Goal: Task Accomplishment & Management: Complete application form

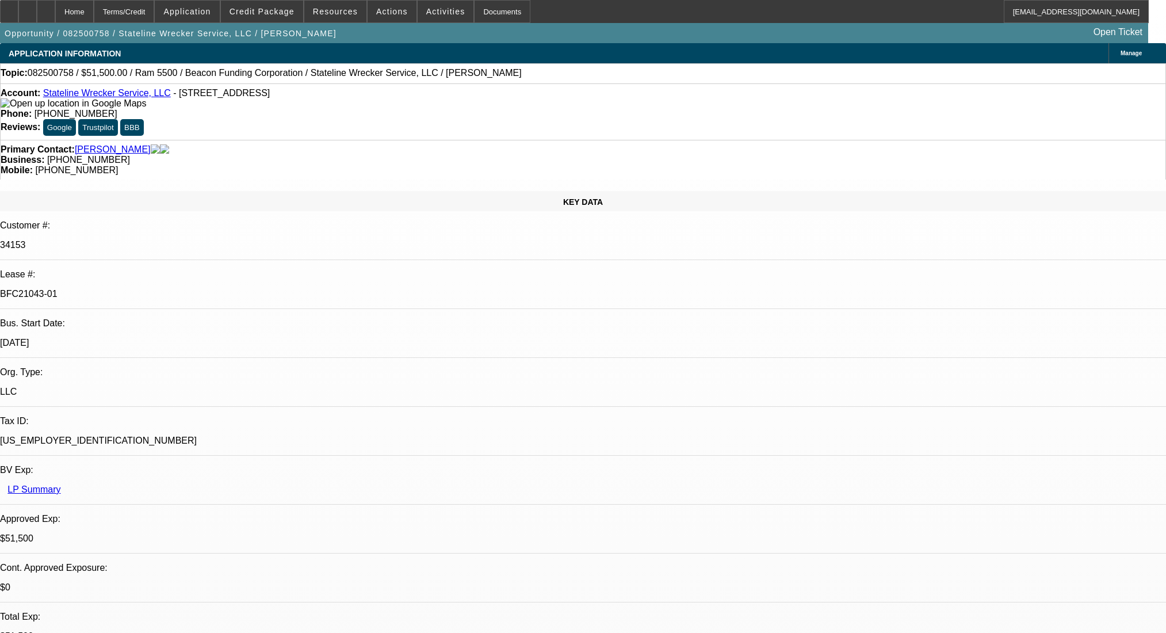
select select "0"
select select "2"
select select "0.1"
select select "4"
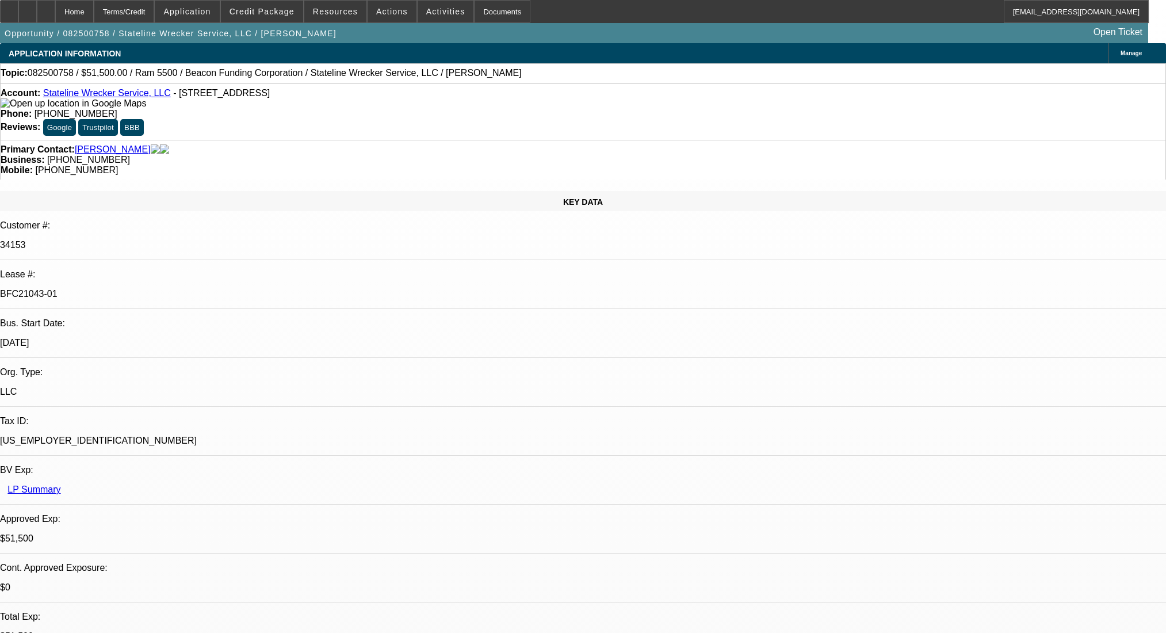
select select "0"
select select "2"
select select "0.1"
select select "4"
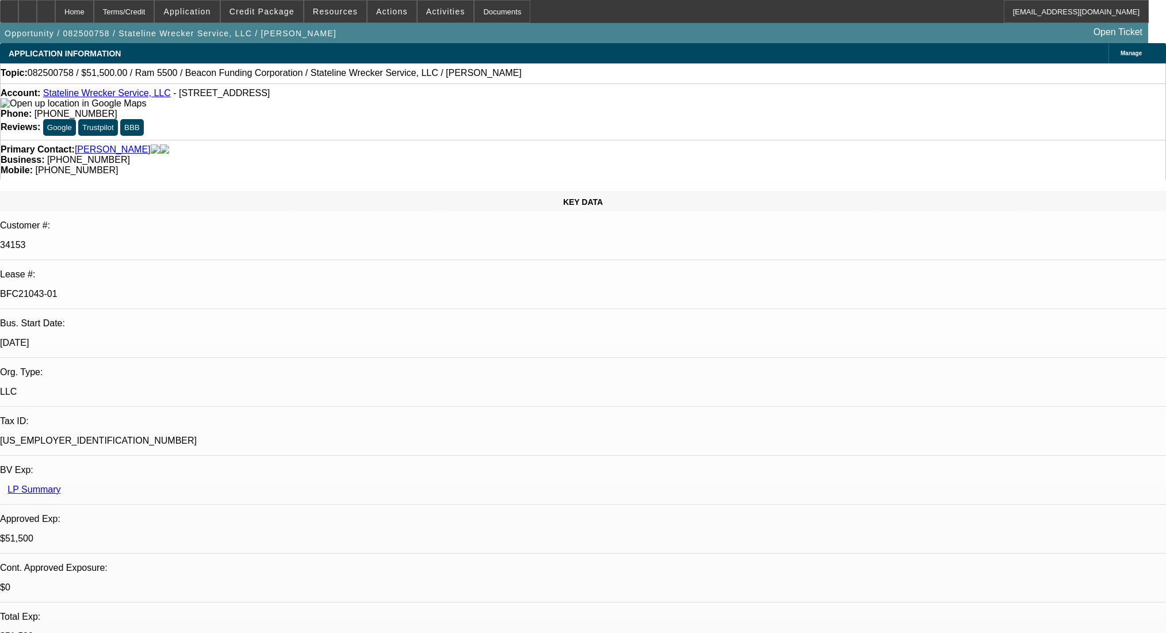
select select "0"
select select "2"
select select "0.1"
select select "4"
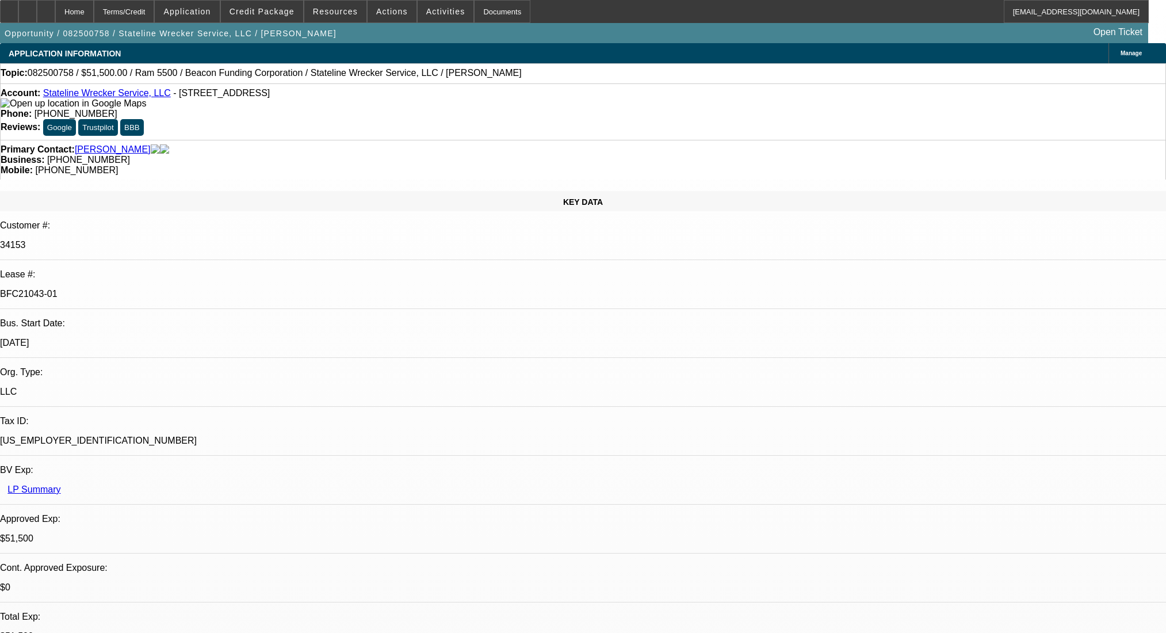
select select "0"
select select "2"
select select "0.1"
select select "4"
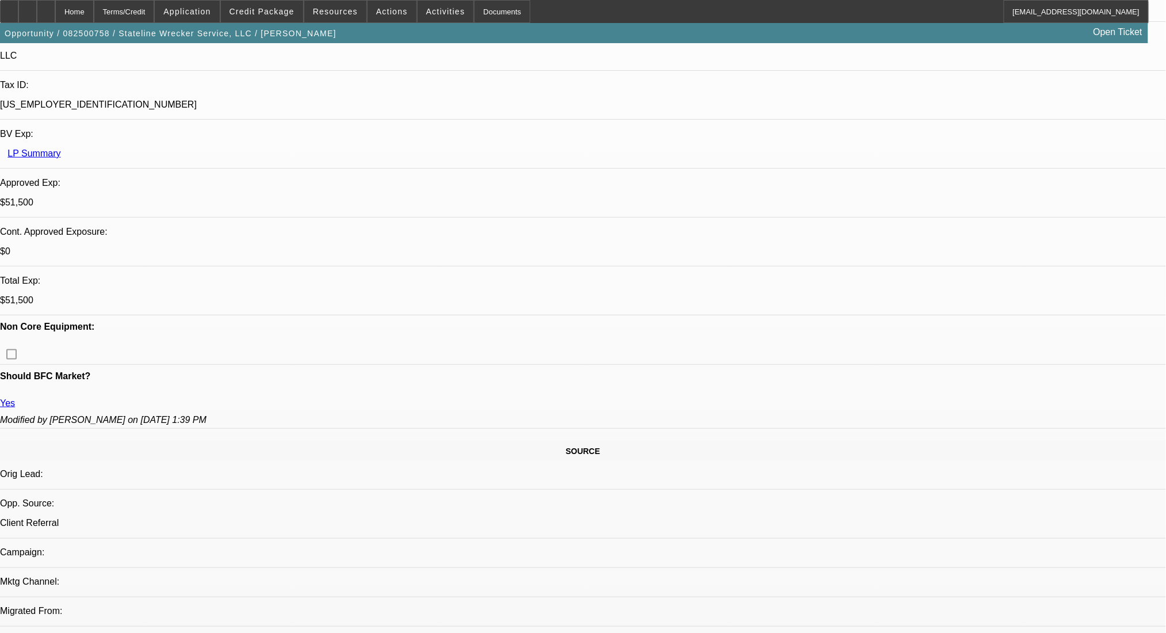
scroll to position [460, 0]
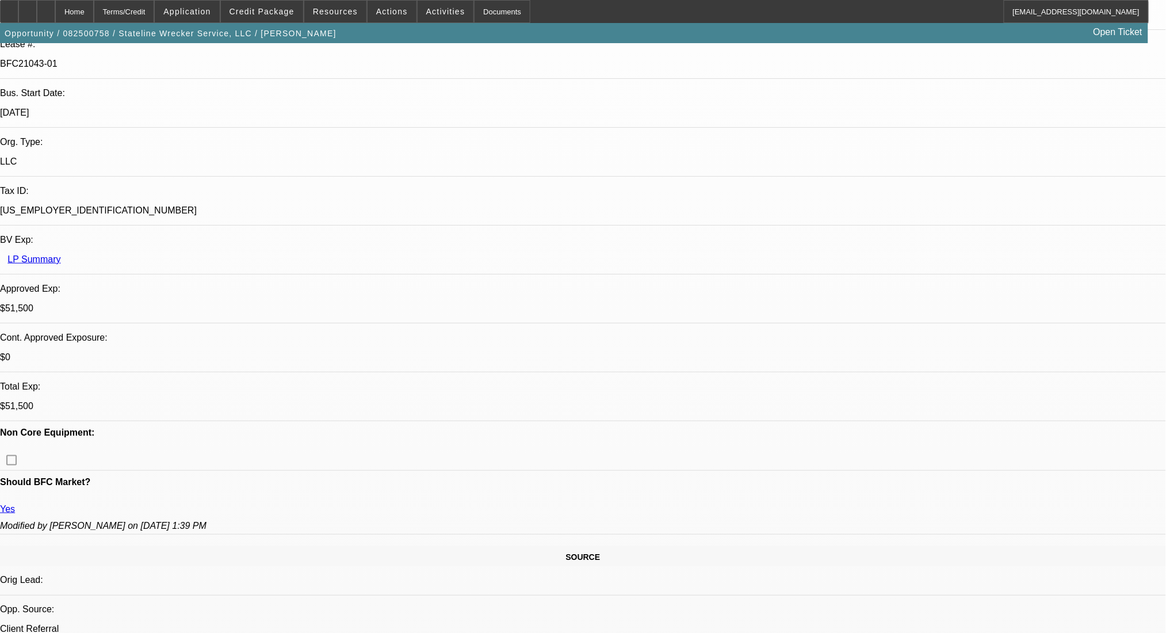
scroll to position [0, 0]
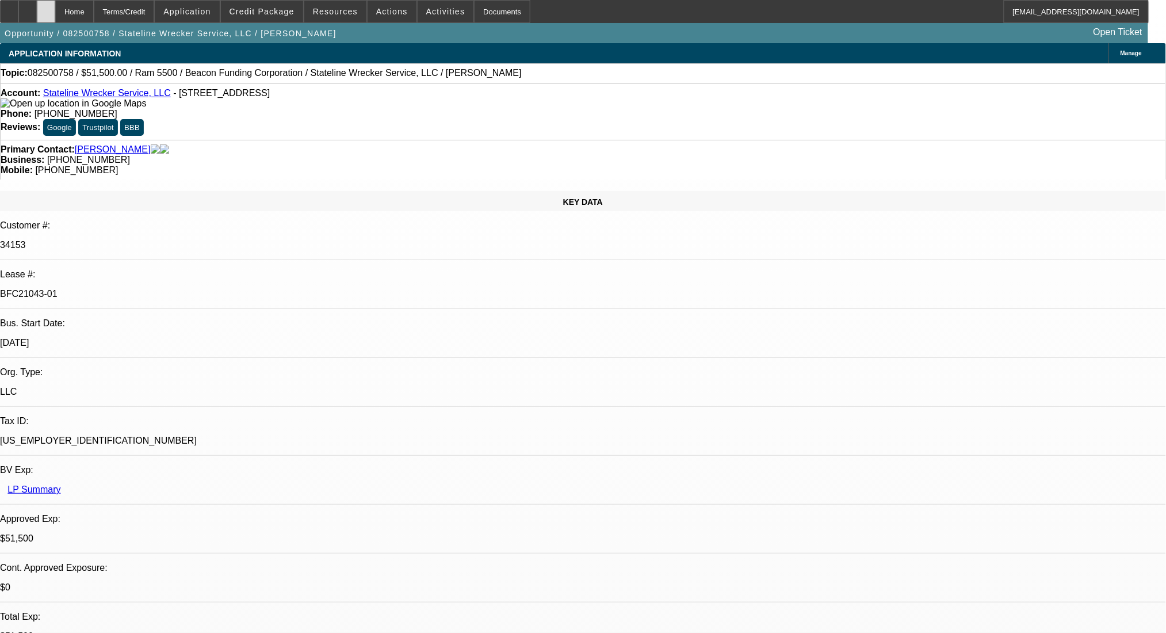
click at [55, 14] on div at bounding box center [46, 11] width 18 height 23
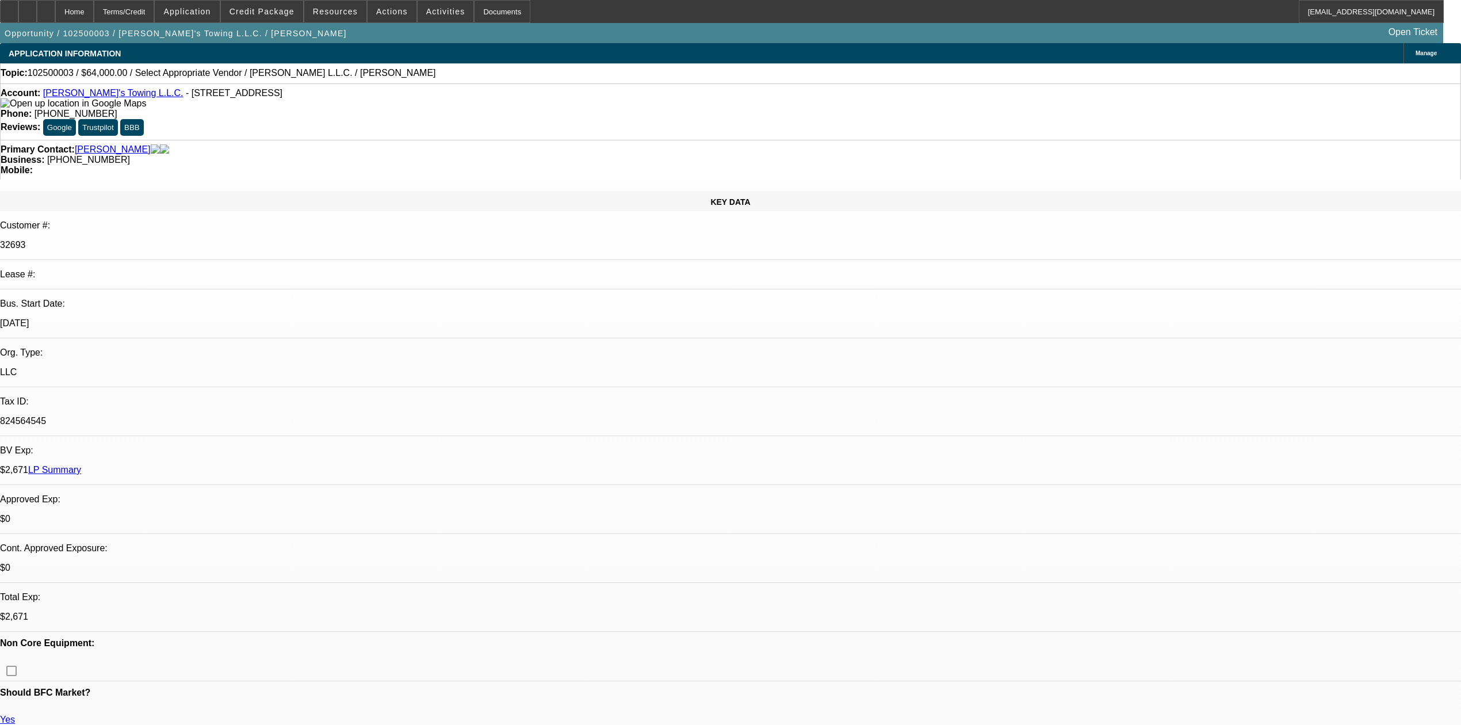
select select "0"
select select "2"
select select "0.2"
select select "17"
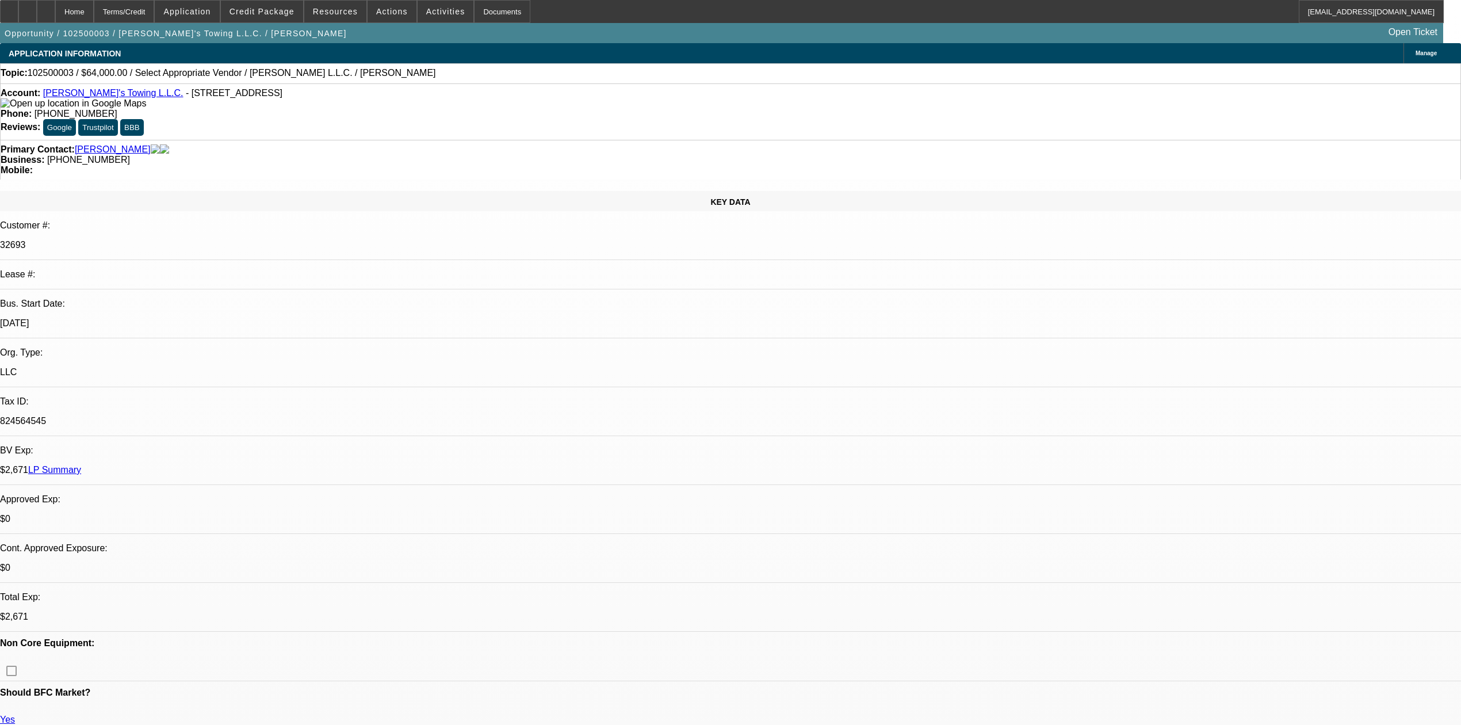
select select "0"
select select "2"
select select "0.2"
select select "17"
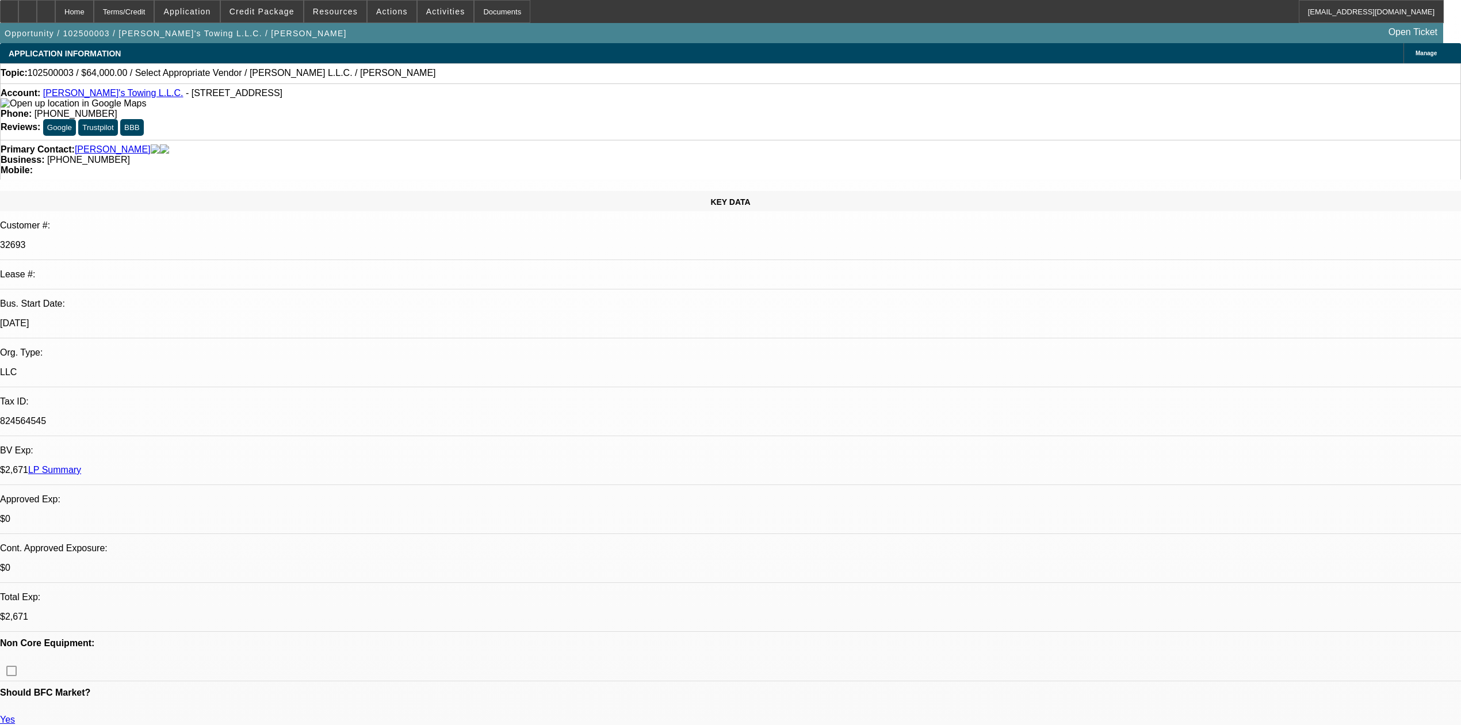
select select "0"
select select "2"
select select "0.2"
select select "17"
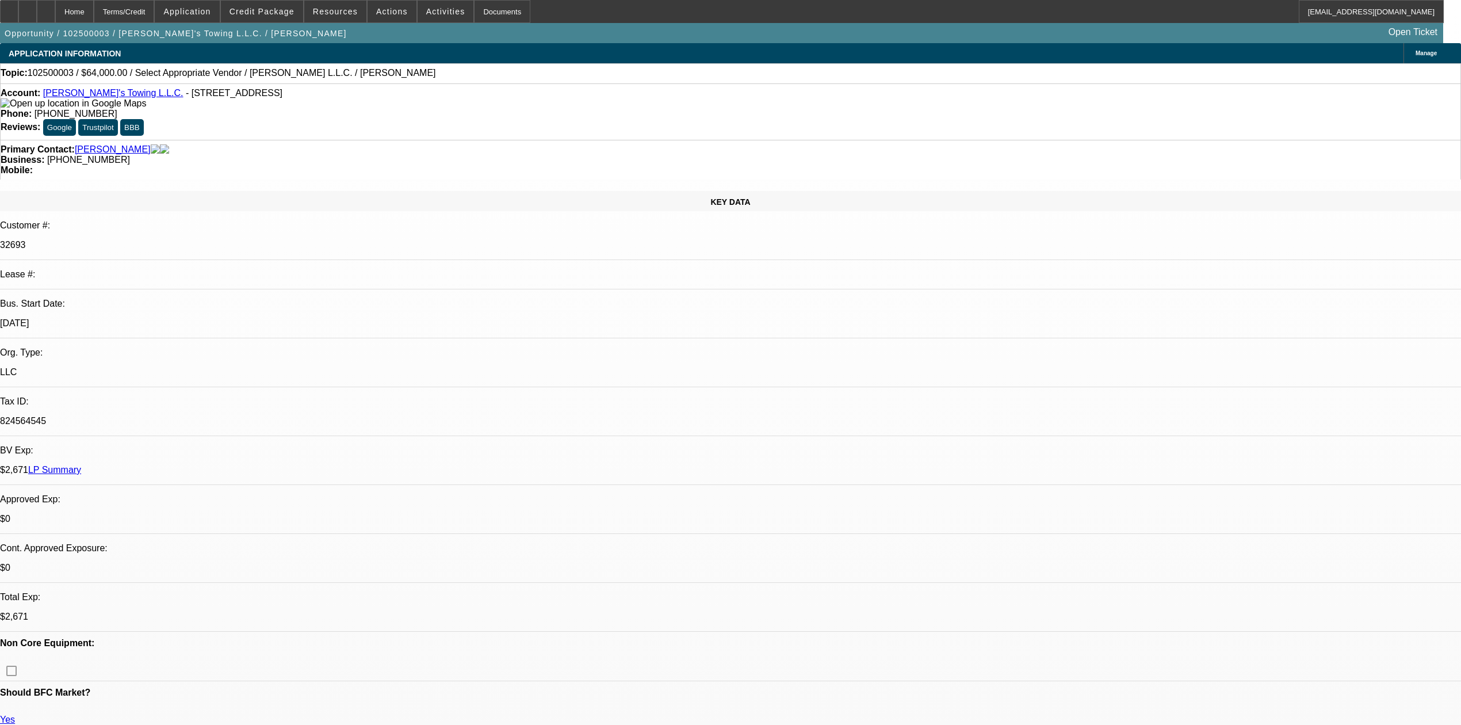
scroll to position [424, 0]
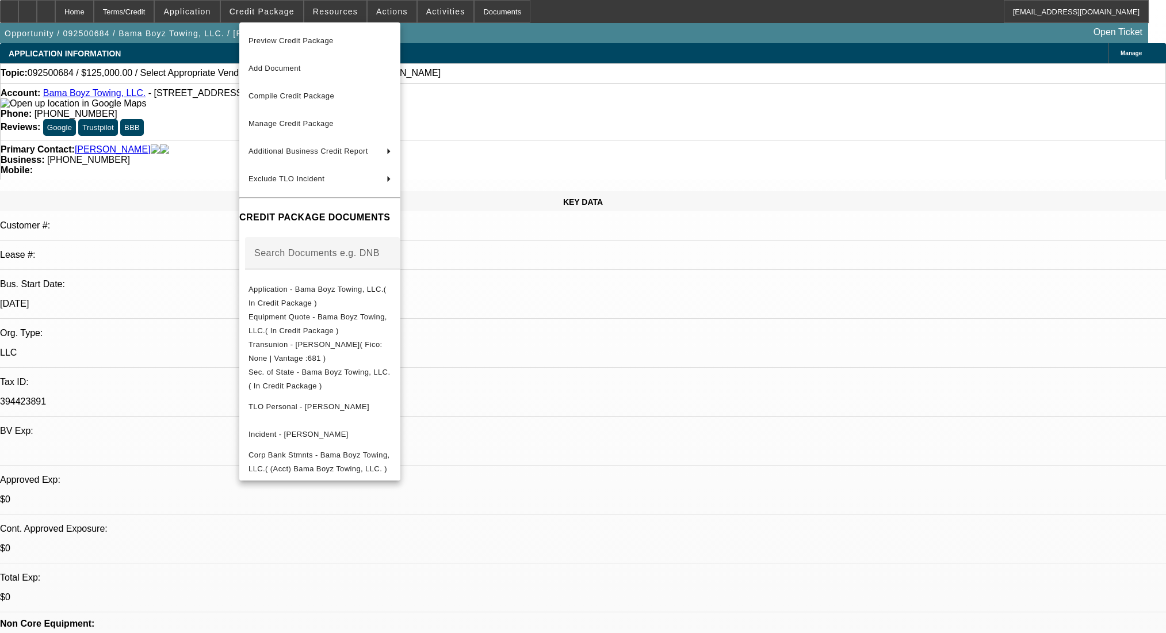
select select "0"
select select "2"
select select "0.1"
select select "4"
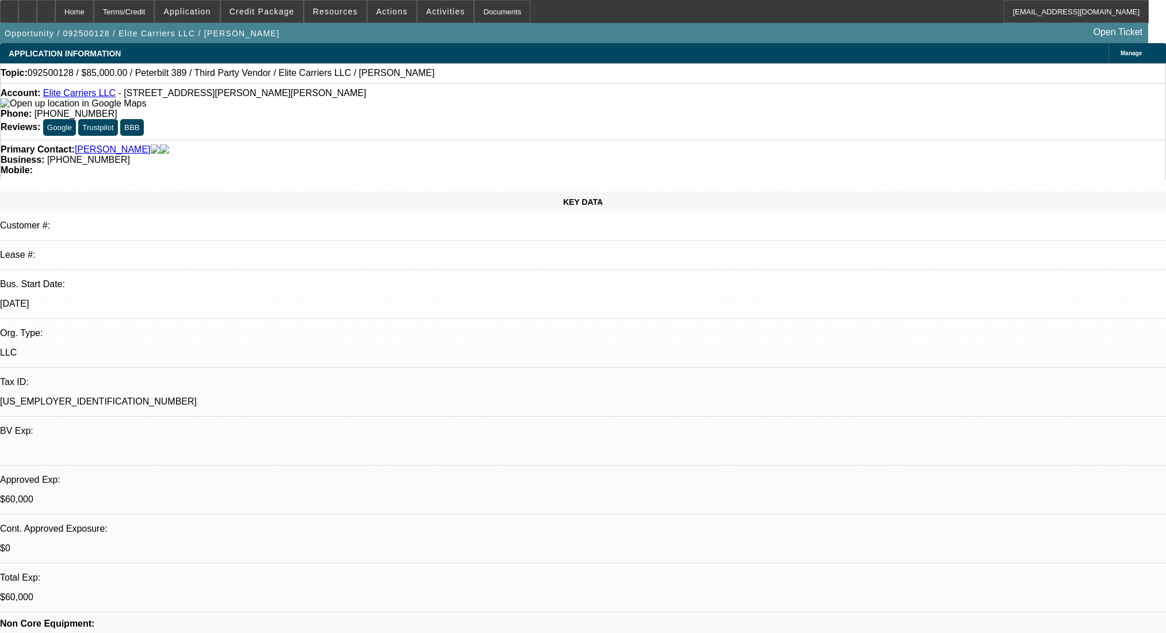
select select "0"
select select "2"
select select "0.1"
select select "4"
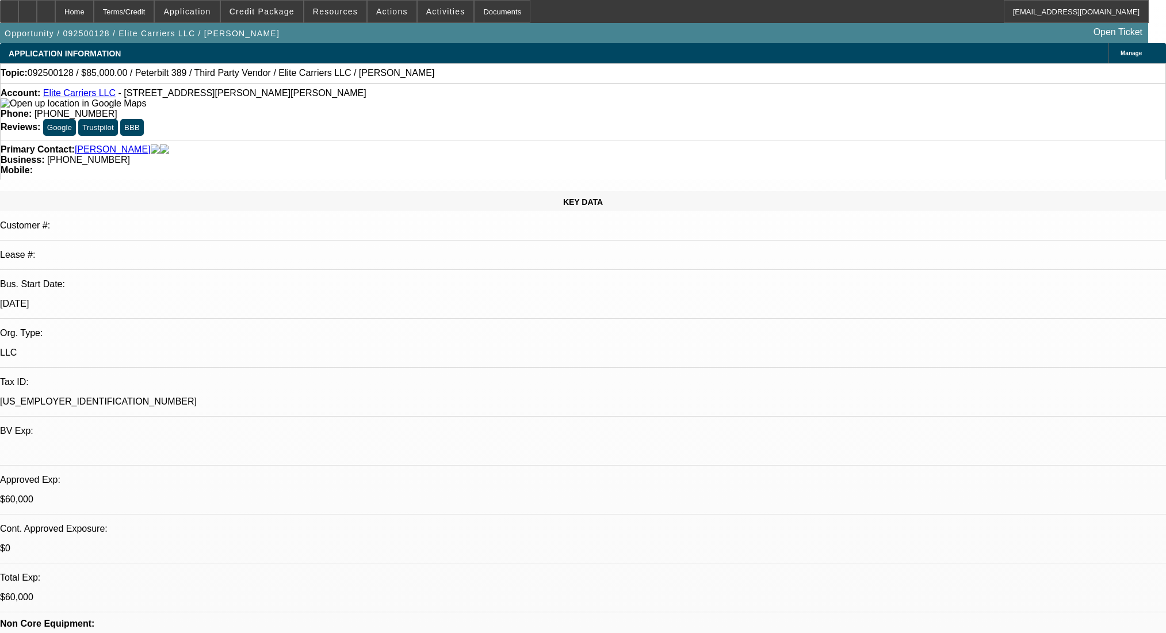
select select "0"
select select "2"
select select "0.1"
select select "4"
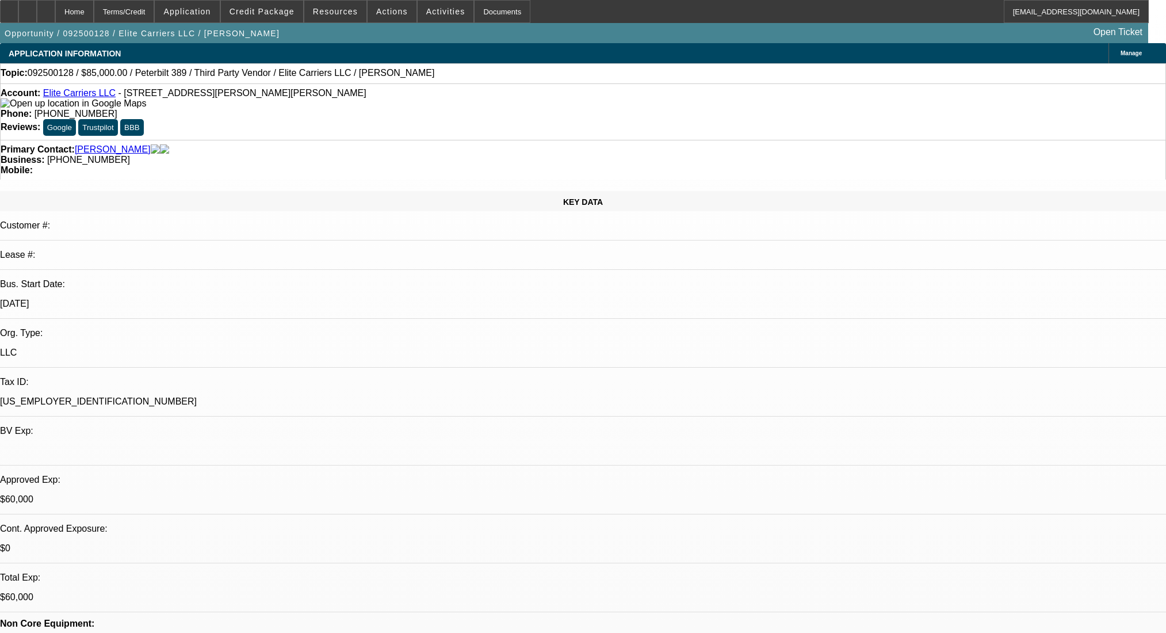
select select "0"
select select "2"
select select "0.1"
select select "4"
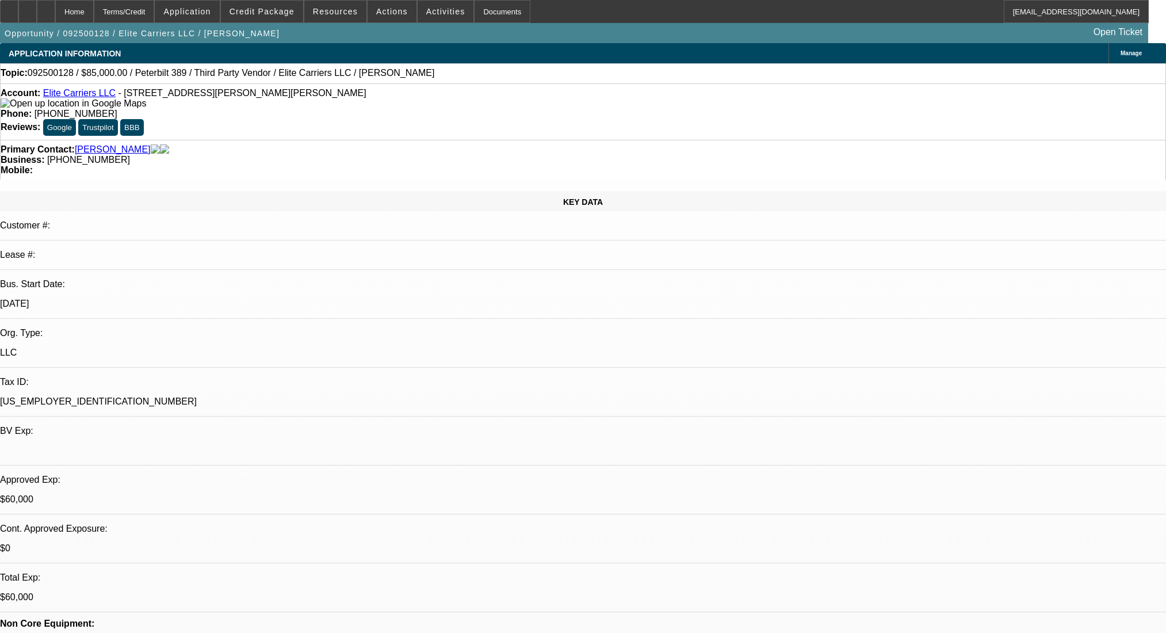
select select "0"
select select "2"
select select "0.1"
select select "4"
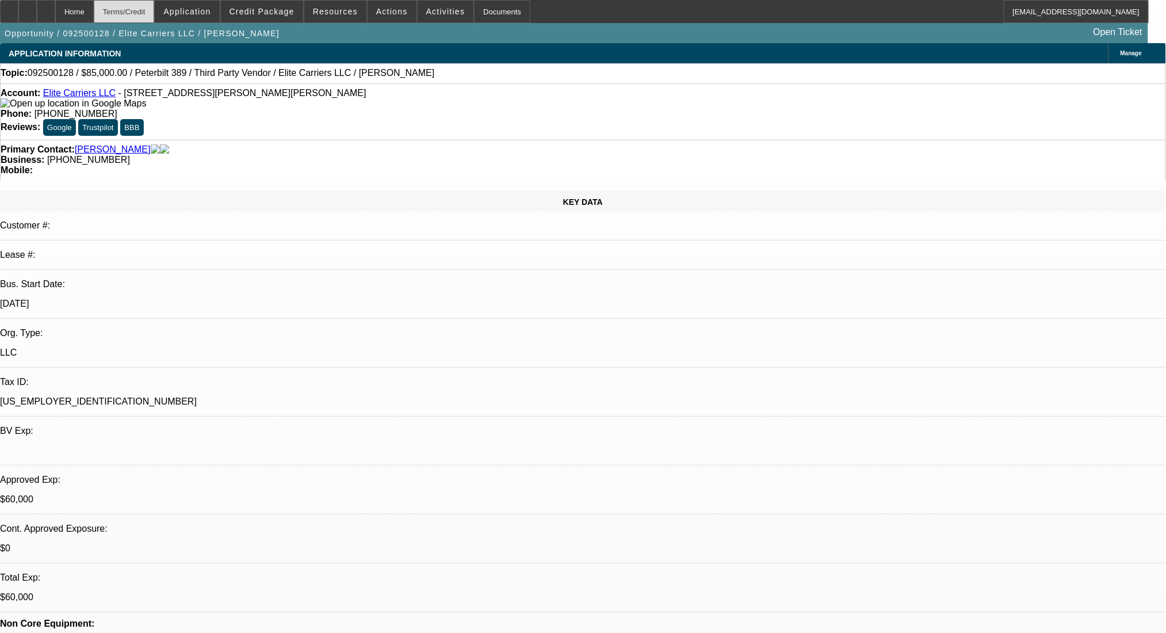
click at [155, 10] on div "Terms/Credit" at bounding box center [124, 11] width 61 height 23
select select "0"
select select "0.1"
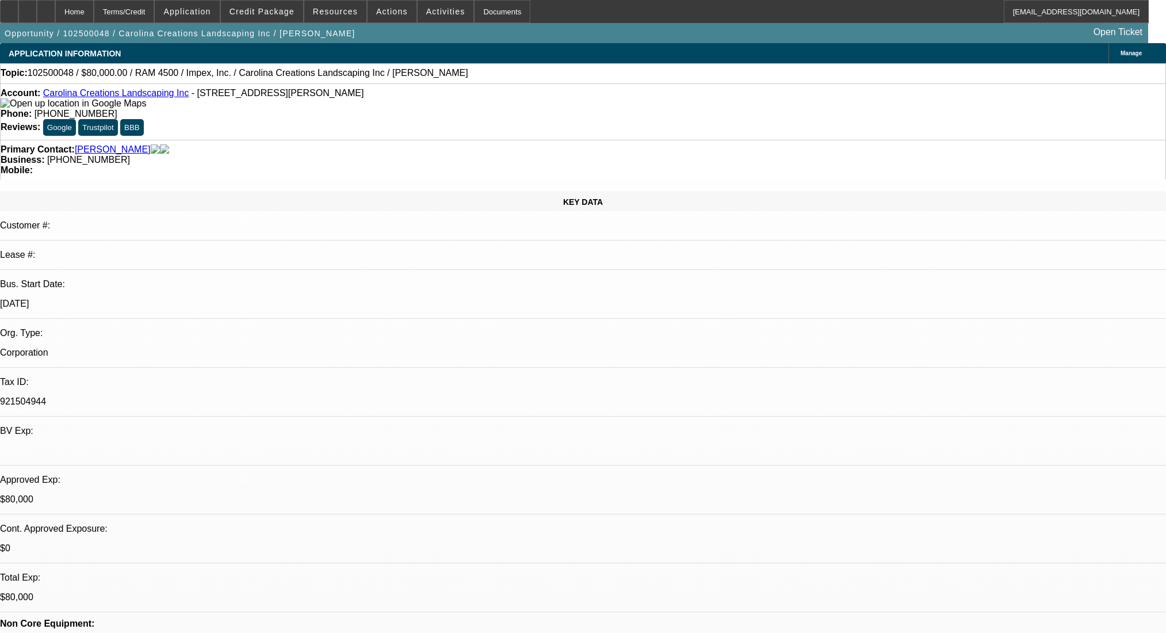
select select "4"
select select "0"
select select "0.1"
select select "4"
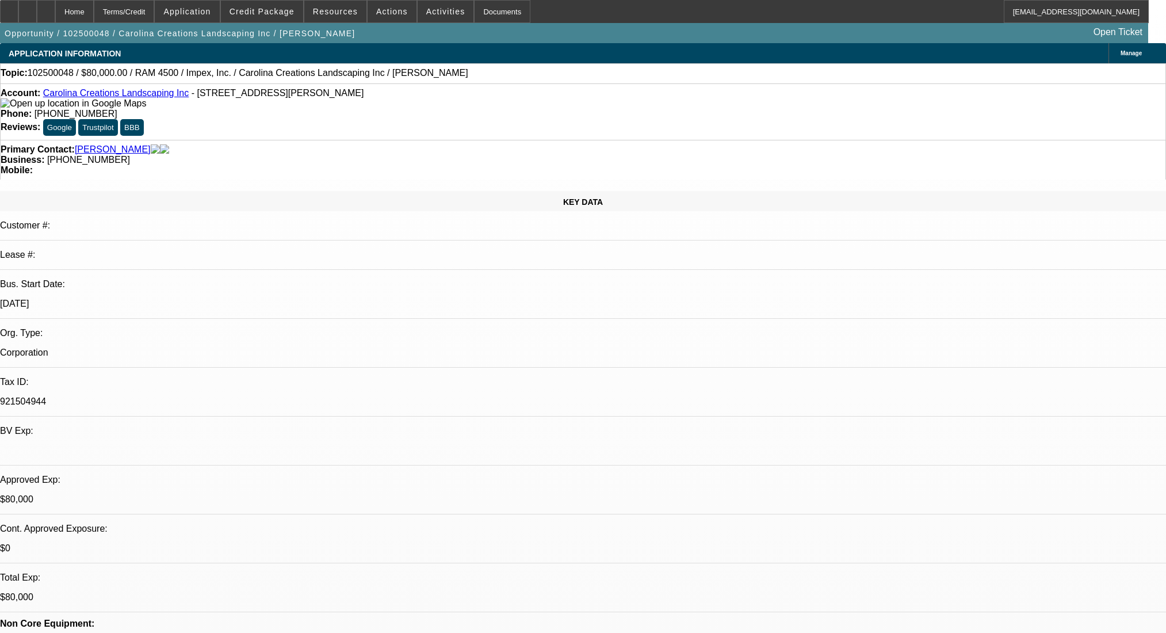
select select "0"
select select "2"
select select "0.1"
select select "4"
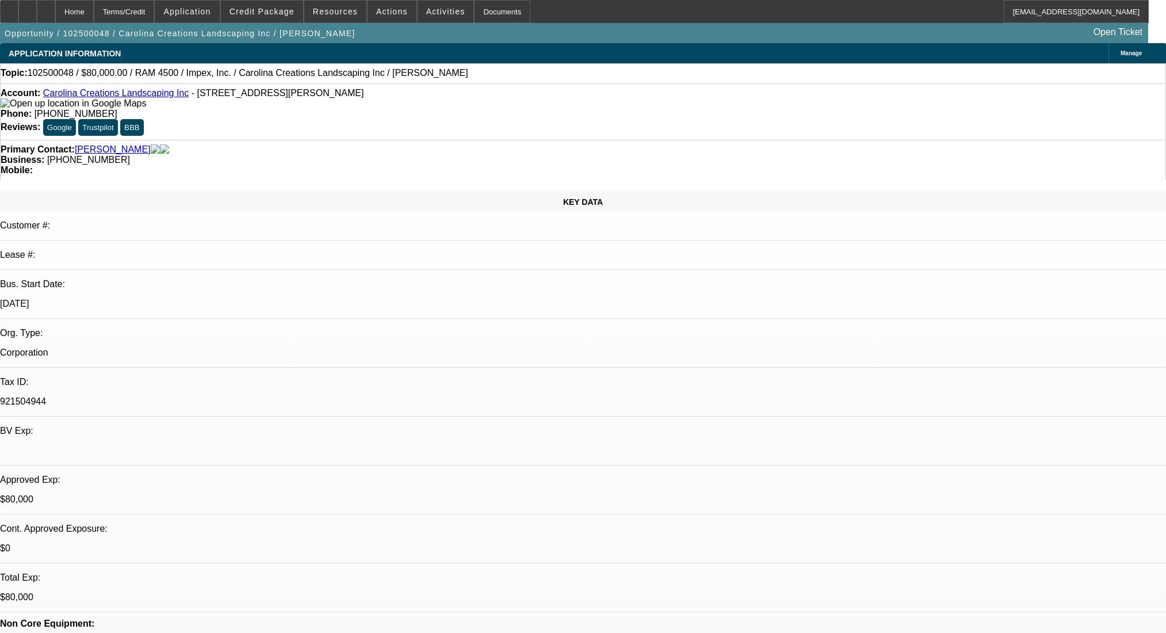
select select "0"
select select "2"
select select "0.1"
select select "4"
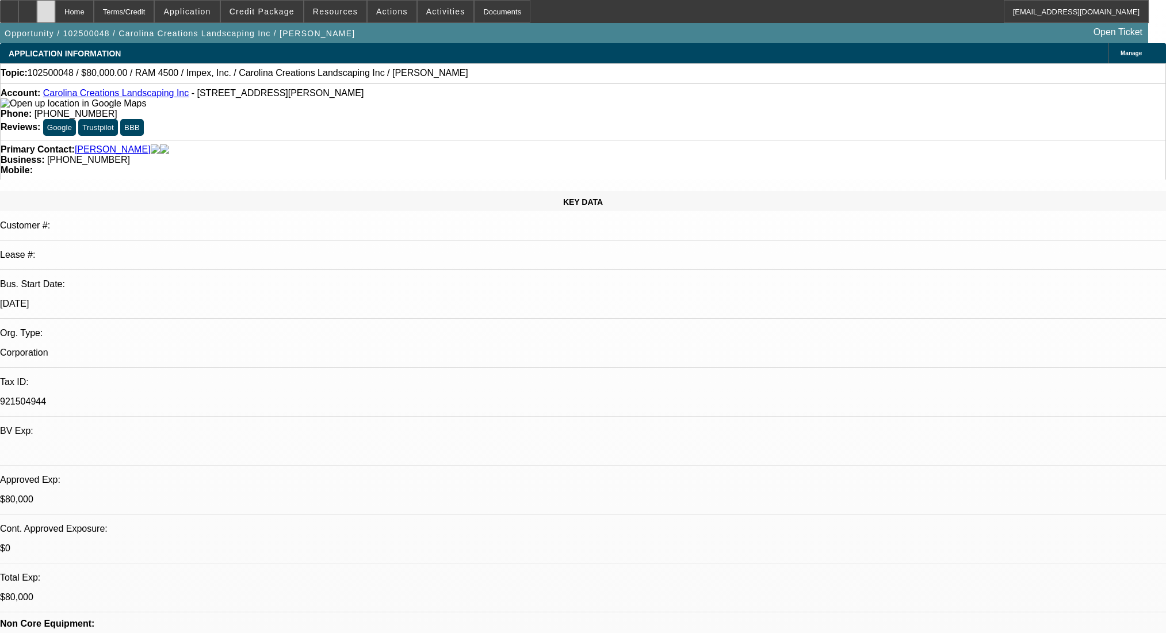
scroll to position [1687, 0]
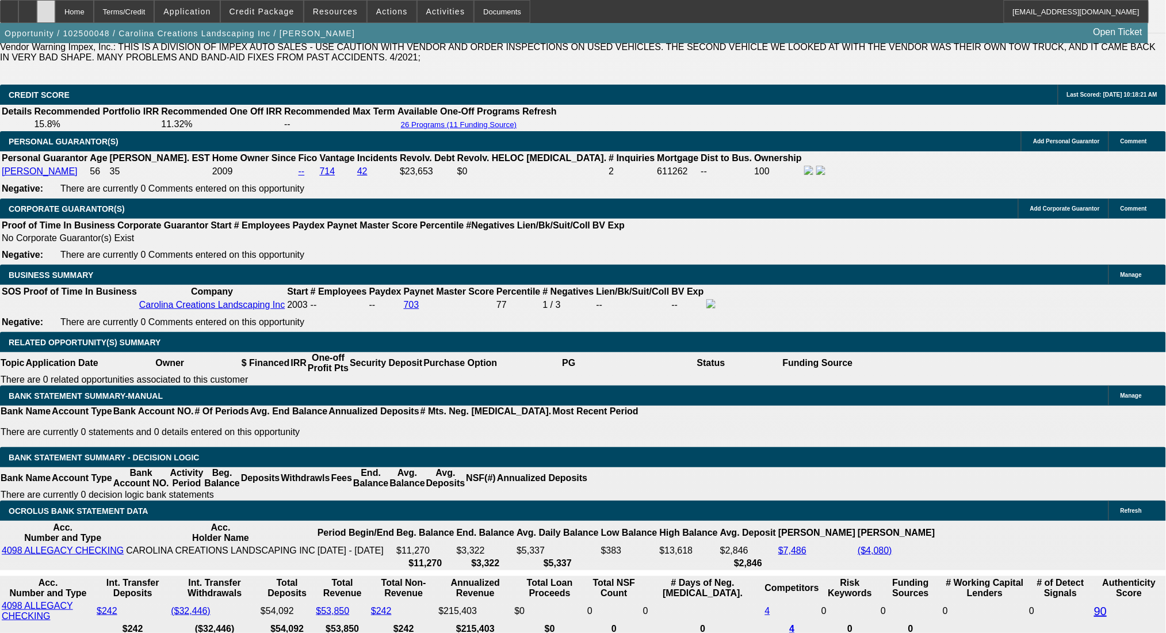
click at [55, 9] on div at bounding box center [46, 11] width 18 height 23
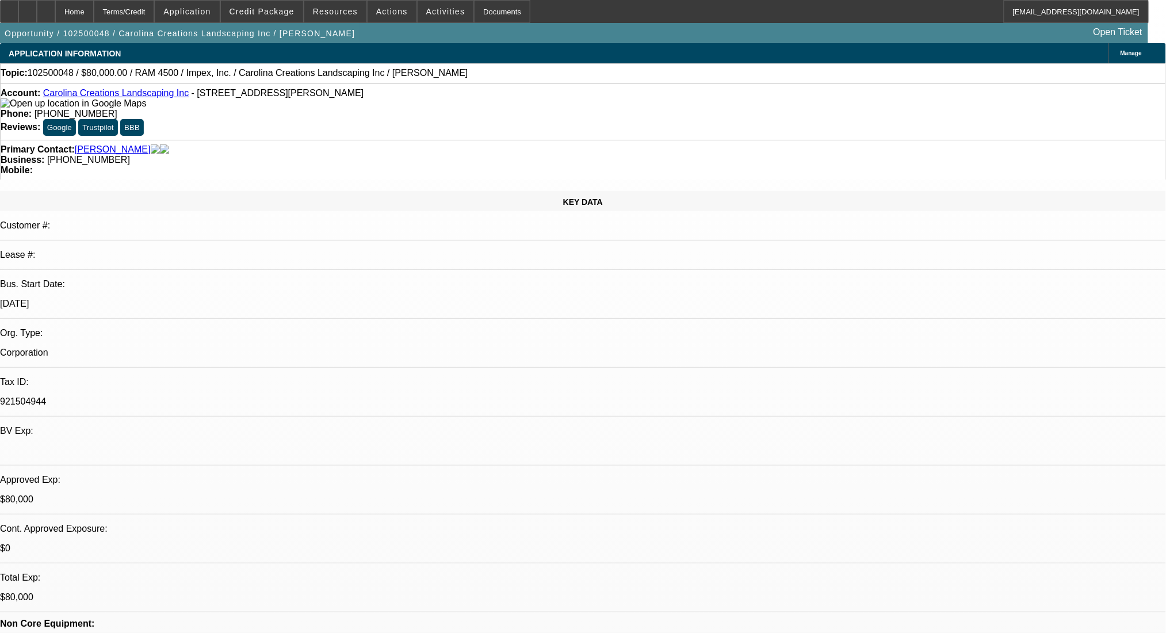
select select "0"
select select "0.1"
select select "4"
select select "0"
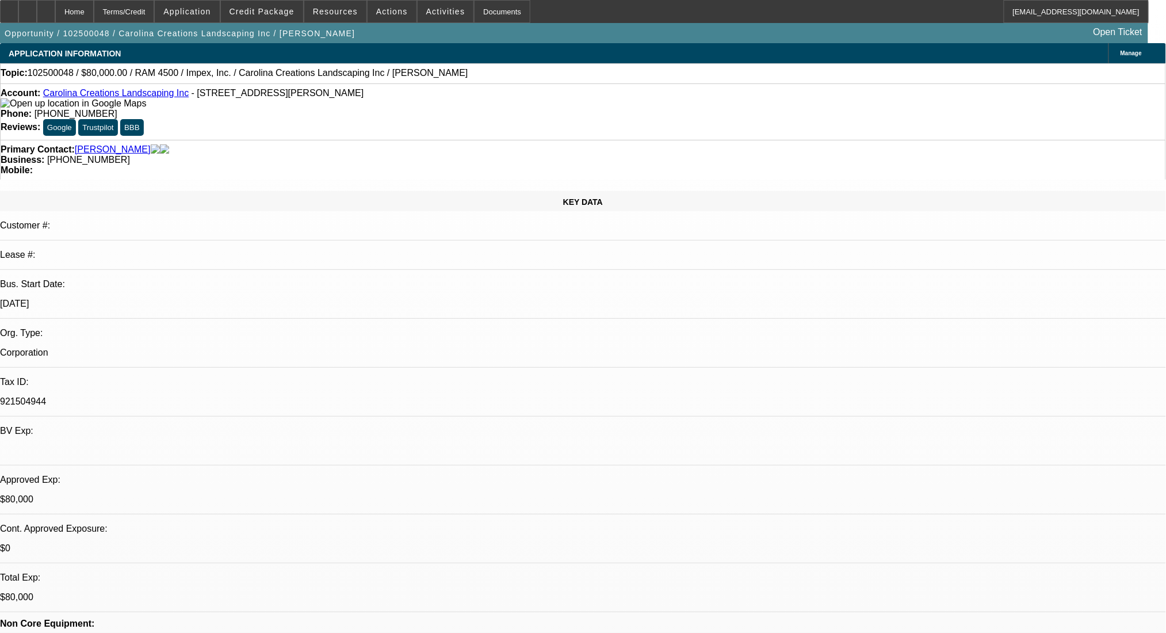
select select "0"
select select "0.1"
select select "4"
select select "0"
select select "2"
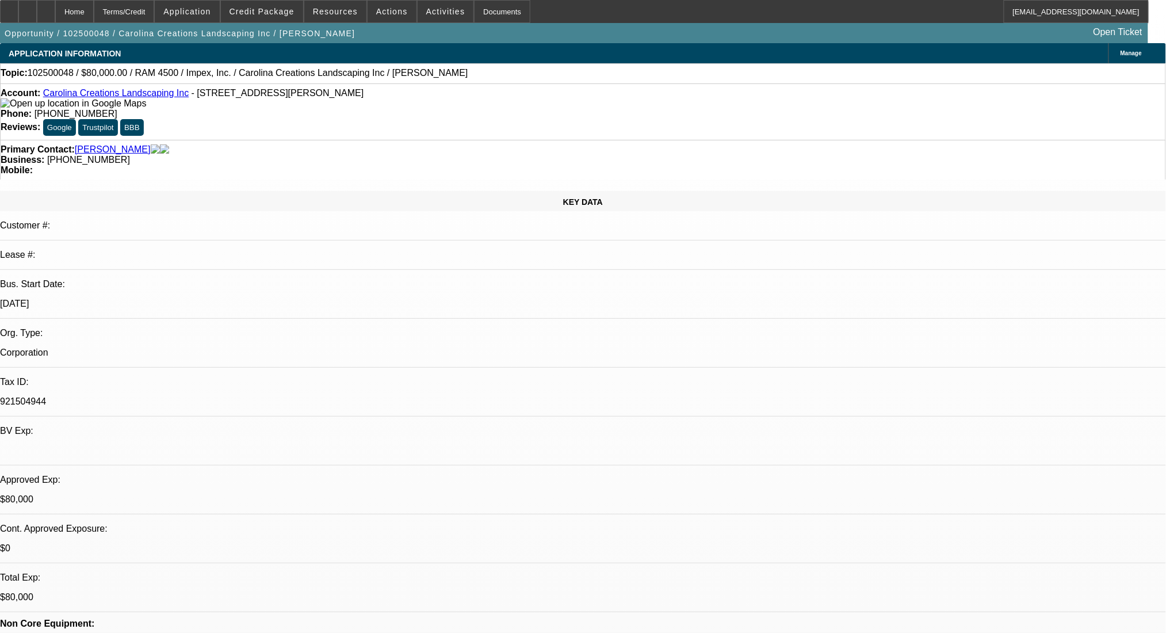
select select "2"
select select "0.1"
select select "4"
select select "0"
select select "2"
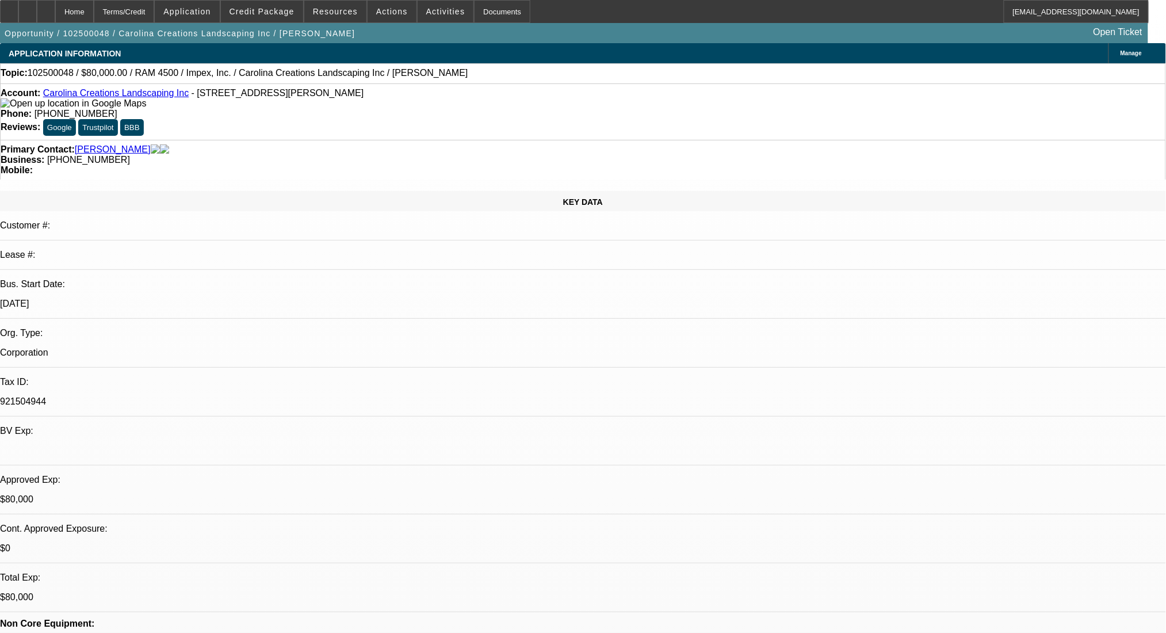
select select "2"
select select "0.1"
select select "4"
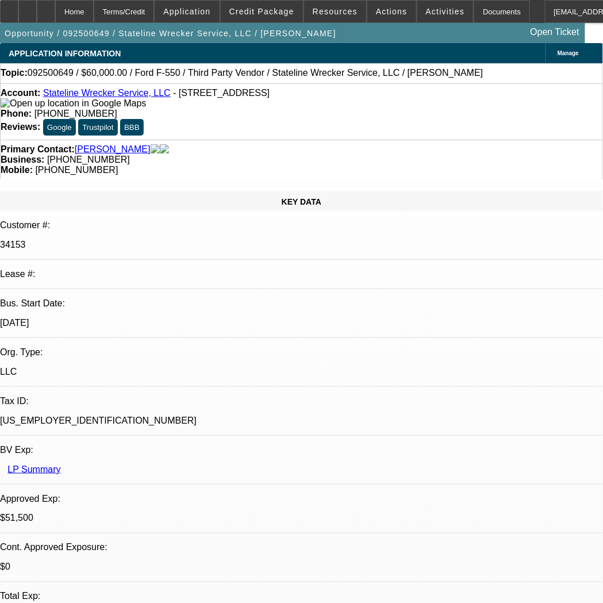
select select "0"
select select "0.1"
select select "4"
select select "0"
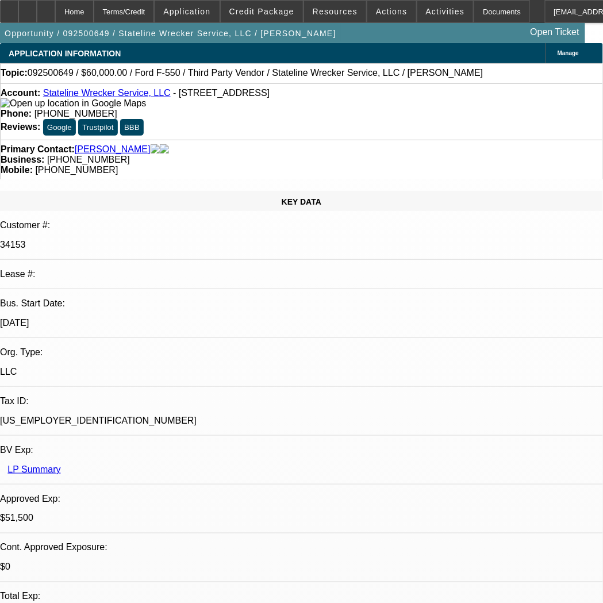
select select "0"
select select "0.1"
select select "4"
select select "0"
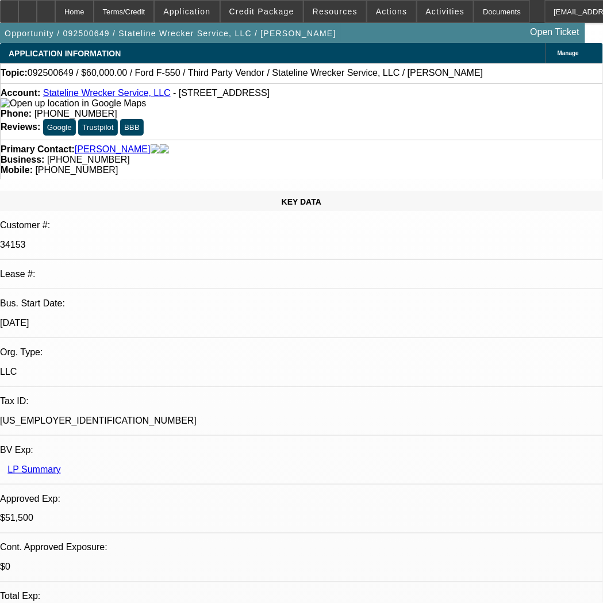
select select "0.1"
select select "4"
select select "0"
select select "2"
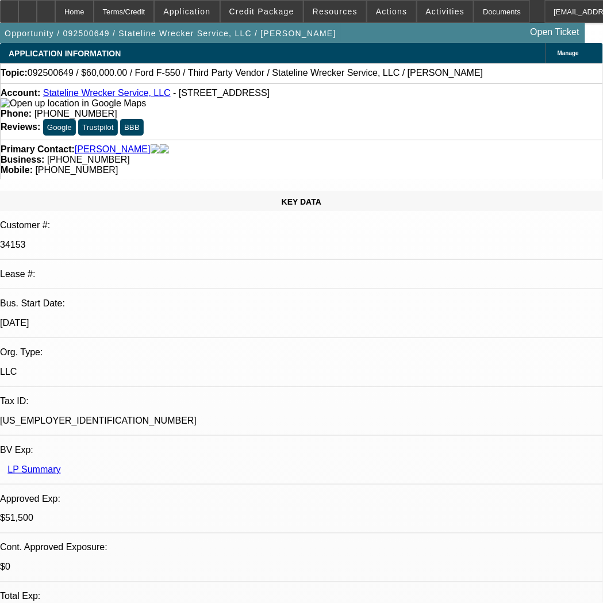
select select "0.1"
select select "4"
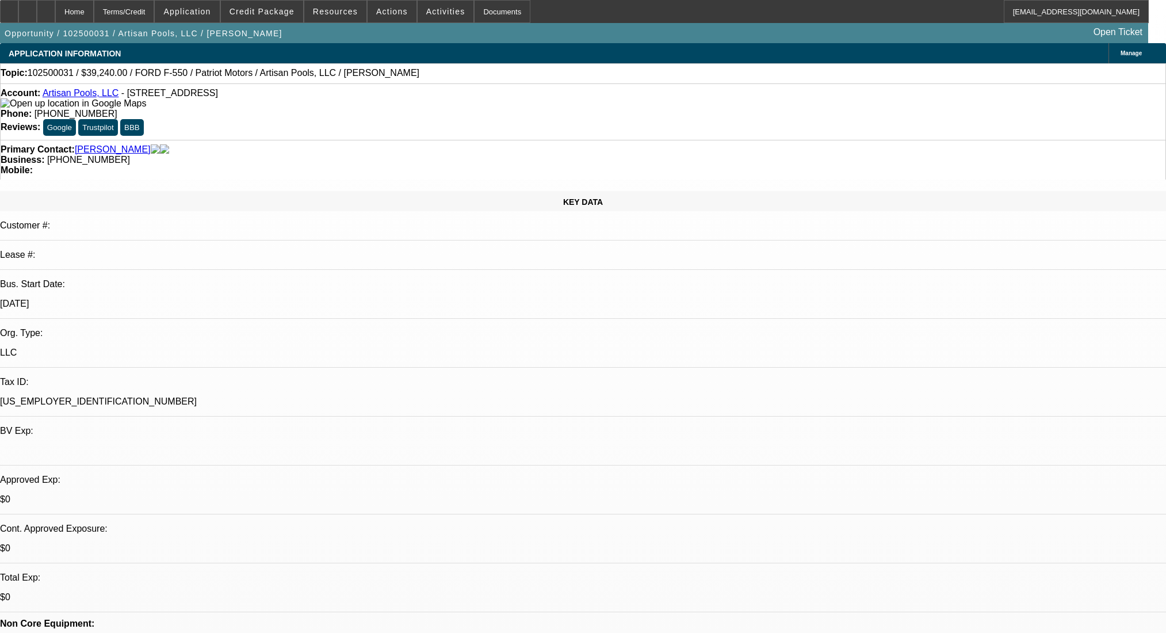
select select "0"
select select "3"
select select "0.1"
select select "4"
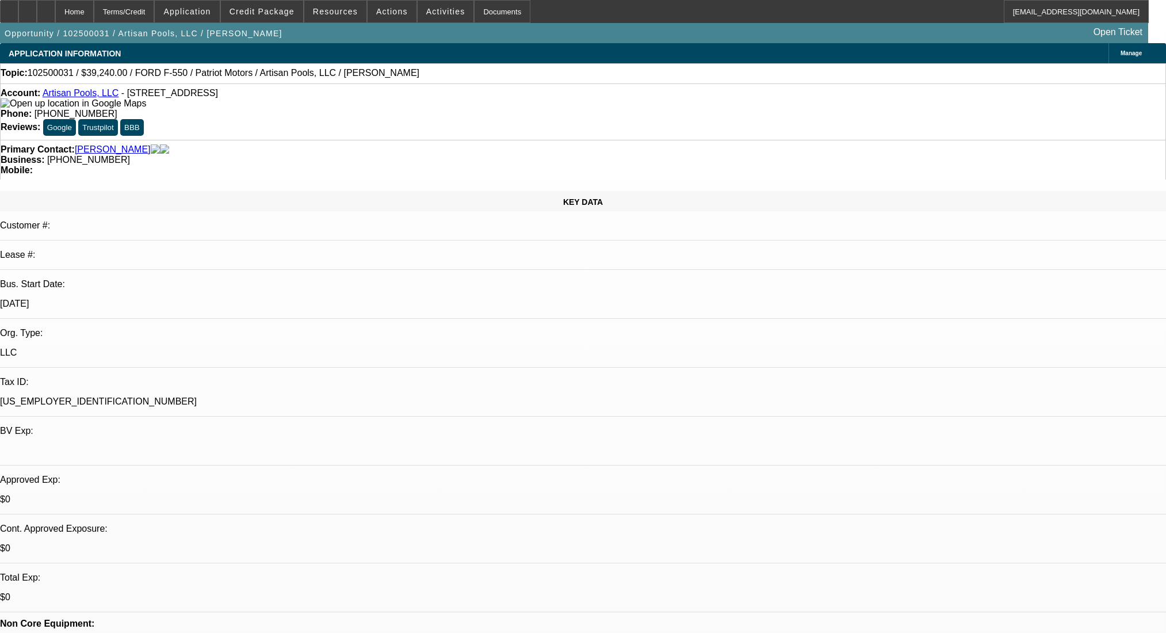
select select "0"
select select "3"
select select "0.1"
select select "4"
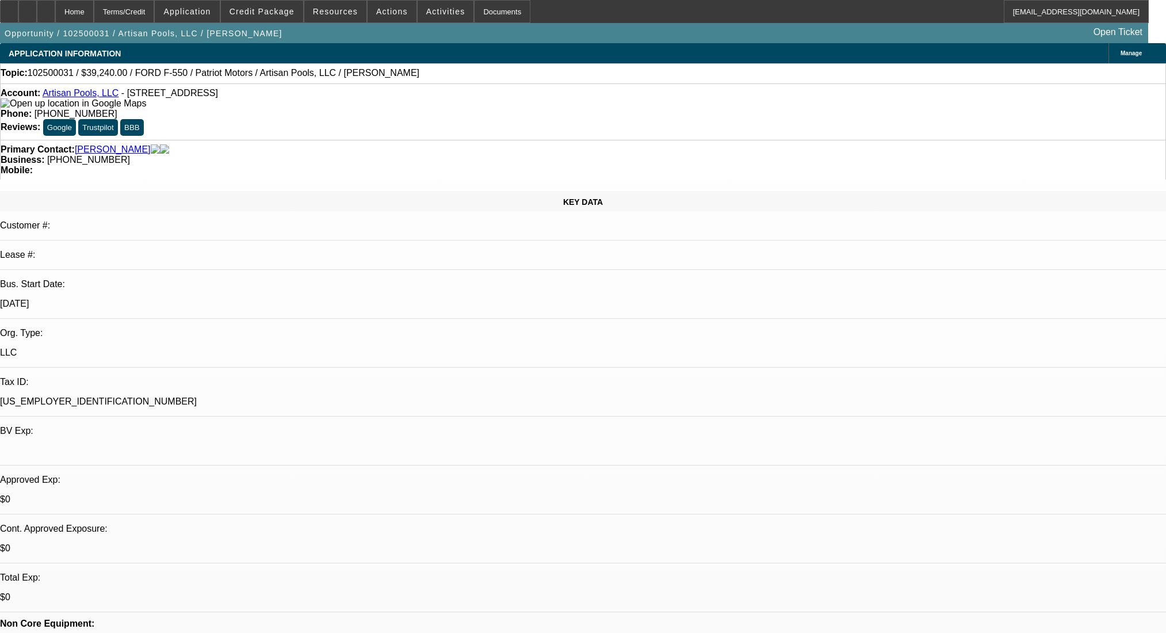
select select "0"
select select "3"
select select "0.1"
select select "4"
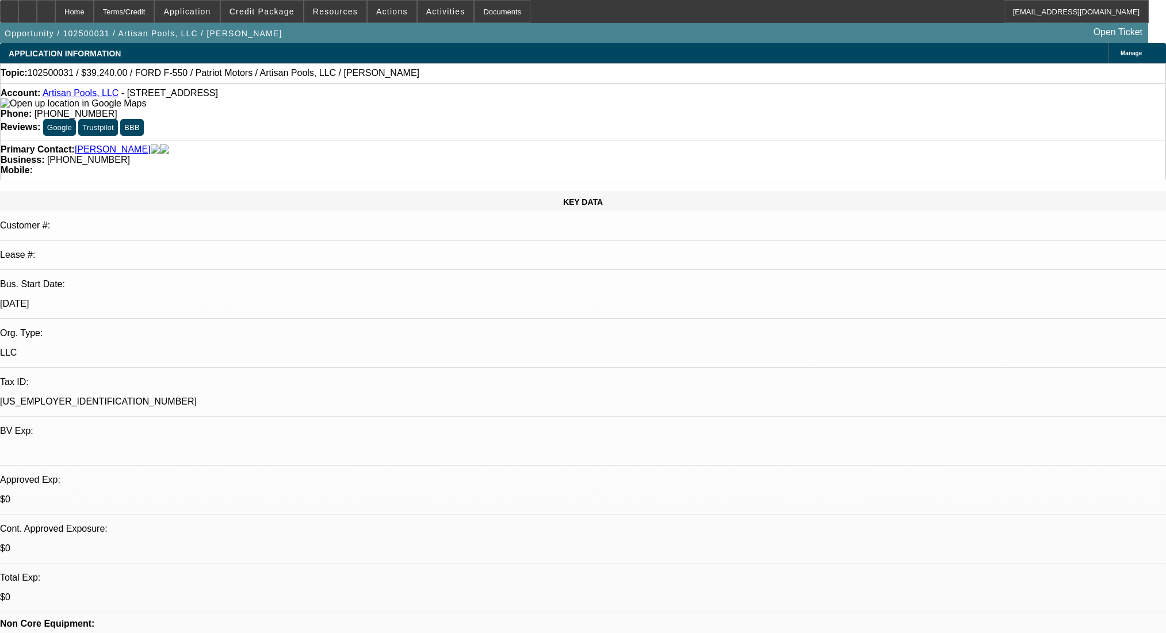
select select "0"
select select "3"
select select "0.1"
select select "4"
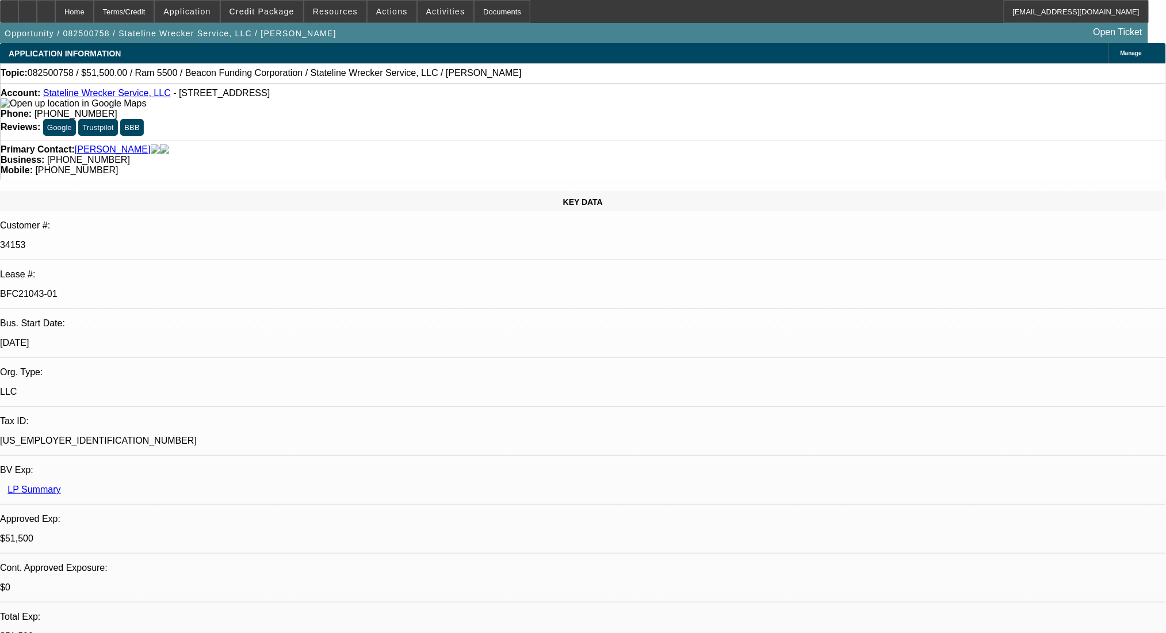
select select "0"
select select "2"
select select "0.1"
select select "4"
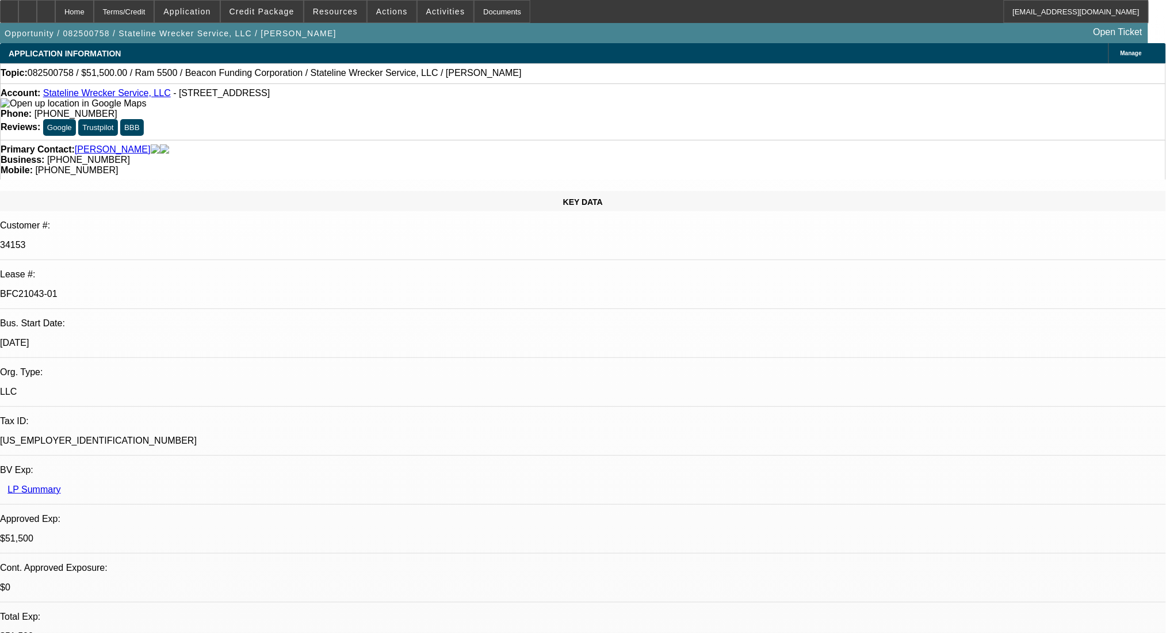
select select "0"
select select "2"
select select "0.1"
select select "4"
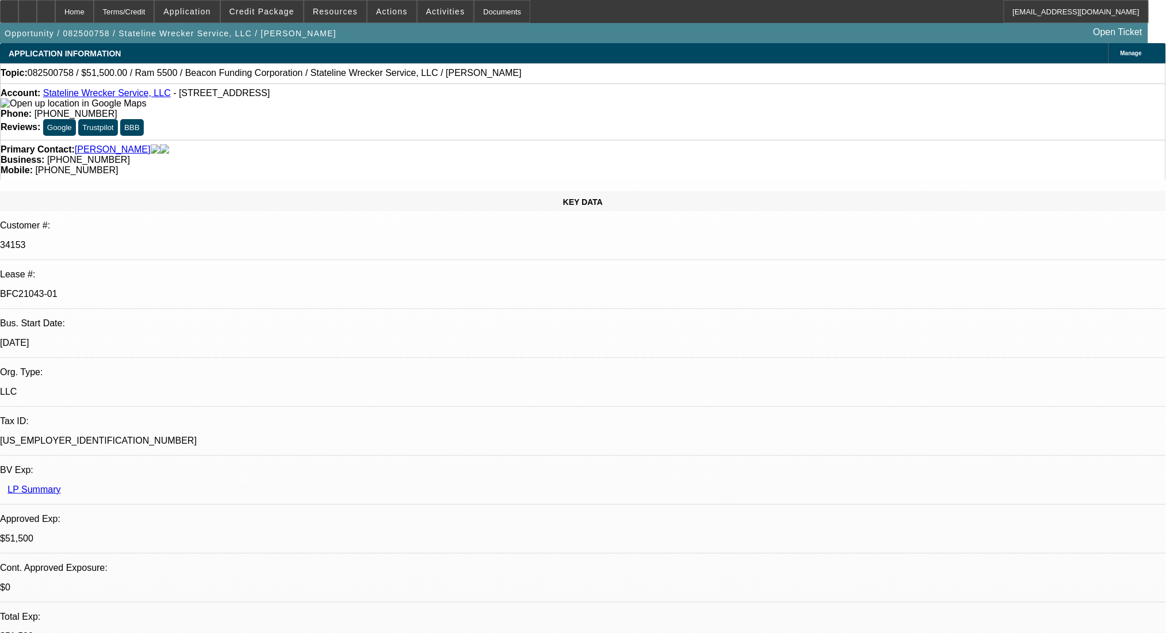
select select "0"
select select "2"
select select "0.1"
select select "4"
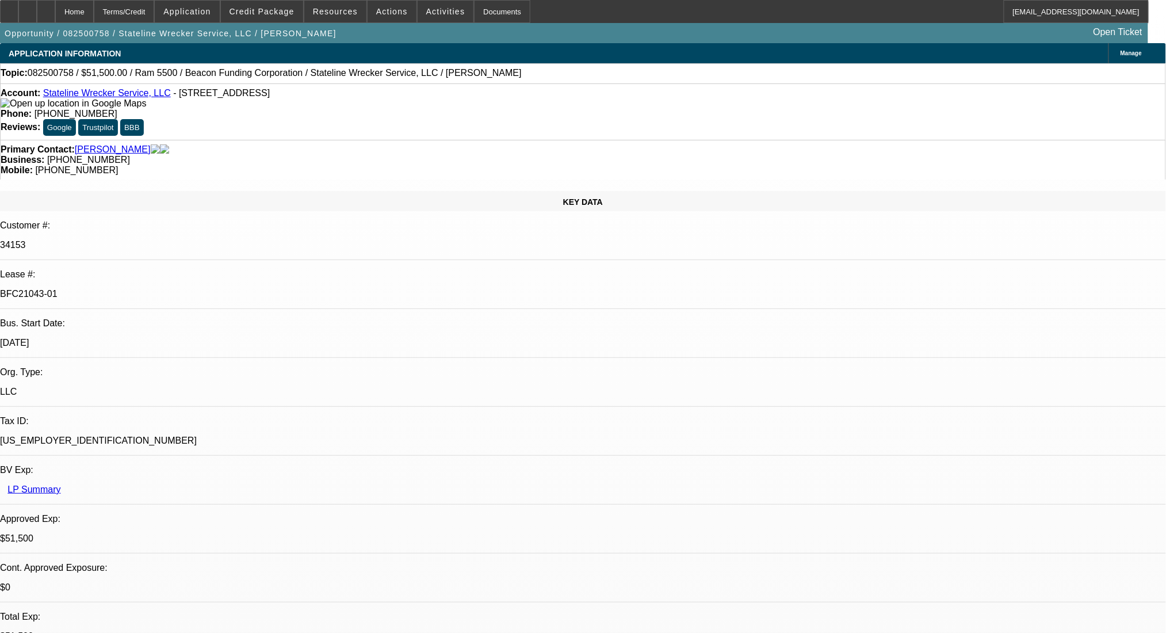
select select "0"
select select "2"
select select "0.1"
select select "4"
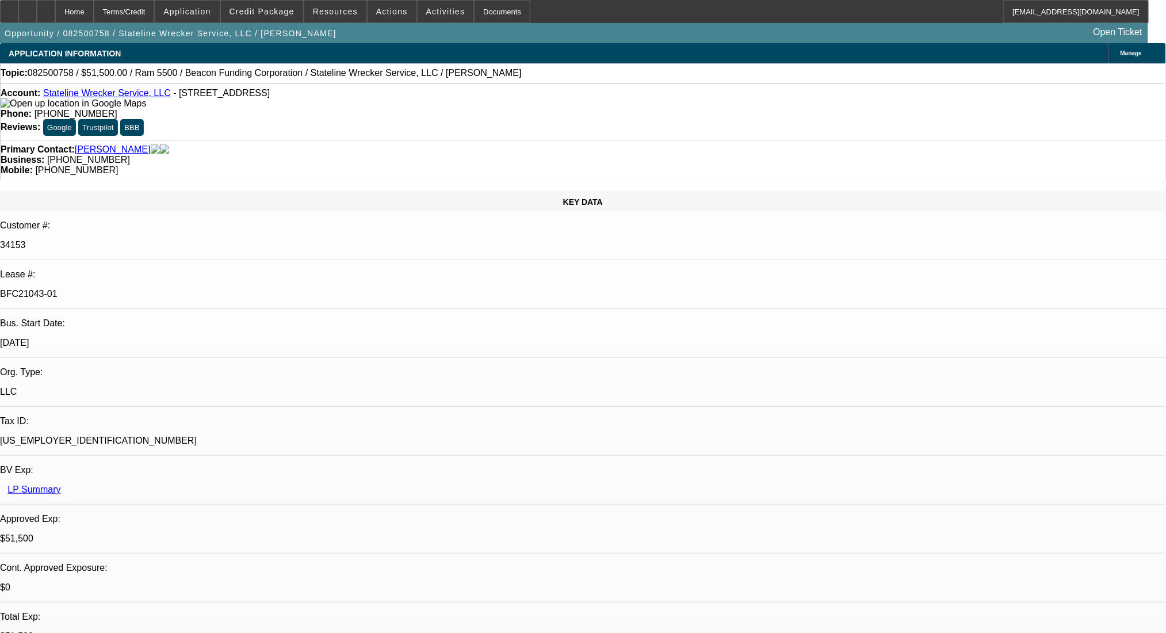
scroll to position [997, 0]
drag, startPoint x: 918, startPoint y: 201, endPoint x: 1127, endPoint y: 215, distance: 209.2
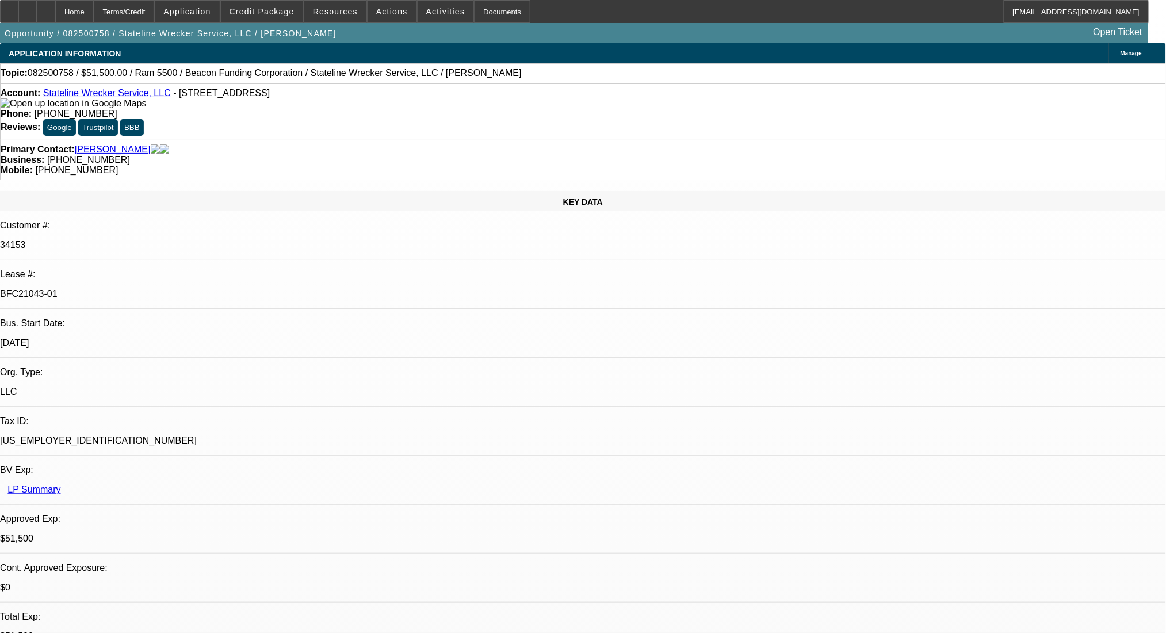
scroll to position [0, 0]
click at [55, 20] on div at bounding box center [46, 11] width 18 height 23
select select "0"
select select "2"
select select "0.1"
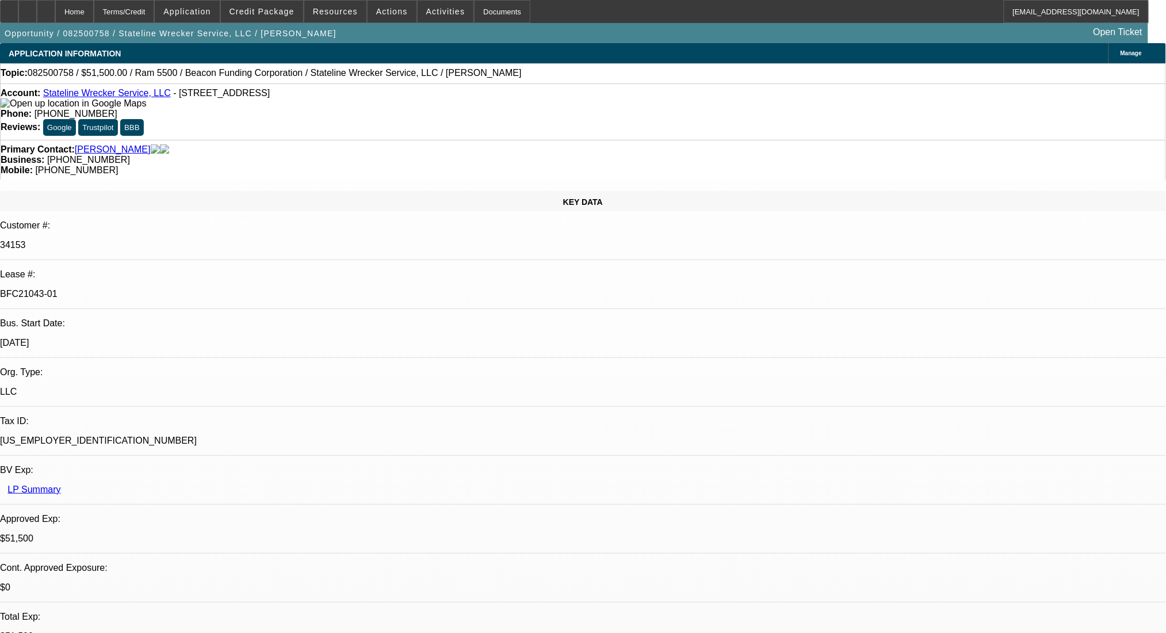
select select "0"
select select "2"
select select "0.1"
select select "0"
select select "2"
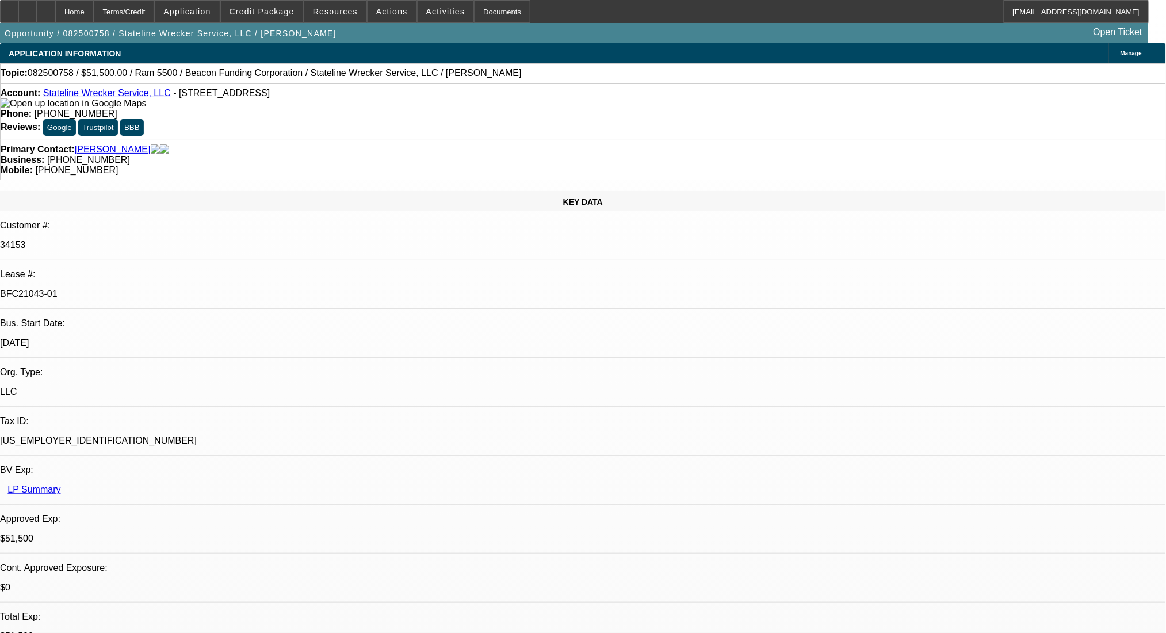
select select "0.1"
select select "0"
select select "2"
select select "0.1"
select select "1"
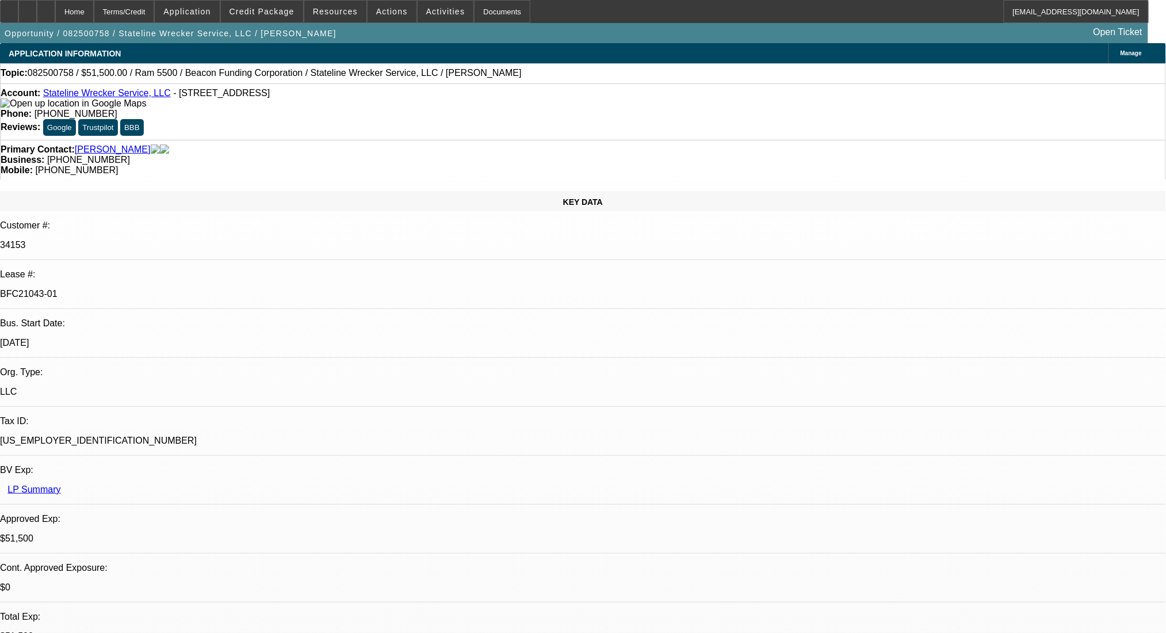
select select "2"
select select "4"
select select "1"
select select "2"
select select "4"
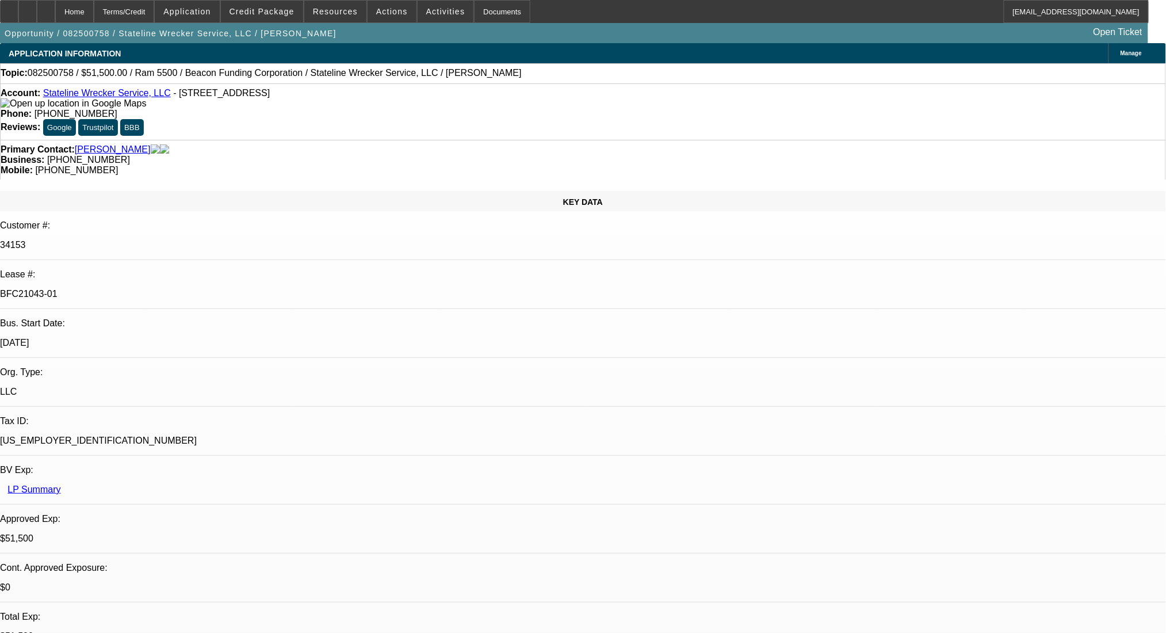
select select "1"
select select "2"
select select "4"
select select "1"
select select "2"
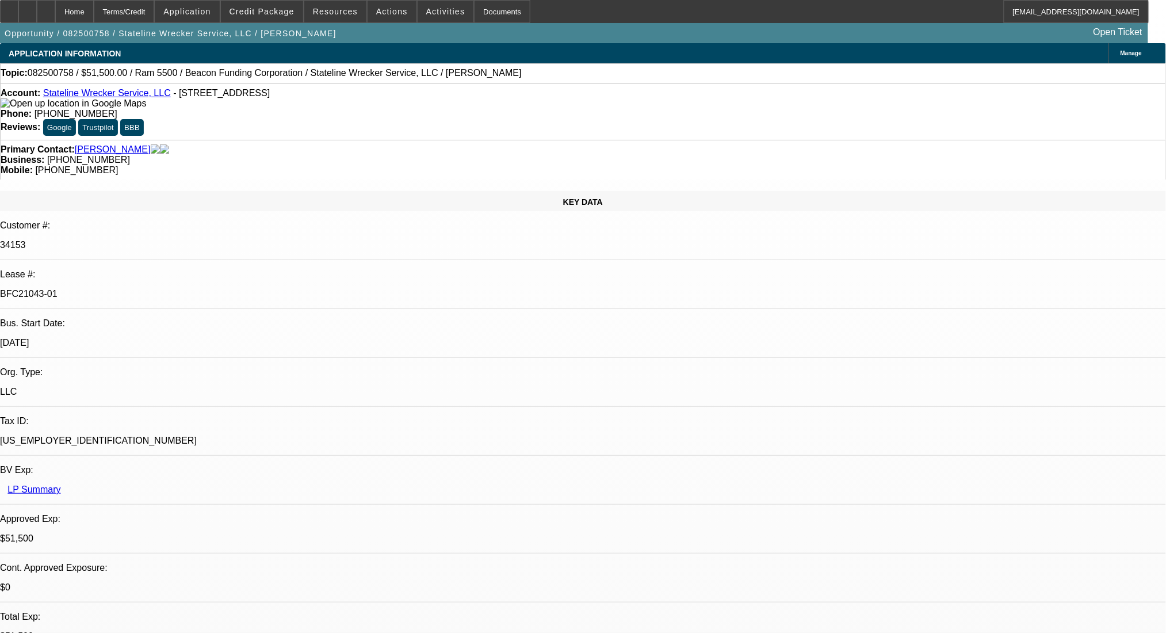
select select "4"
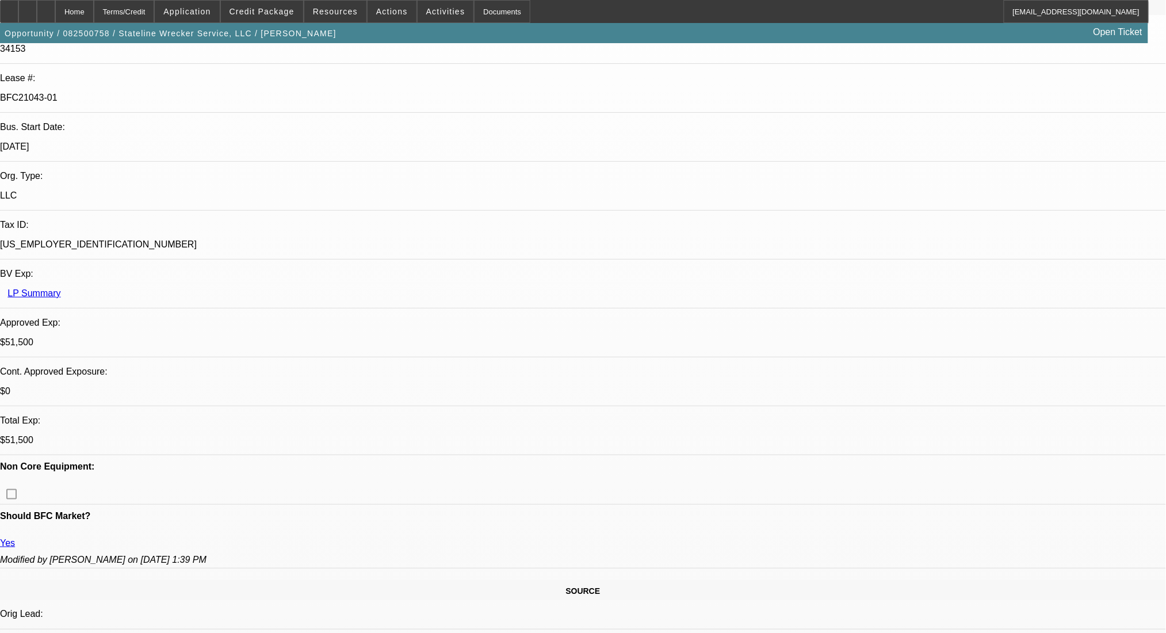
scroll to position [307, 0]
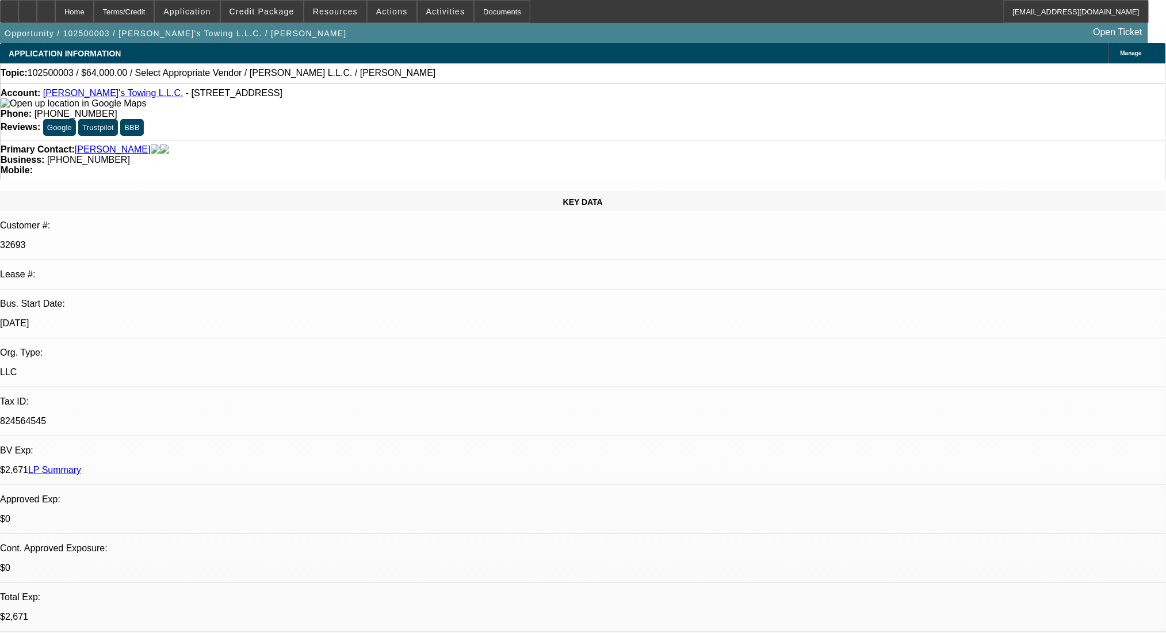
select select "0"
select select "2"
select select "0.2"
select select "17"
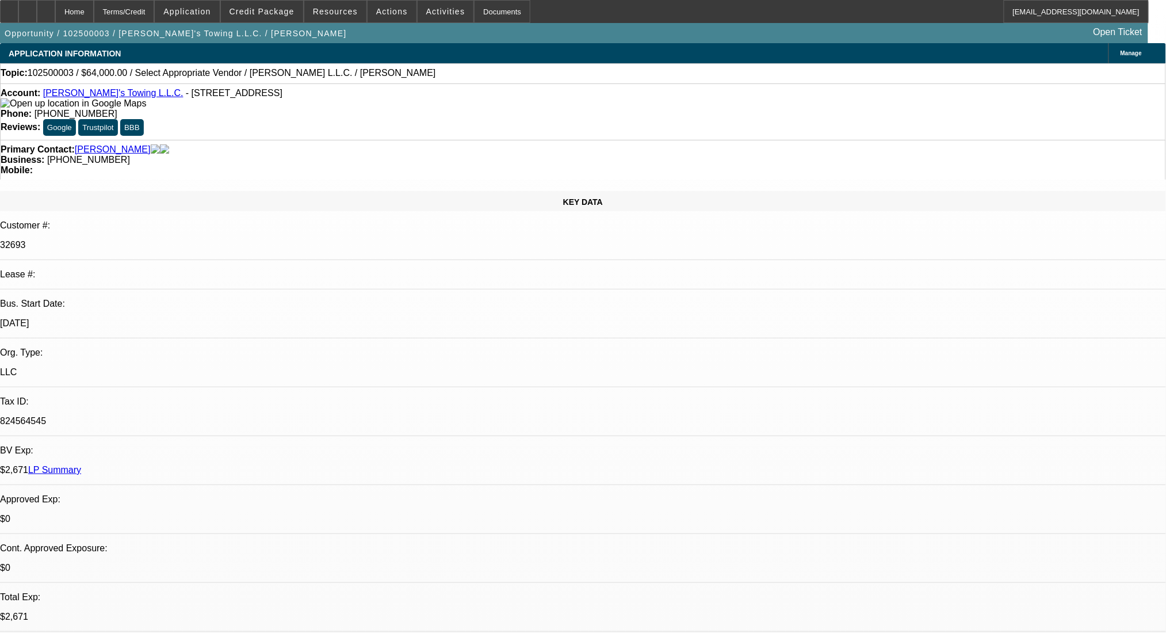
select select "0"
select select "2"
select select "0.2"
select select "17"
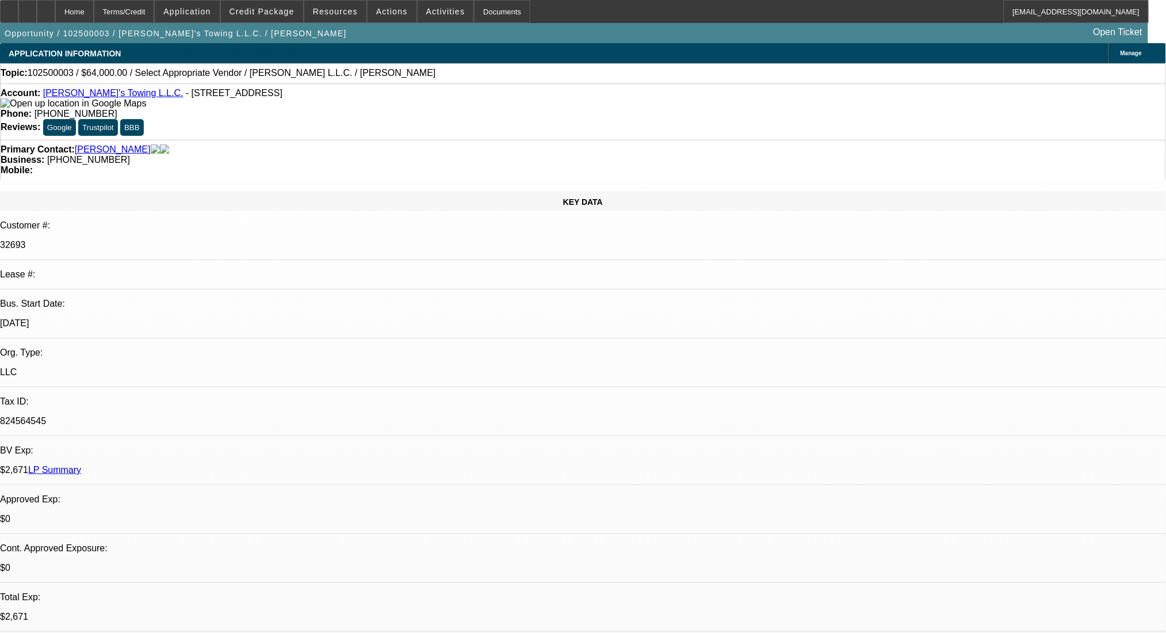
select select "0"
select select "2"
select select "0.2"
select select "17"
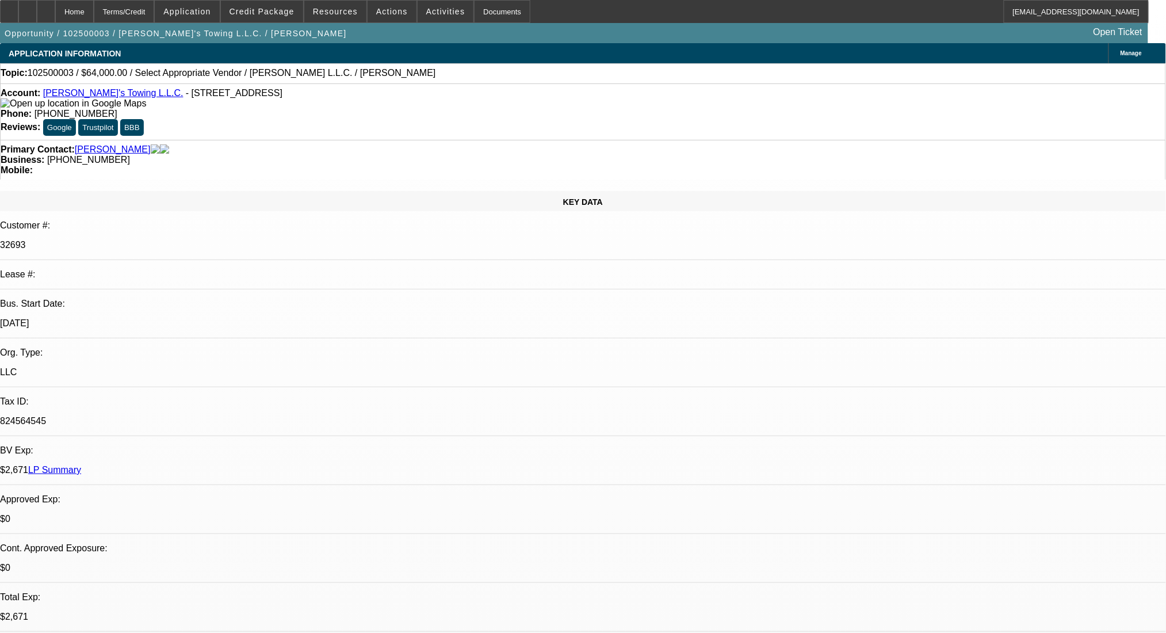
click at [109, 144] on link "[PERSON_NAME]" at bounding box center [113, 149] width 76 height 10
click at [83, 95] on link "[PERSON_NAME]'s Towing L.L.C." at bounding box center [113, 93] width 140 height 10
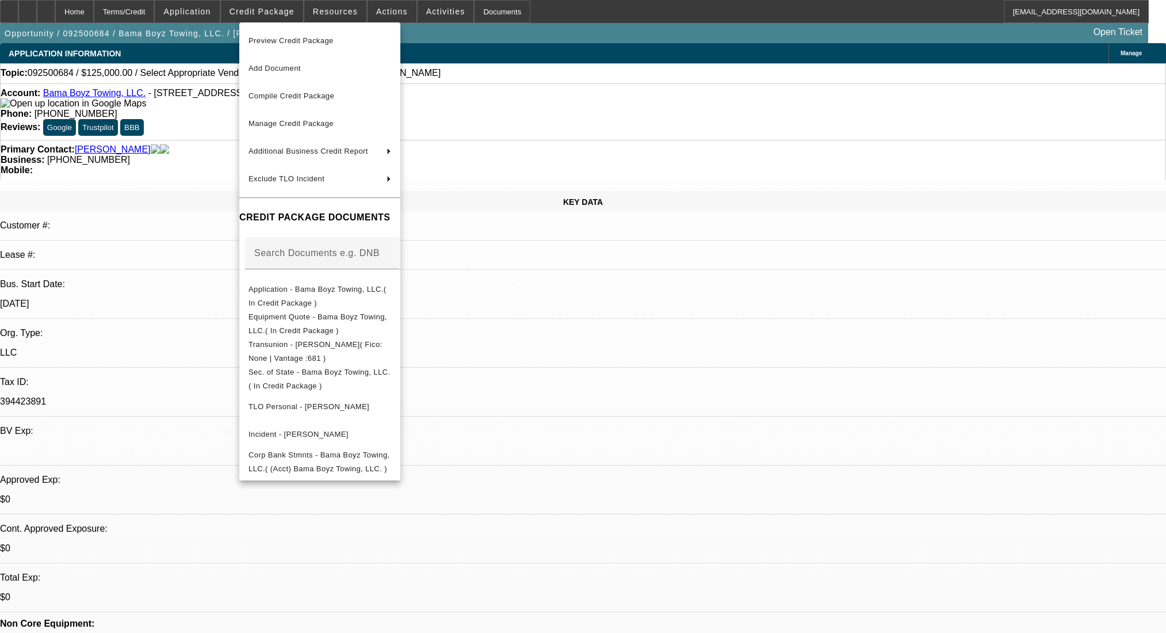
select select "0"
select select "2"
select select "0.1"
select select "4"
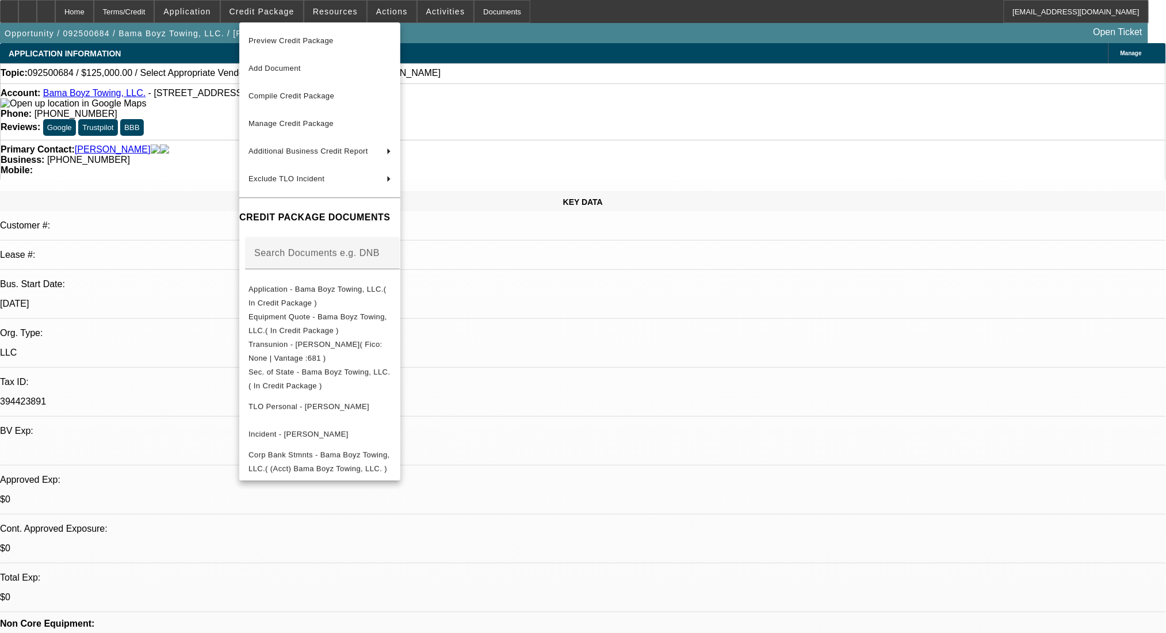
click at [216, 123] on div at bounding box center [583, 316] width 1166 height 633
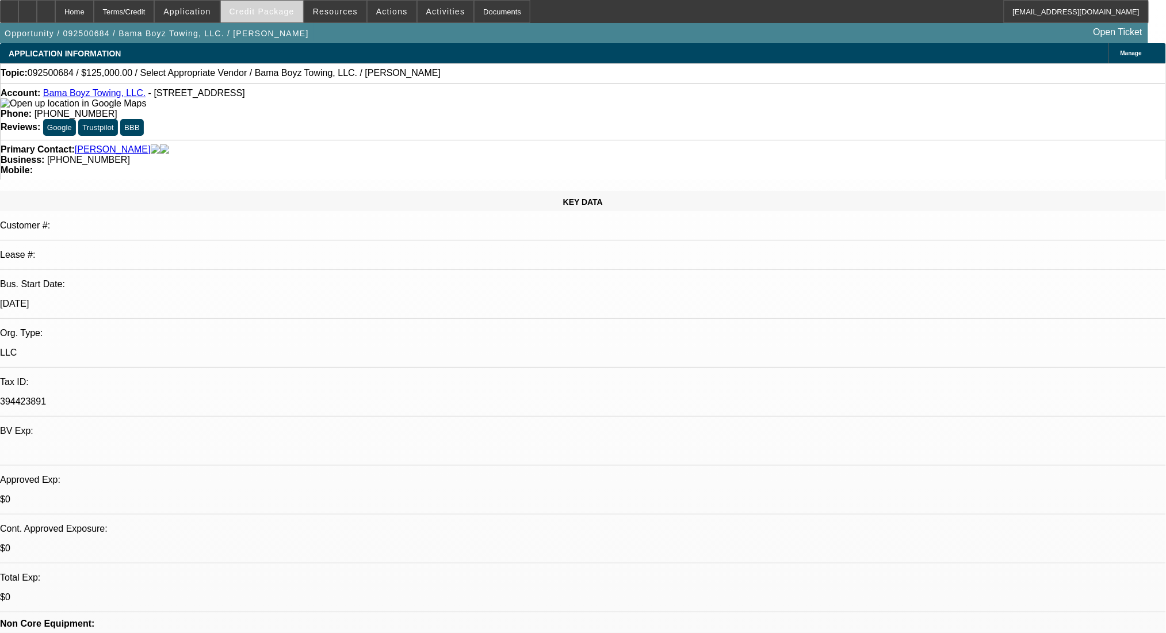
click at [262, 13] on span "Credit Package" at bounding box center [261, 11] width 65 height 9
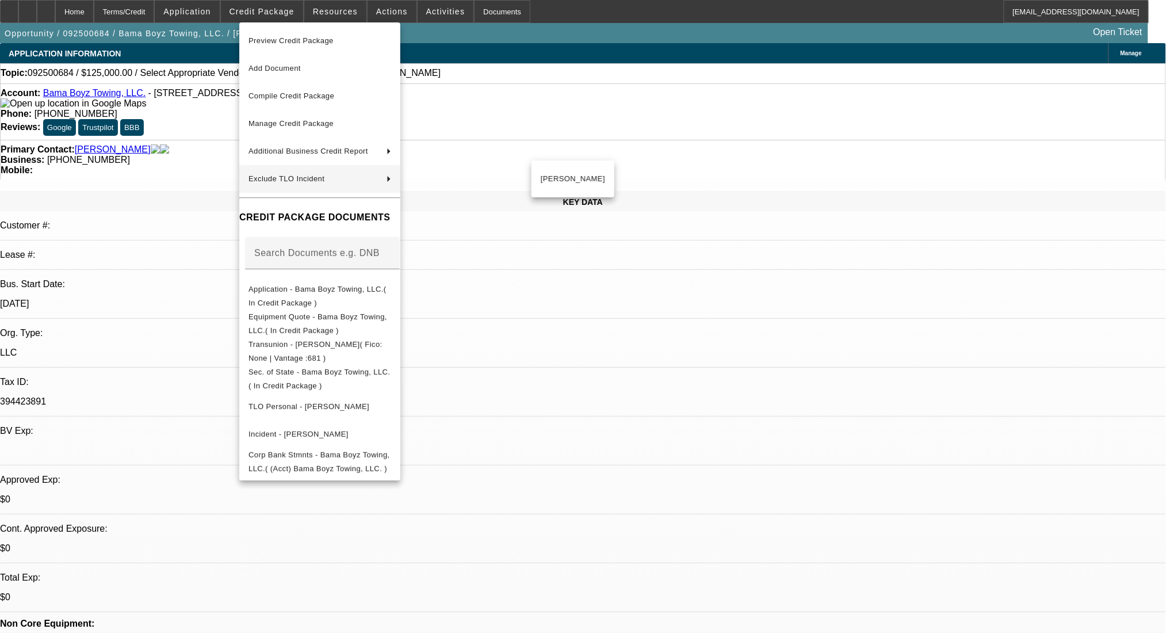
click at [216, 245] on div at bounding box center [583, 316] width 1166 height 633
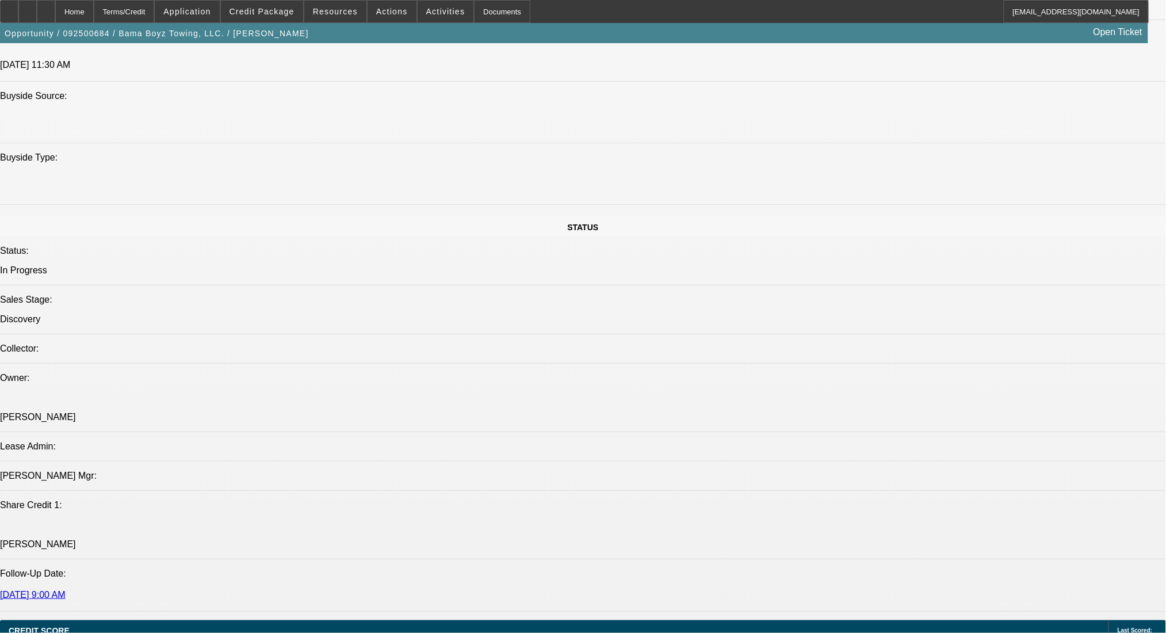
scroll to position [1457, 0]
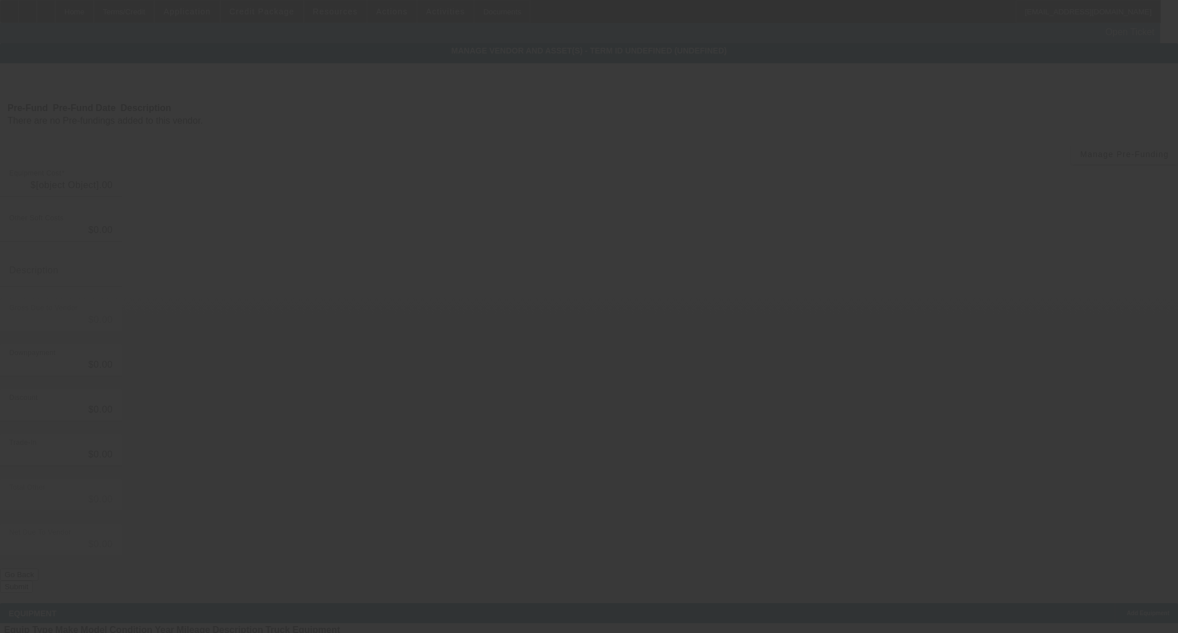
type input "$125,000.00"
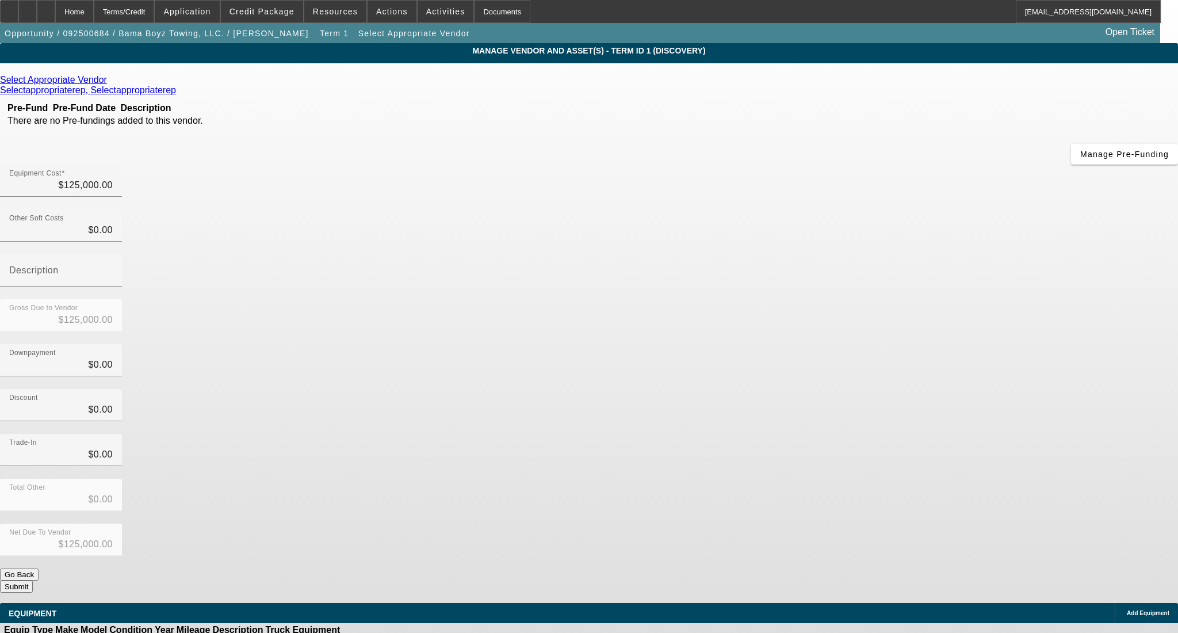
click at [110, 83] on icon at bounding box center [110, 80] width 0 height 10
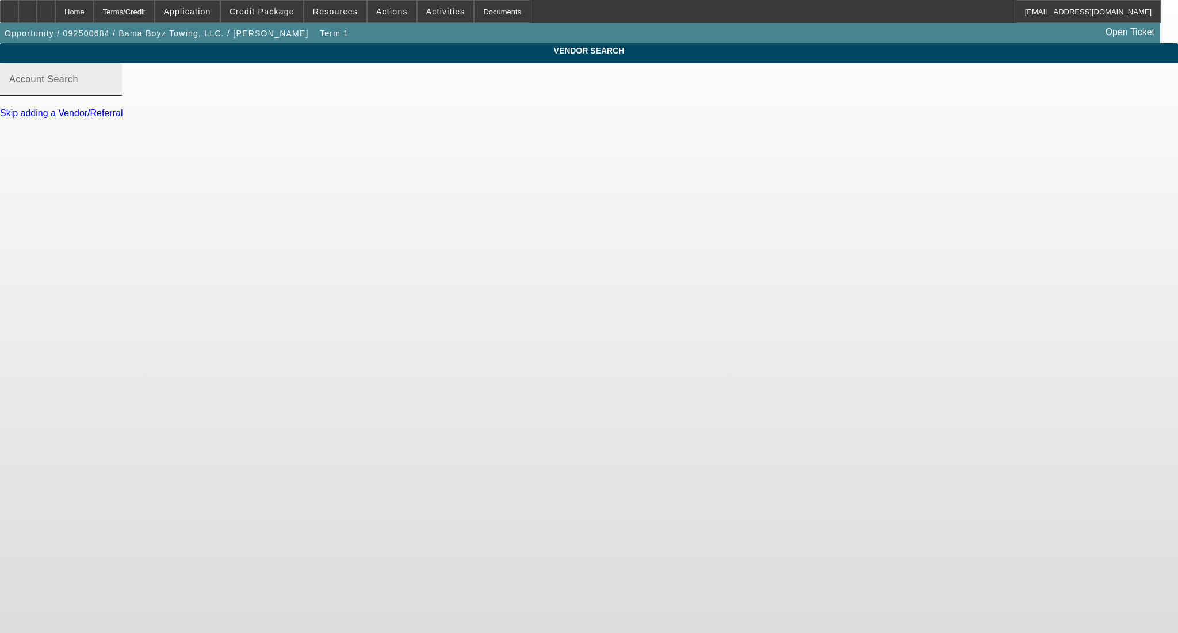
click at [113, 91] on input "Account Search" at bounding box center [61, 84] width 104 height 14
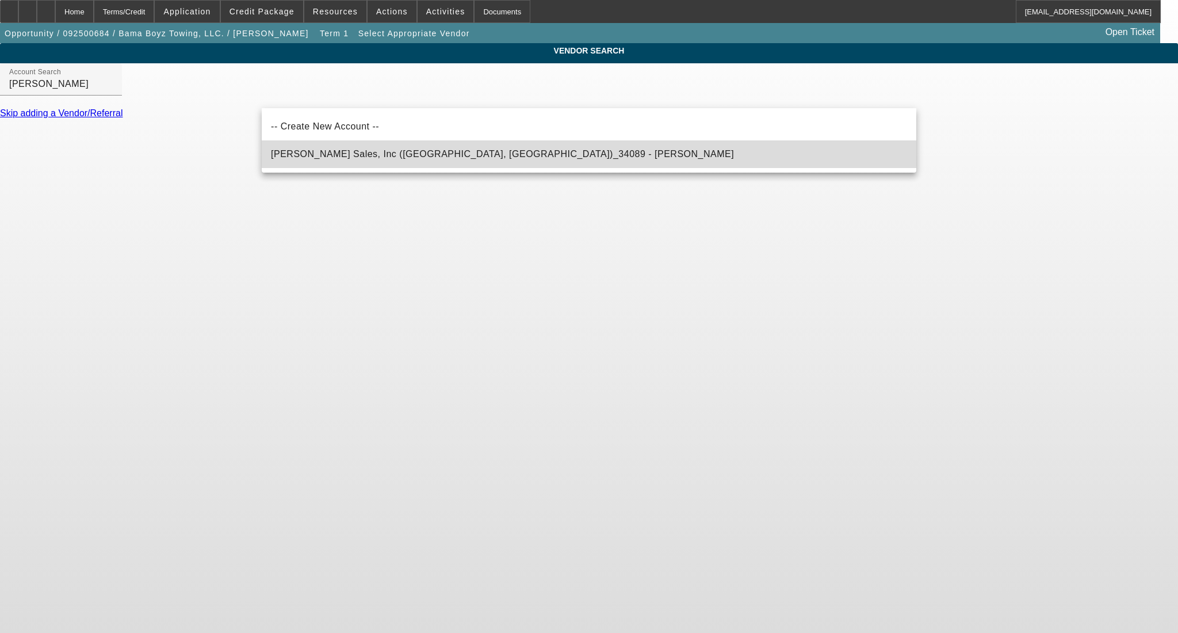
click at [443, 148] on span "Jeff Ingram Wrecker Sales, Inc (Horn Lake, MS)_34089 - Ingram, Dale" at bounding box center [502, 154] width 463 height 14
type input "Jeff Ingram Wrecker Sales, Inc (Horn Lake, MS)_34089 - Ingram, Dale"
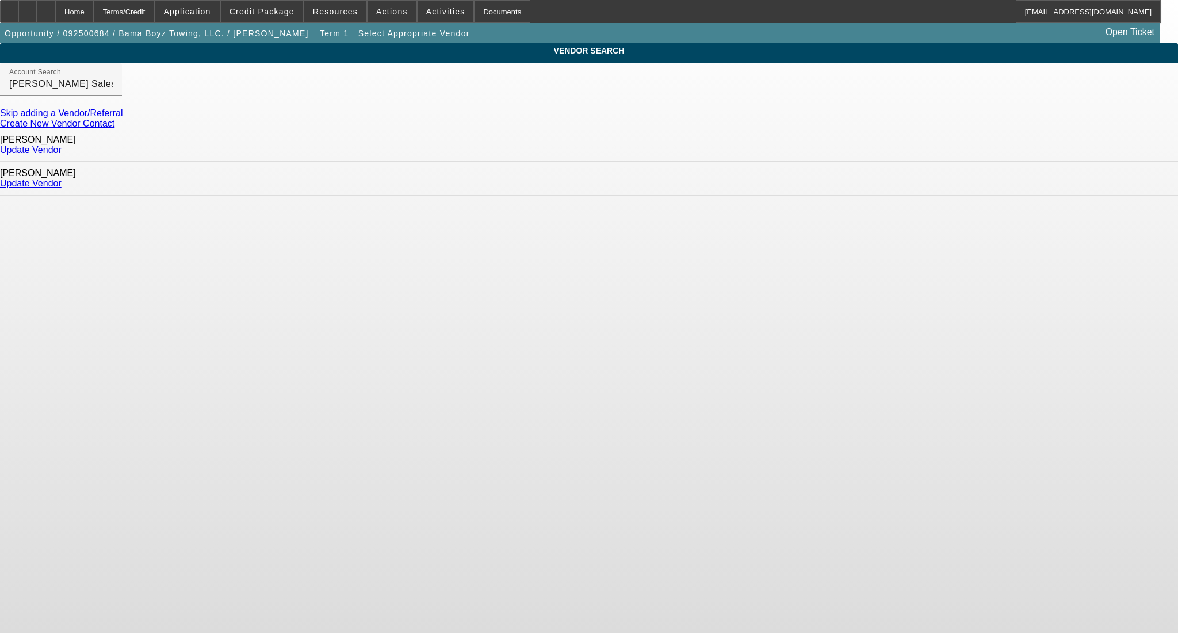
click at [62, 178] on link "Update Vendor" at bounding box center [31, 183] width 62 height 10
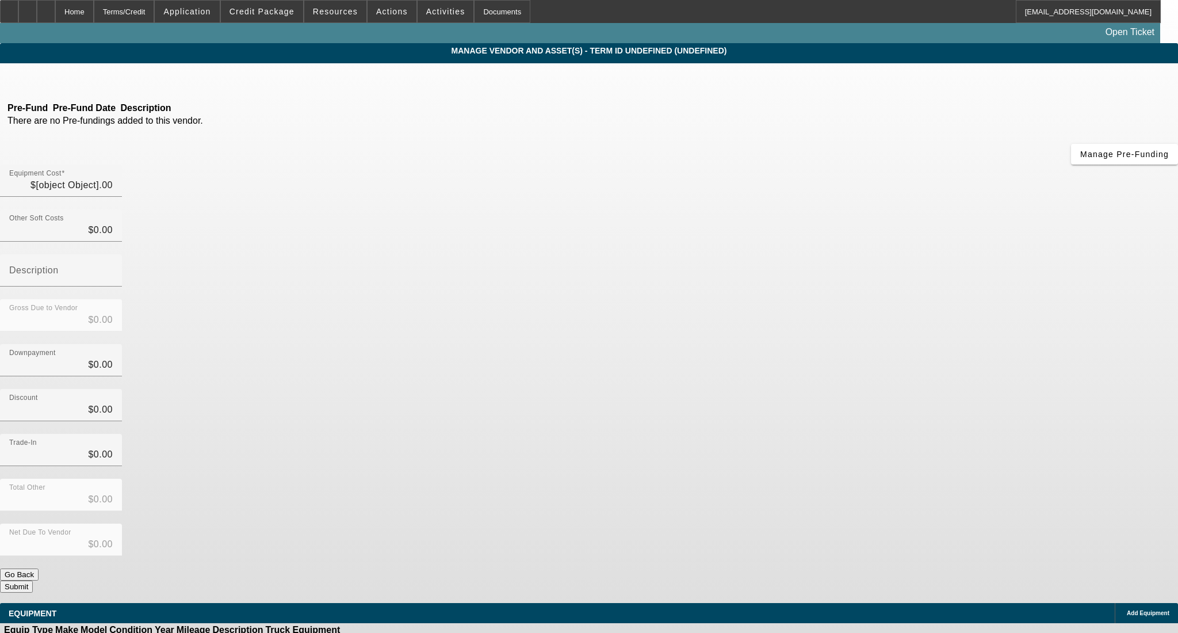
type input "$125,000.00"
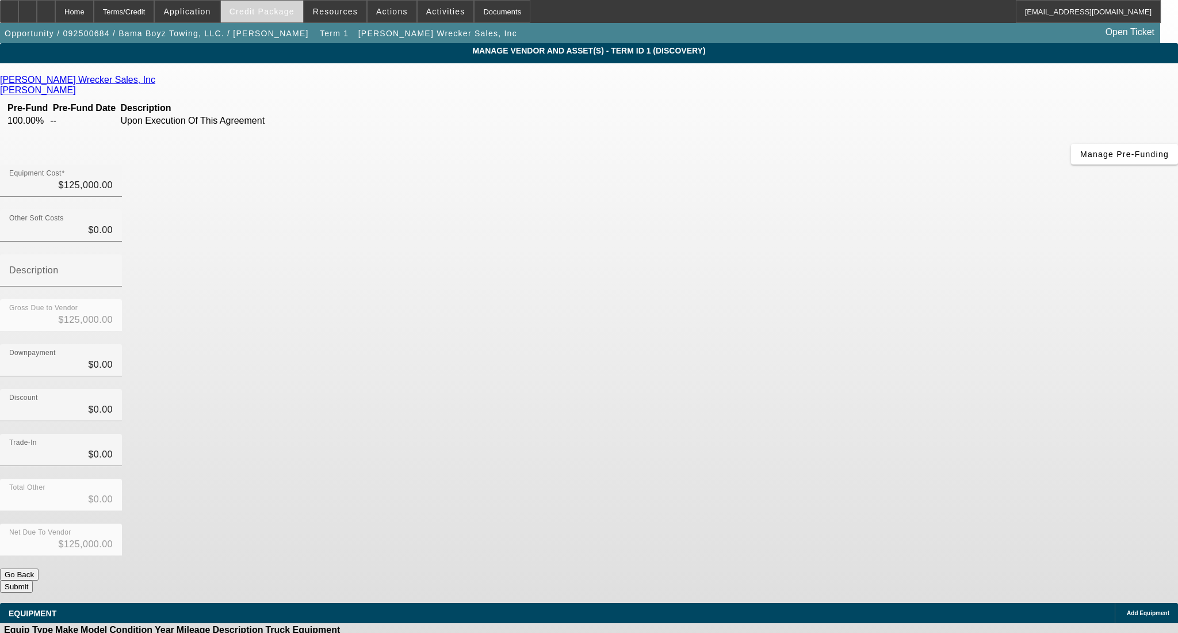
click at [293, 11] on span "Credit Package" at bounding box center [261, 11] width 65 height 9
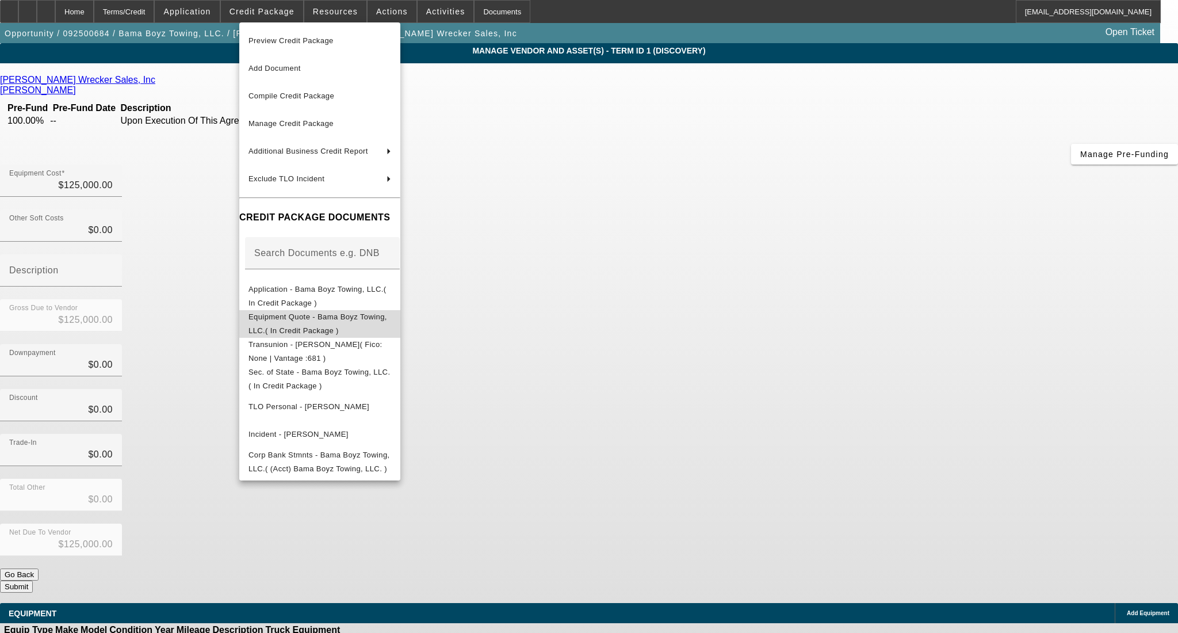
click at [359, 321] on span "Equipment Quote - Bama Boyz Towing, LLC.( In Credit Package )" at bounding box center [317, 323] width 139 height 22
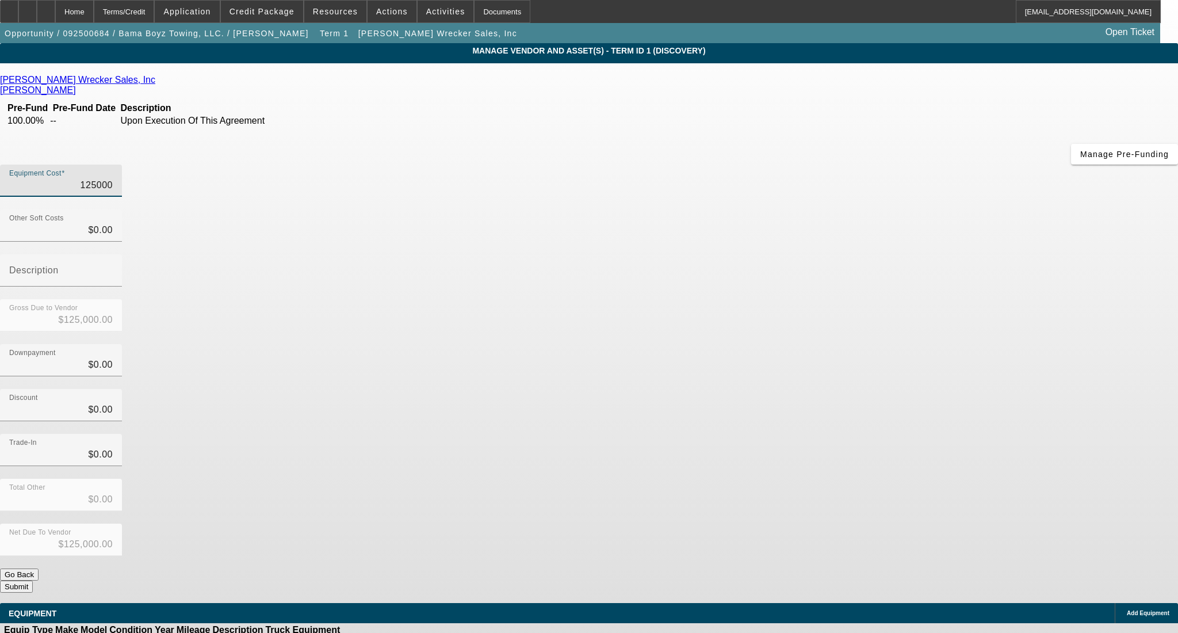
drag, startPoint x: 737, startPoint y: 103, endPoint x: 840, endPoint y: 103, distance: 103.5
click at [840, 164] on div "Equipment Cost 125000" at bounding box center [589, 186] width 1178 height 45
type input "1"
type input "$1.00"
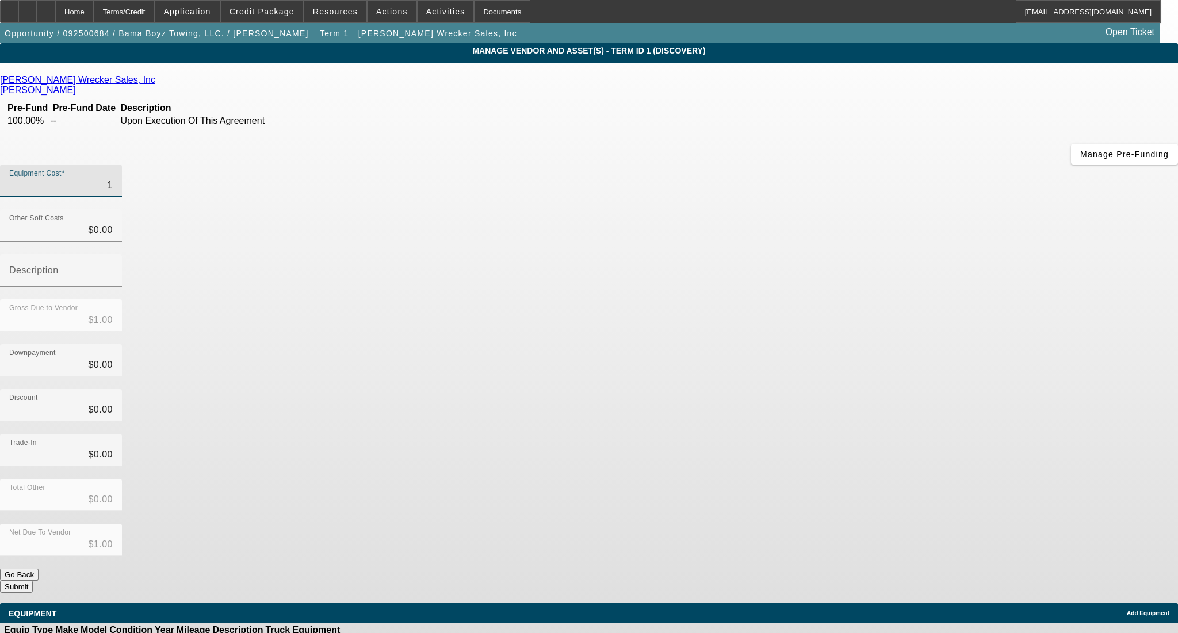
type input "13"
type input "$13.00"
type input "137"
type input "$137.00"
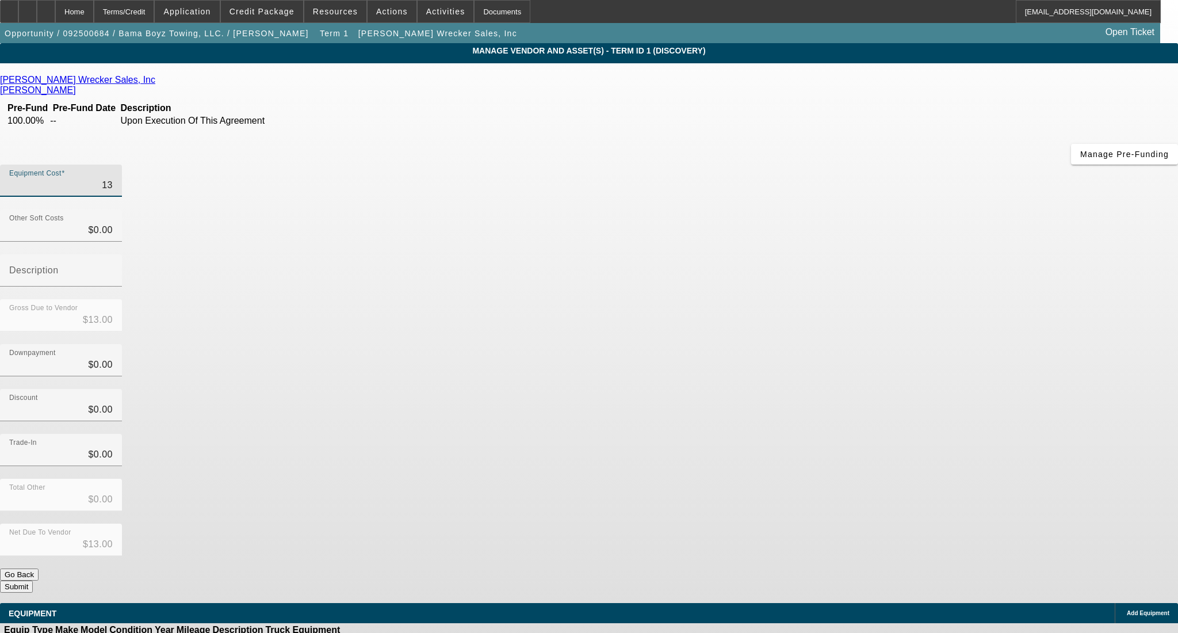
type input "$137.00"
type input "1375"
type input "$1,375.00"
type input "13750"
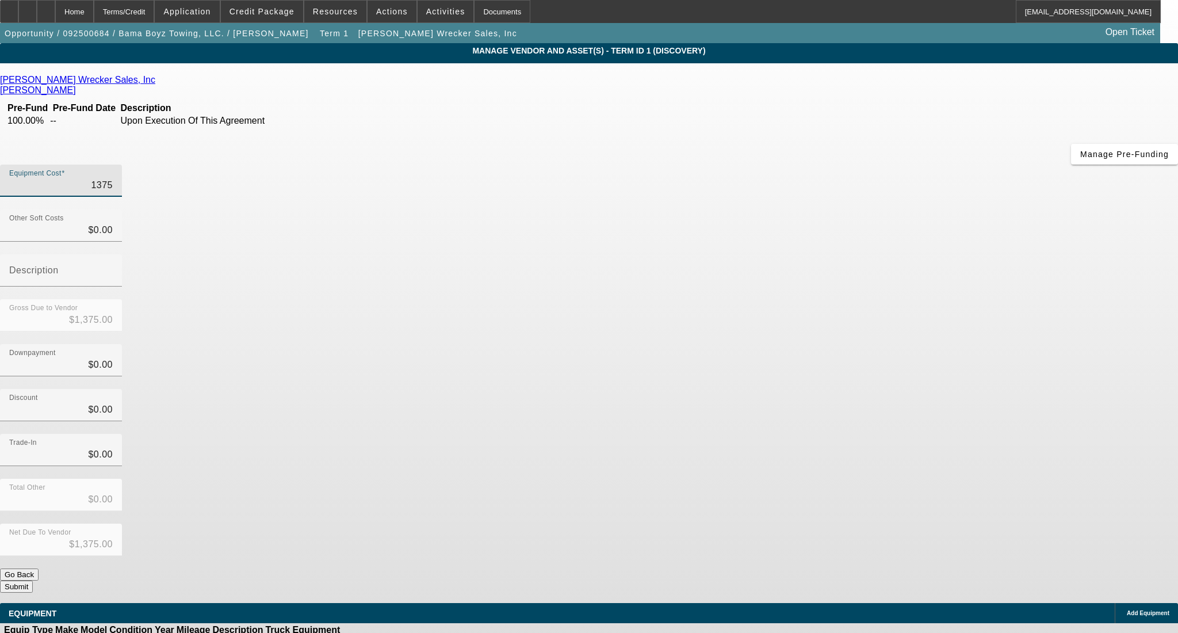
type input "$13,750.00"
type input "137500"
type input "$137,500.00"
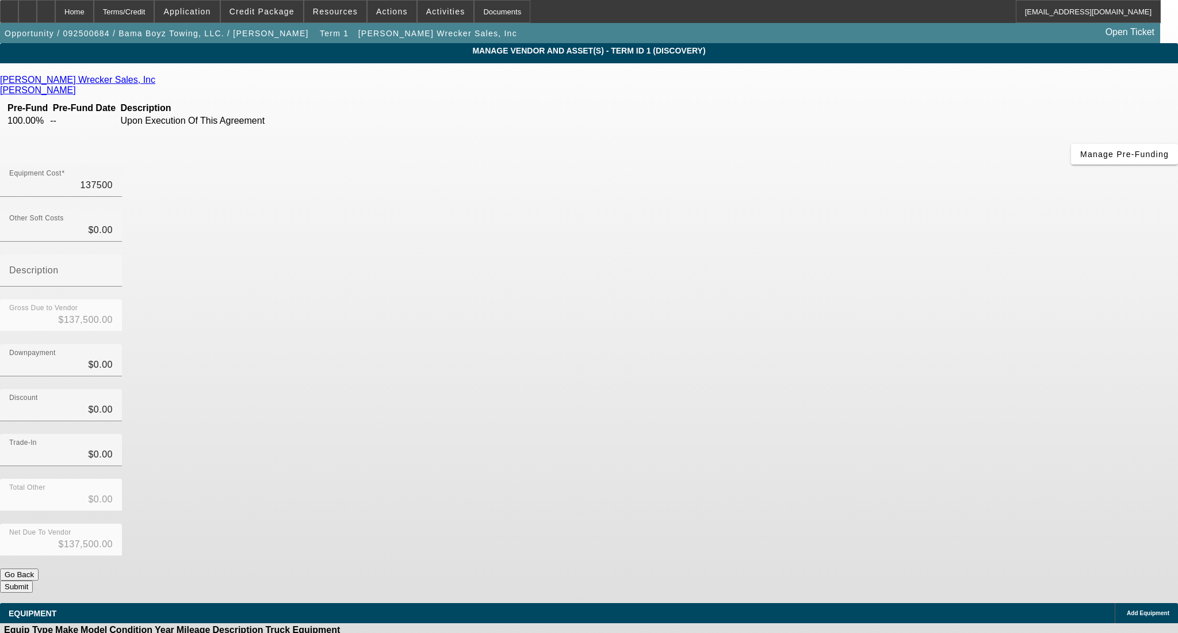
type input "$137,500.00"
click at [1127, 610] on span "Add Equipment" at bounding box center [1148, 613] width 43 height 6
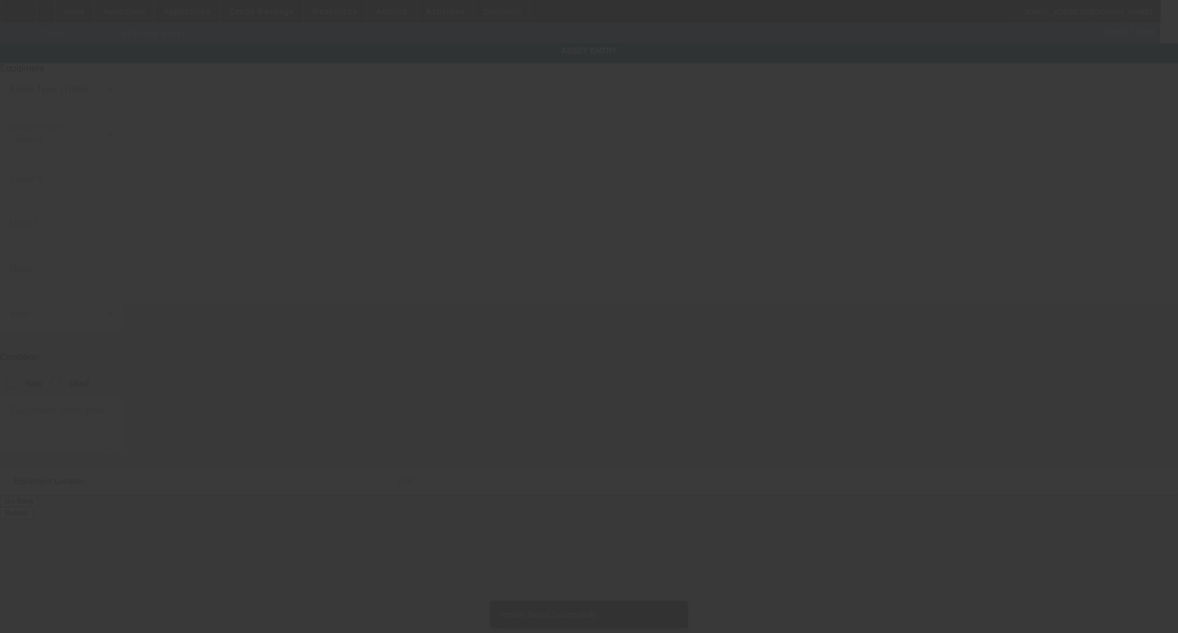
type input "5600 5th St N"
type input "Bessemer"
type input "35020"
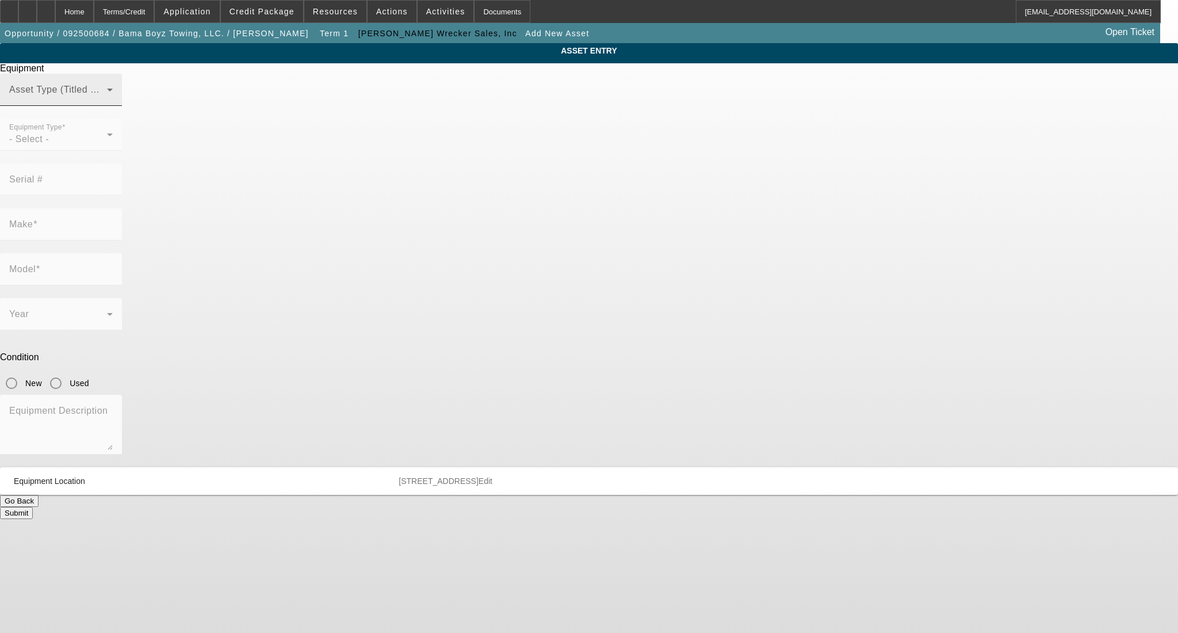
click at [113, 106] on div "Asset Type (Titled or Non-Titled)" at bounding box center [61, 90] width 104 height 32
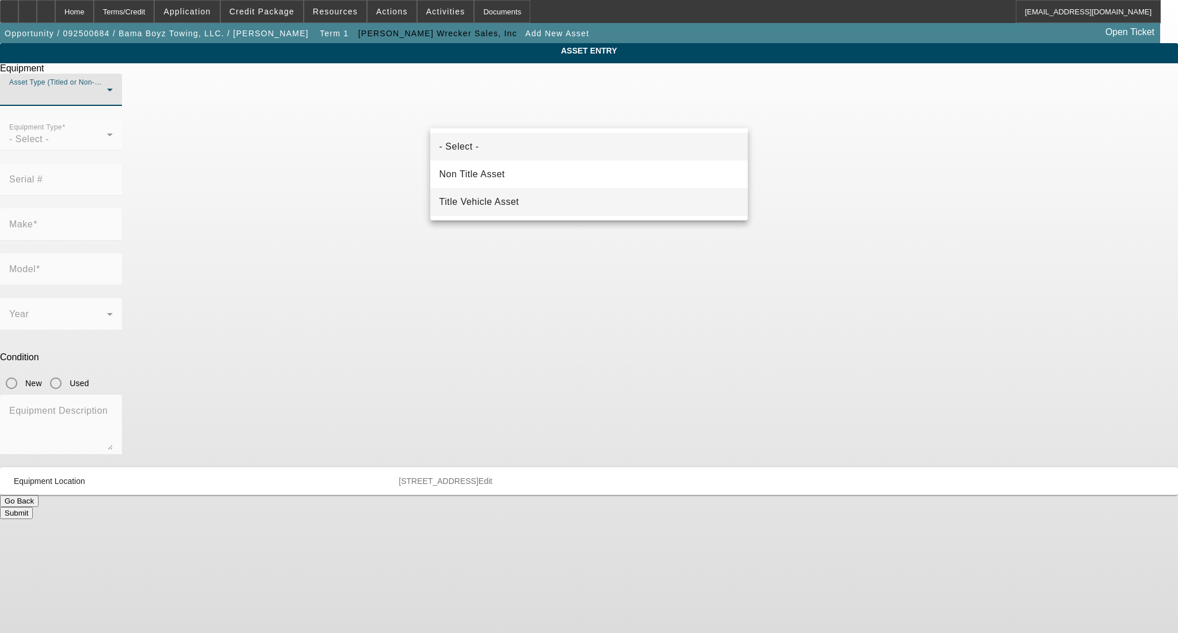
click at [532, 199] on mat-option "Title Vehicle Asset" at bounding box center [589, 202] width 318 height 28
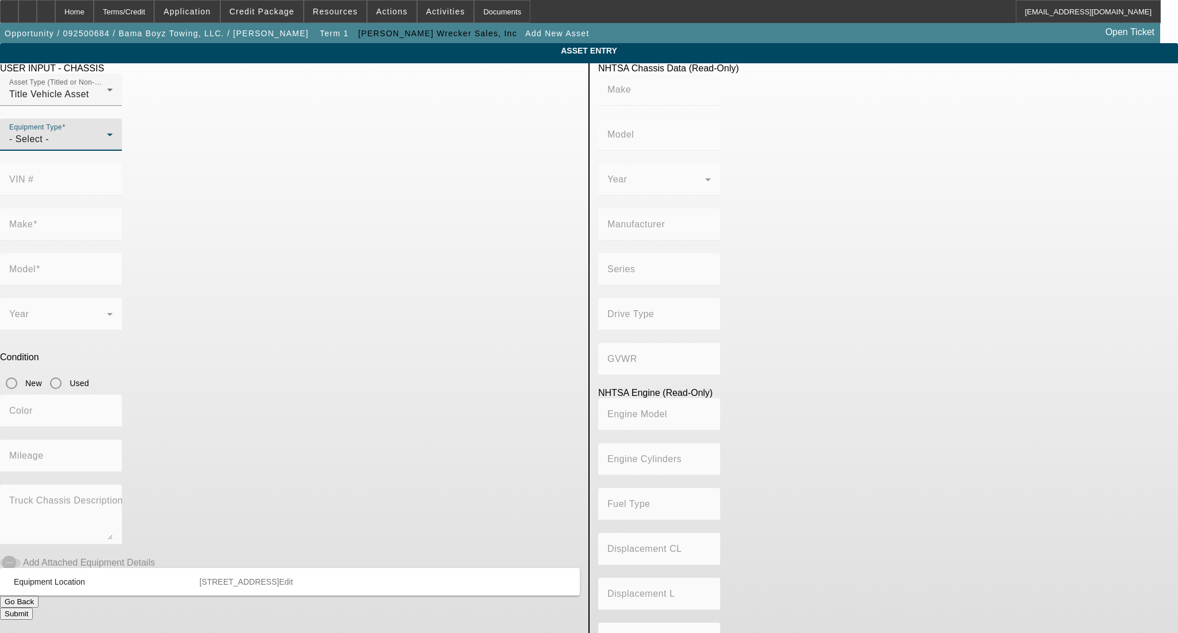
click at [107, 146] on div "- Select -" at bounding box center [58, 139] width 98 height 14
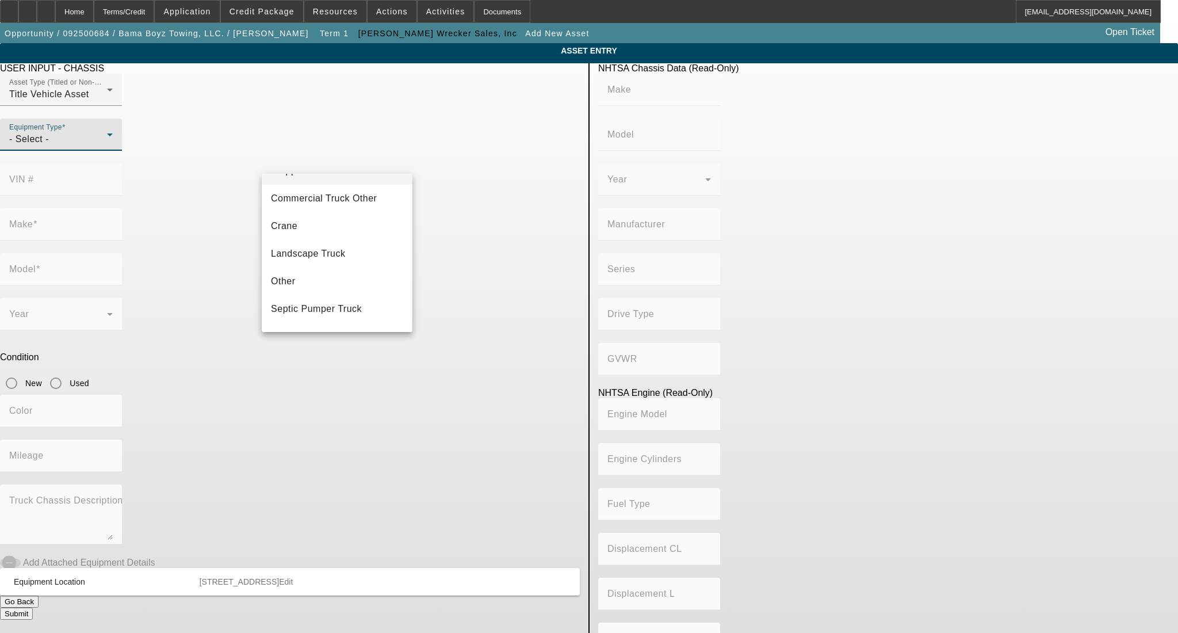
scroll to position [127, 0]
click at [359, 280] on mat-option "Tow Truck" at bounding box center [337, 287] width 150 height 28
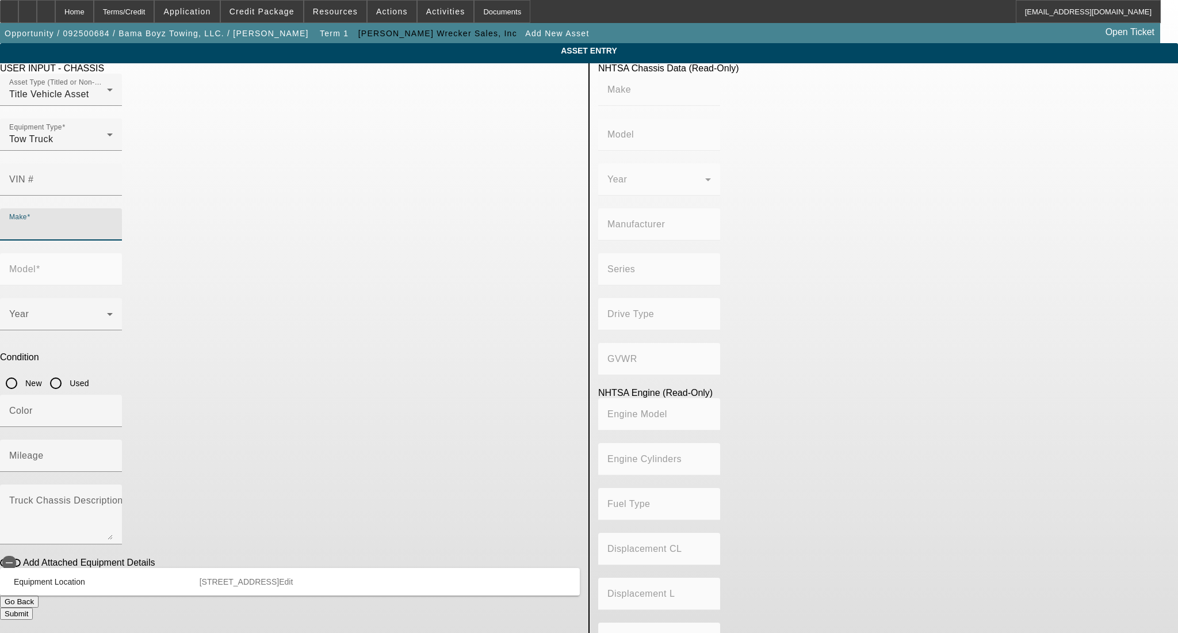
click at [113, 222] on input "Make" at bounding box center [61, 229] width 104 height 14
type input "Hino"
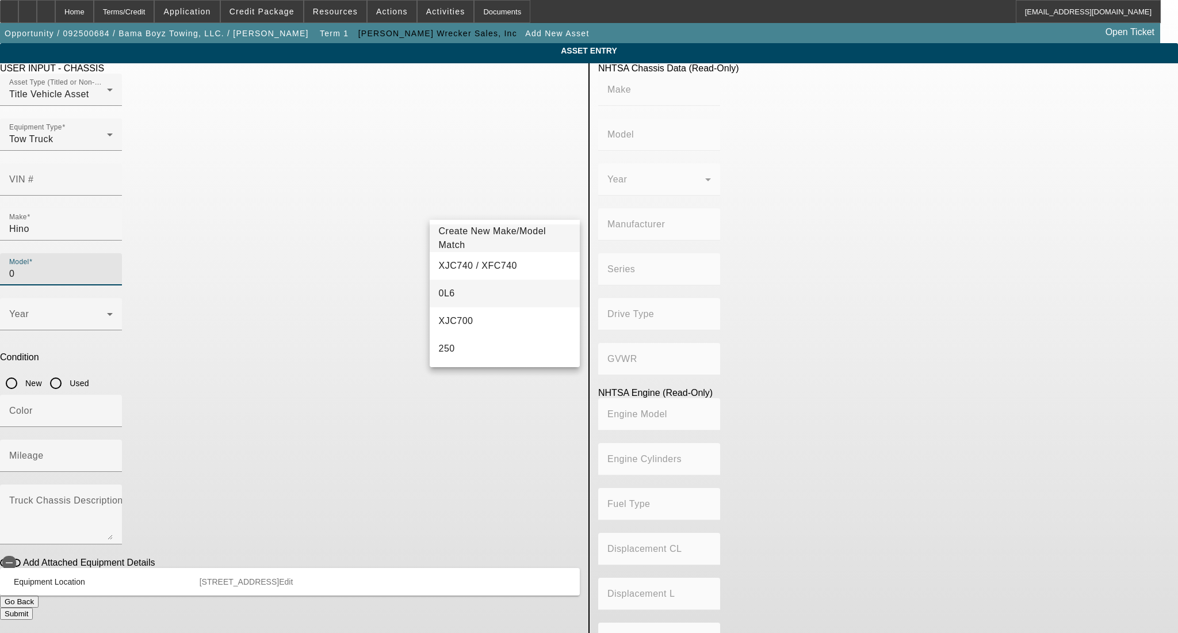
click at [468, 286] on mat-option "0L6" at bounding box center [505, 294] width 150 height 28
type input "0L6"
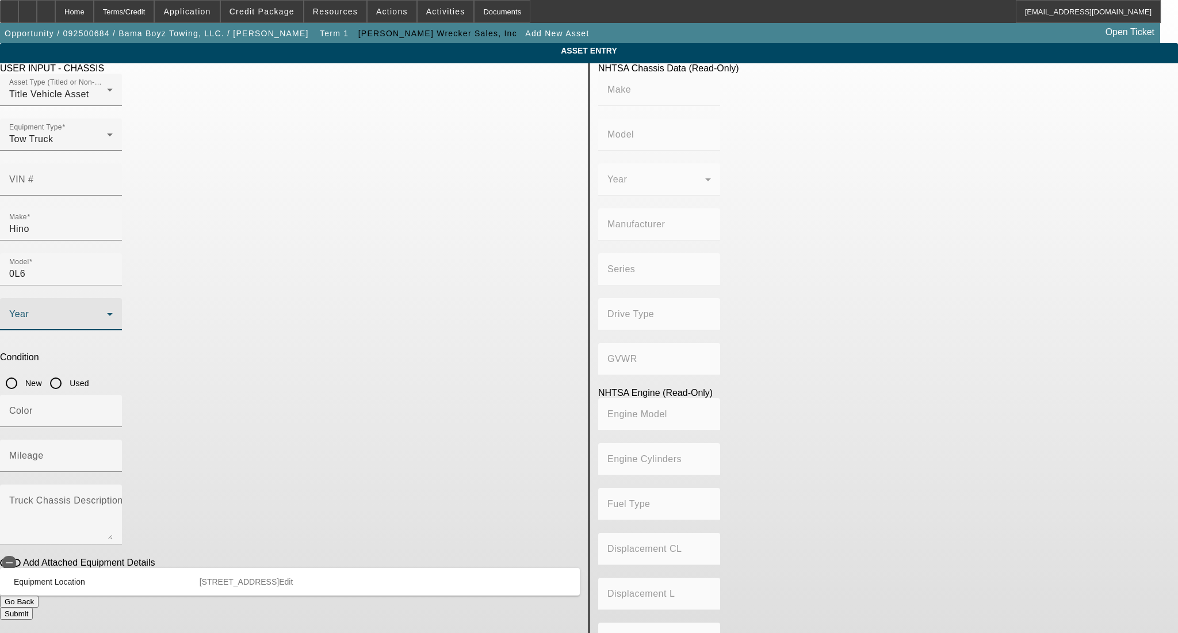
click at [107, 312] on span at bounding box center [58, 319] width 98 height 14
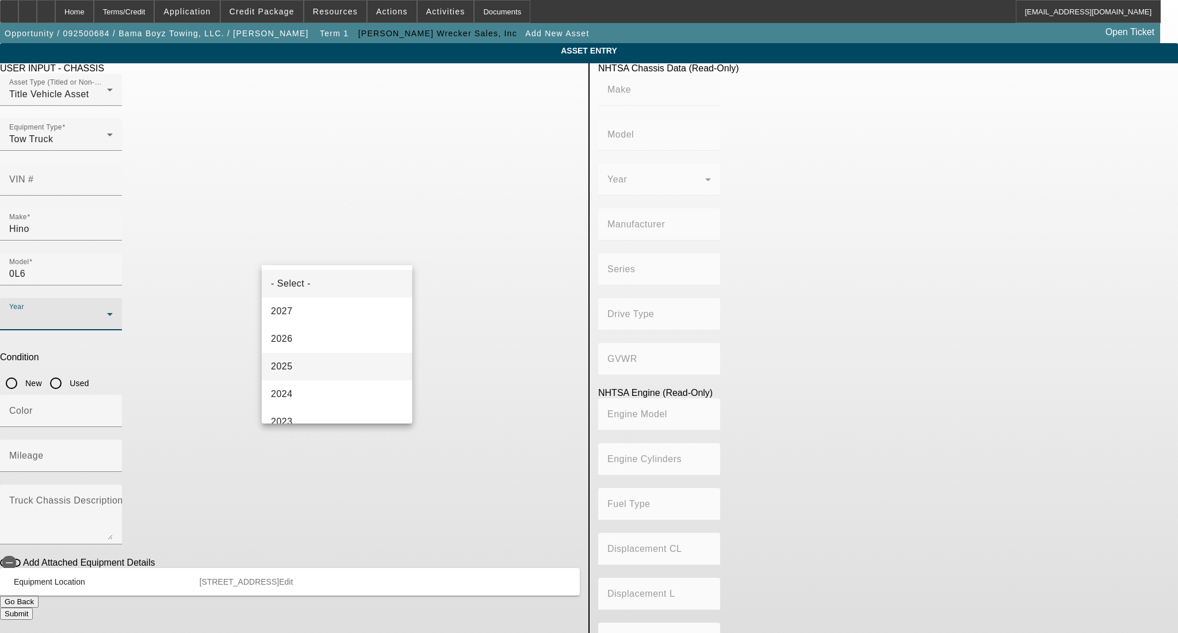
click at [351, 361] on mat-option "2025" at bounding box center [337, 367] width 150 height 28
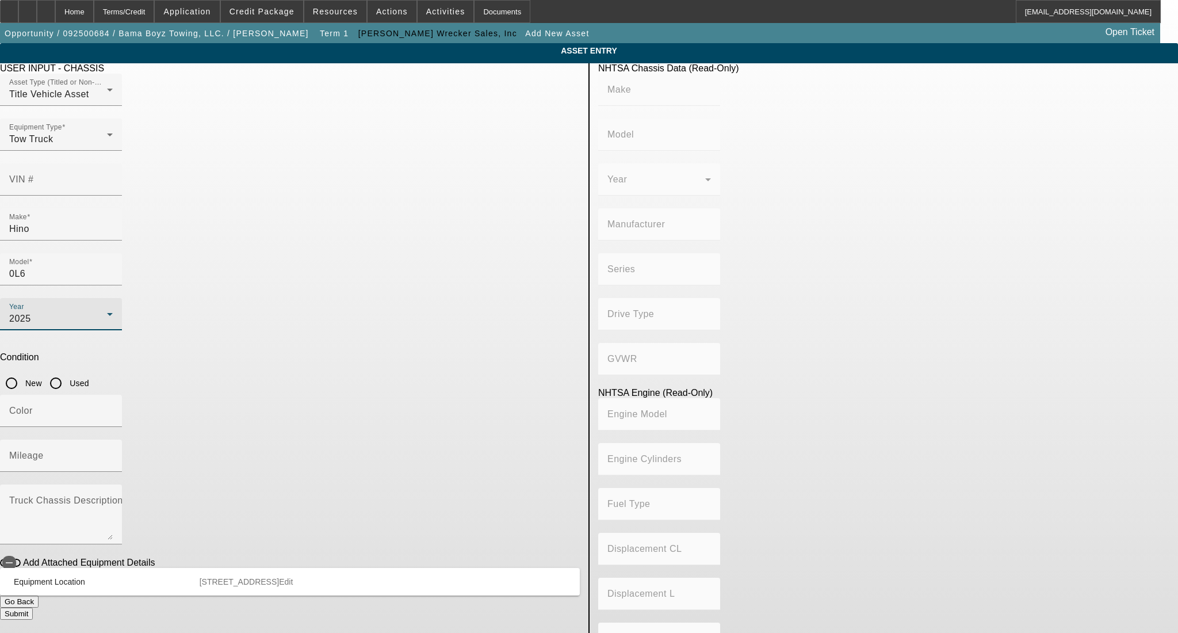
click at [23, 372] on input "New" at bounding box center [11, 383] width 23 height 23
radio input "true"
click at [113, 395] on div "Color" at bounding box center [61, 411] width 104 height 32
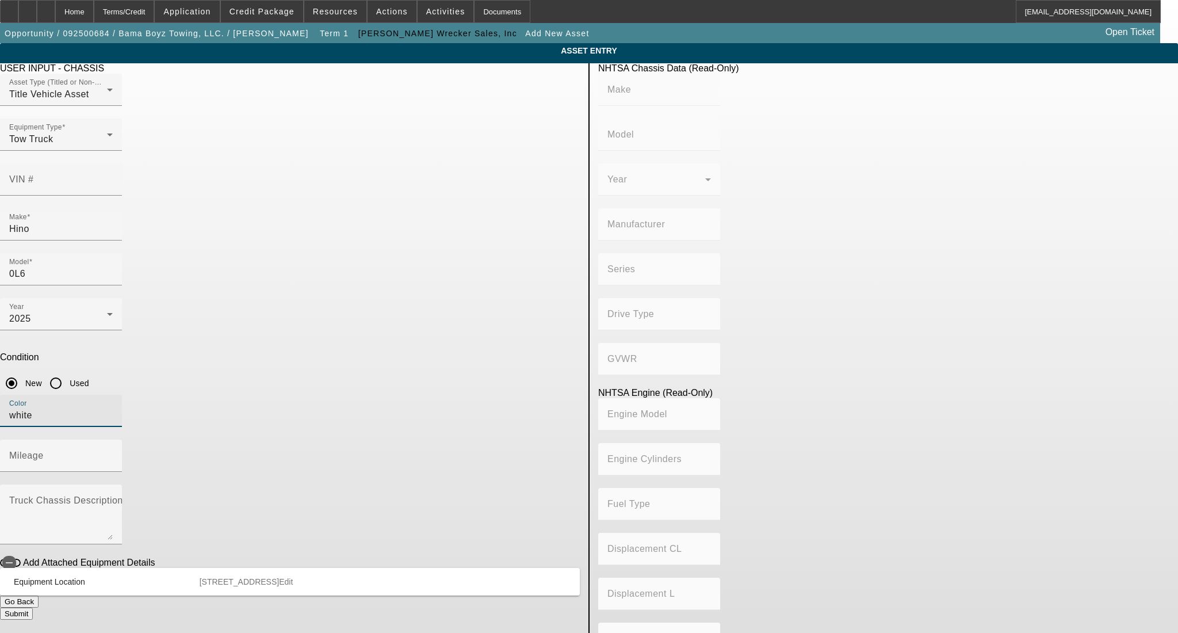
type input "white"
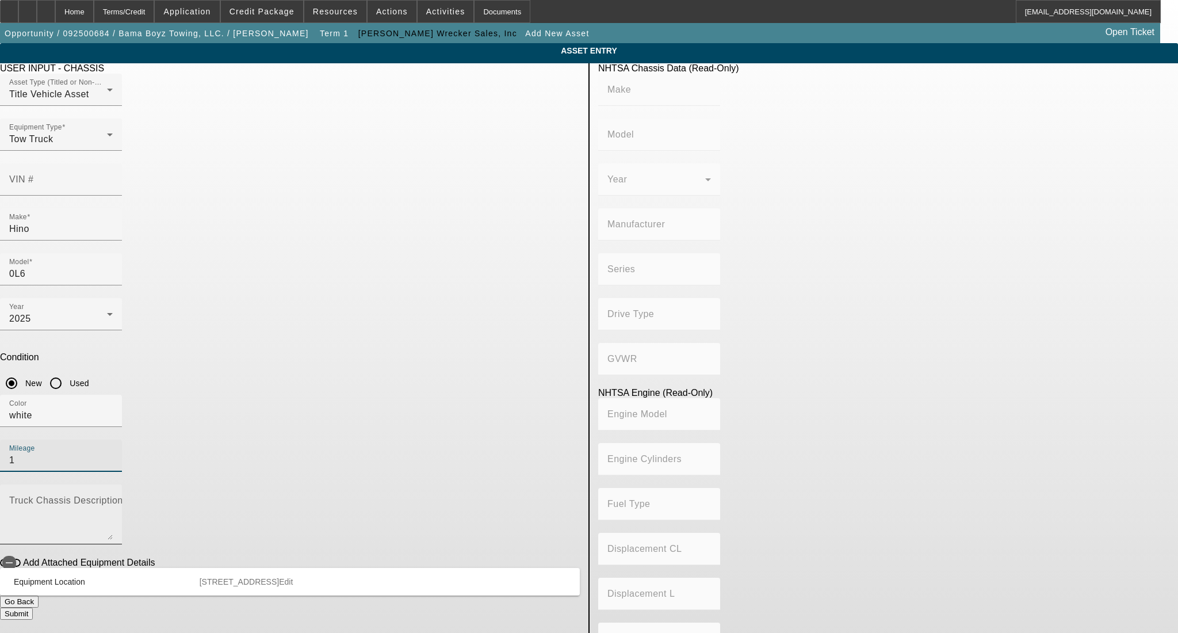
type input "1"
click at [113, 498] on textarea "Truck Chassis Description (Describe the truck chassis only)" at bounding box center [61, 518] width 104 height 41
type textarea "Century 12 Series LCG"
click at [33, 607] on button "Submit" at bounding box center [16, 613] width 33 height 12
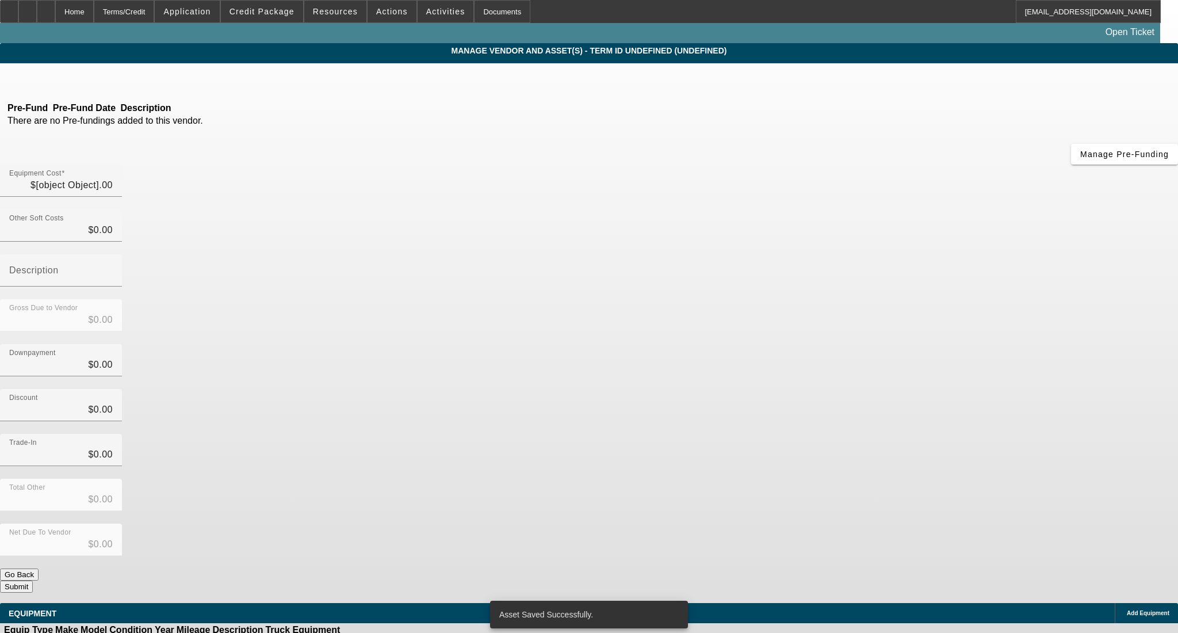
type input "$137,500.00"
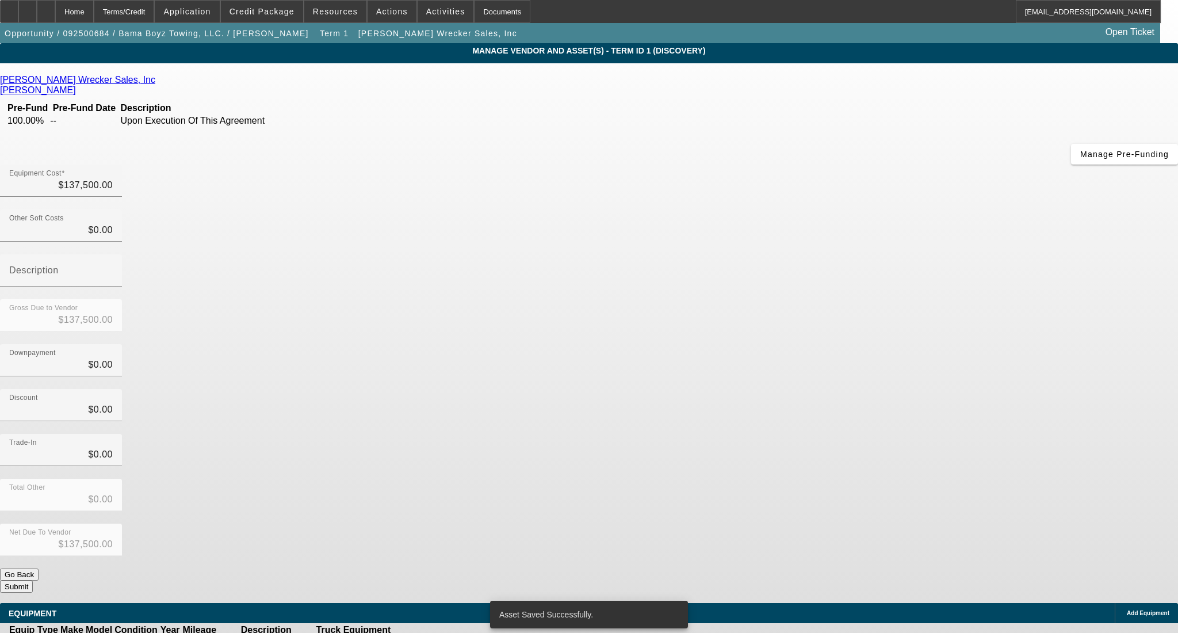
click at [33, 580] on button "Submit" at bounding box center [16, 586] width 33 height 12
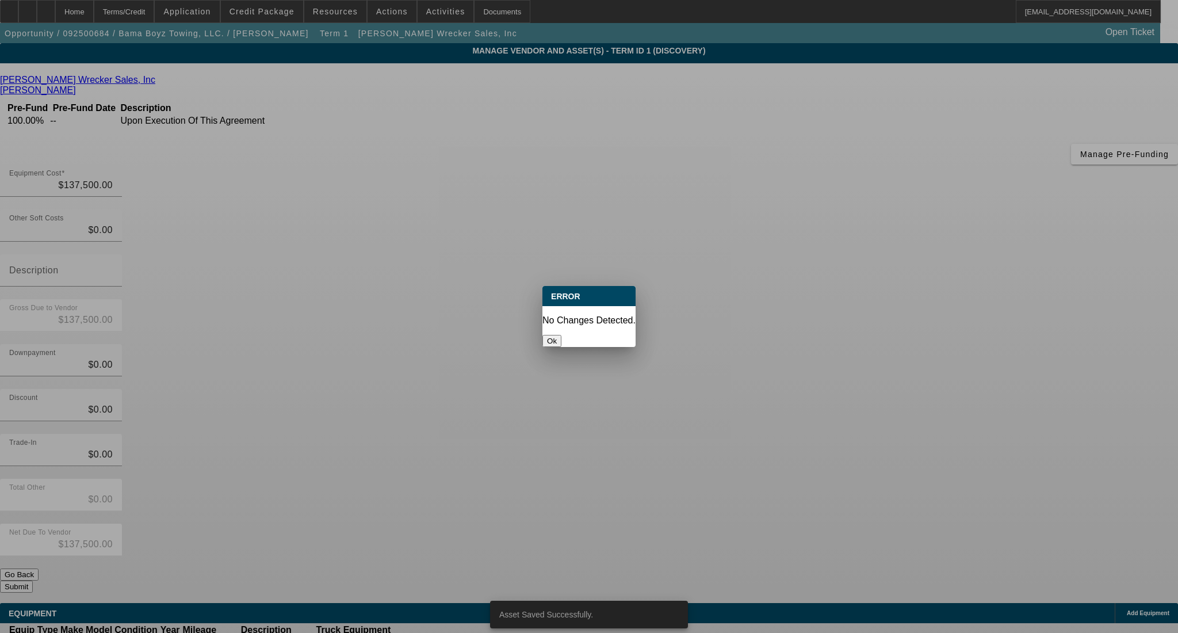
click at [561, 335] on button "Ok" at bounding box center [551, 341] width 19 height 12
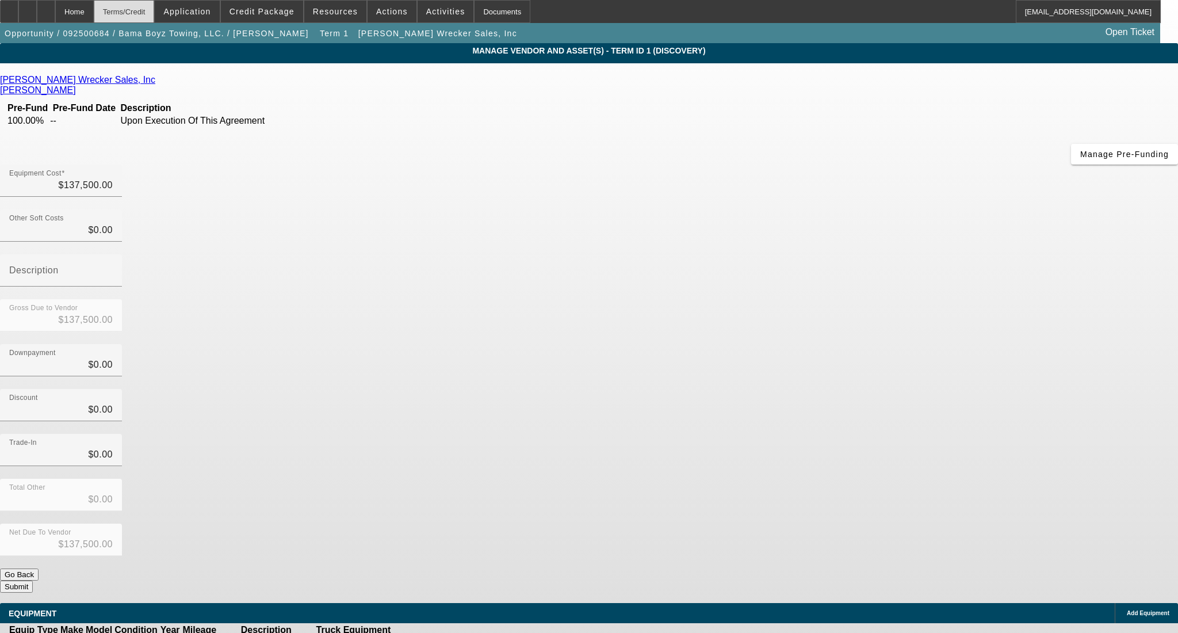
click at [155, 19] on div "Terms/Credit" at bounding box center [124, 11] width 61 height 23
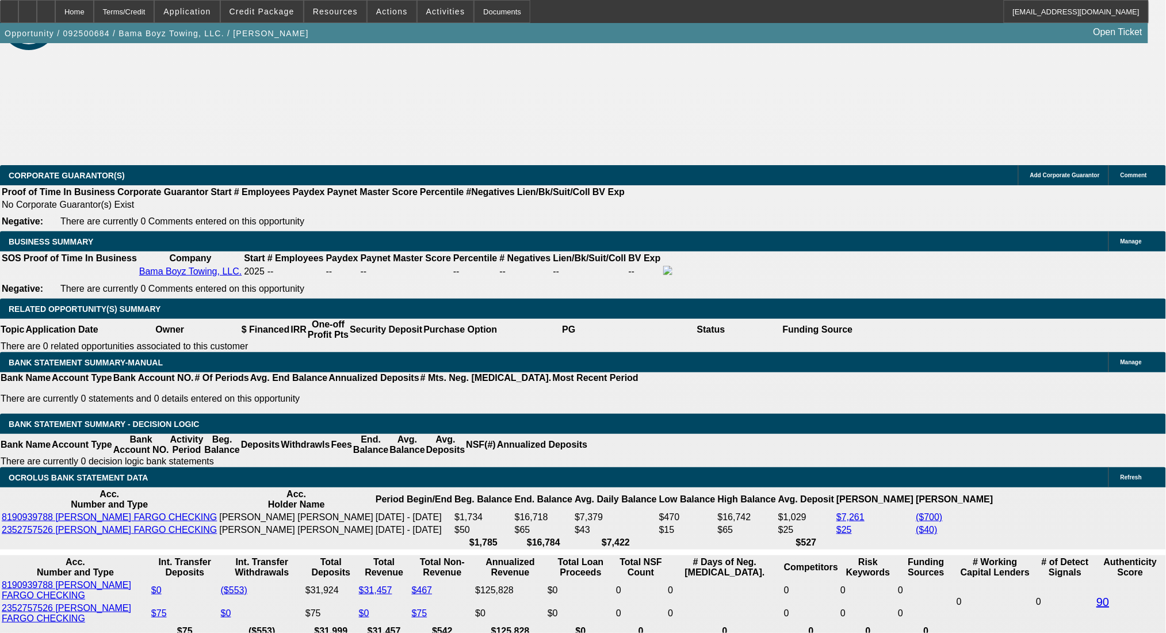
select select "0"
select select "2"
select select "0.1"
select select "4"
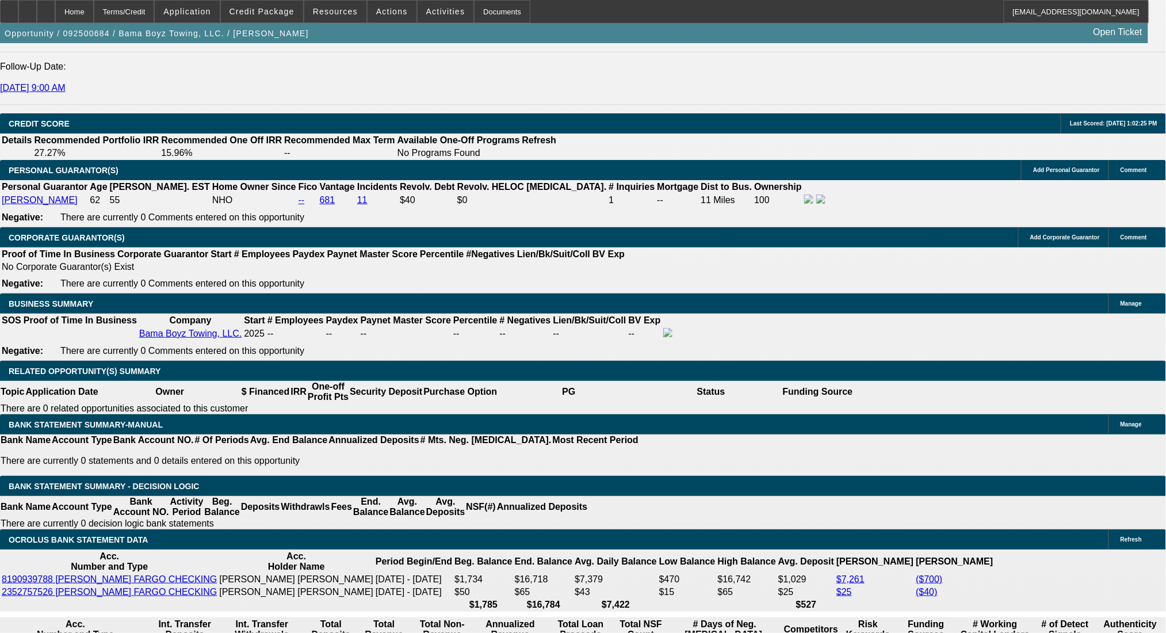
scroll to position [1598, 0]
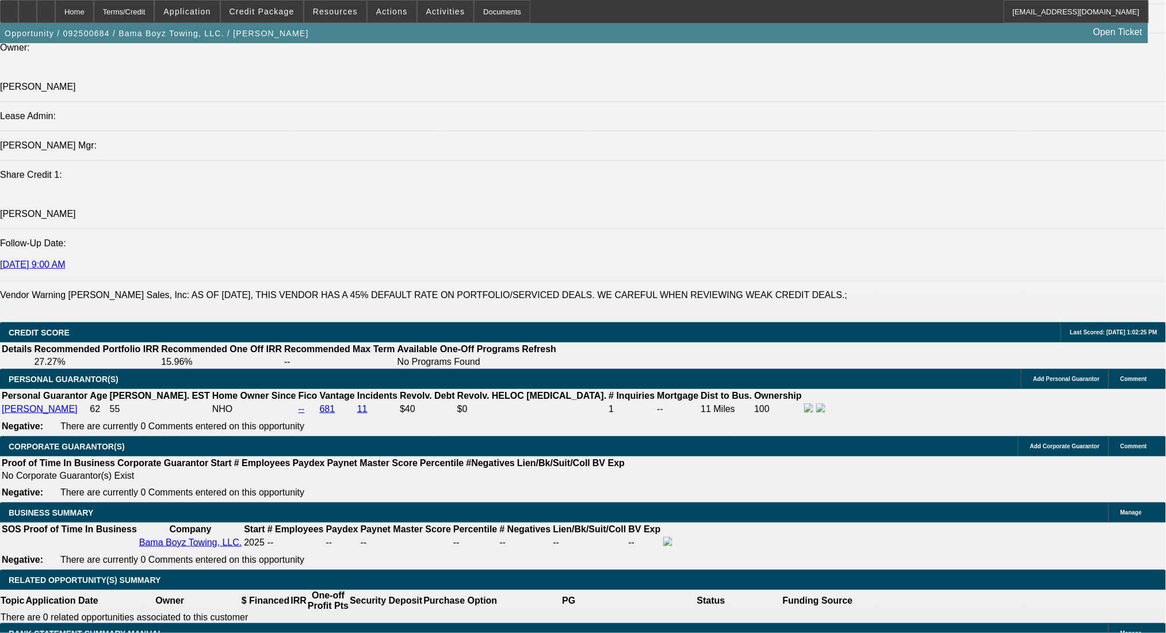
scroll to position [1533, 0]
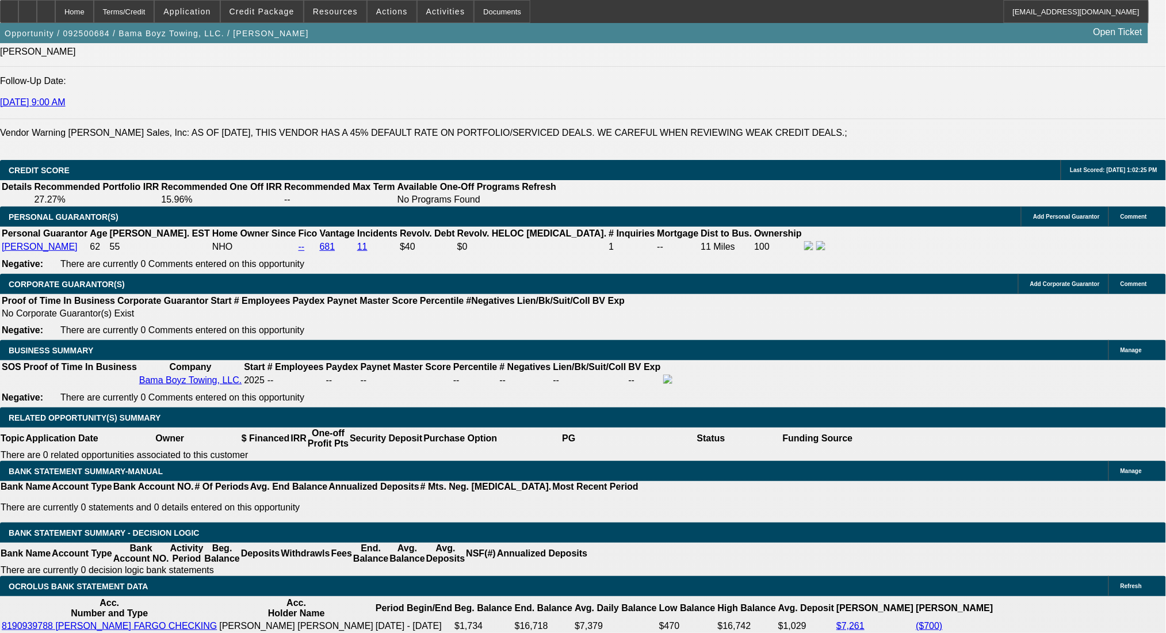
type input "60"
type input "$0.00"
select select "0.15"
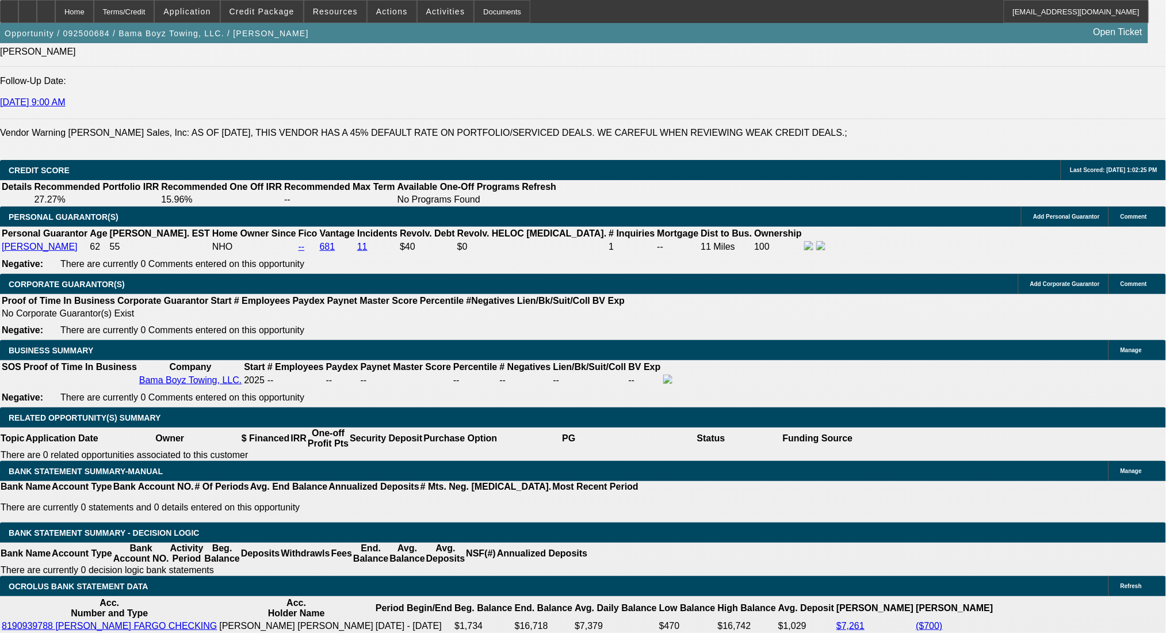
type input "$20,625.00"
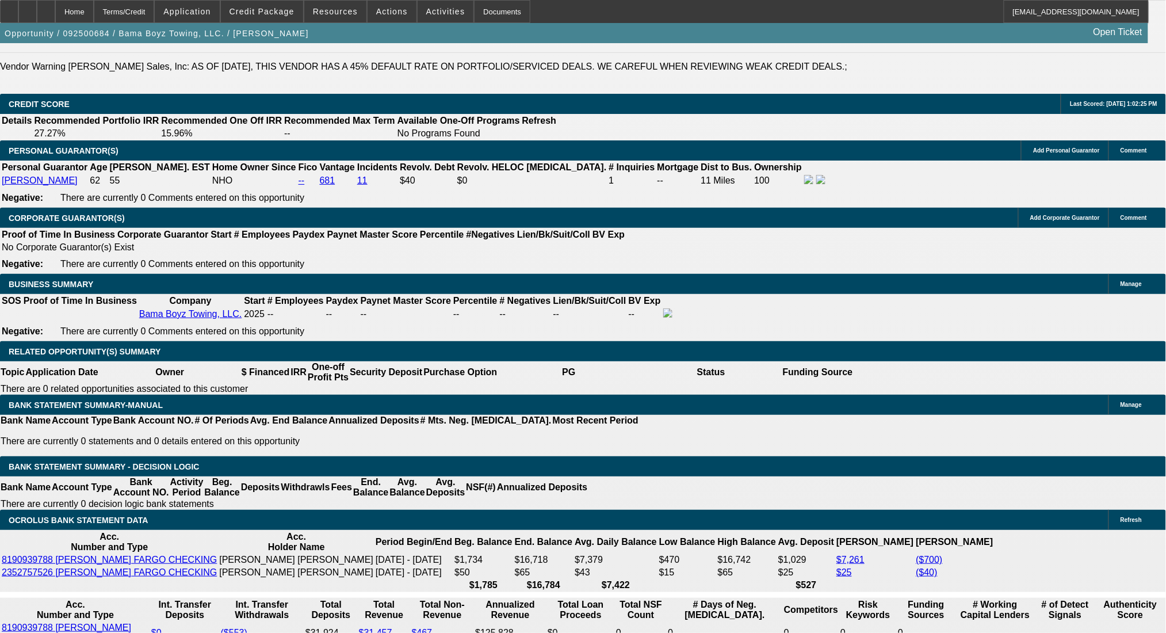
type input "15"
type input "$3,995.66"
type input "$1,997.83"
type input "$5,560.90"
type input "$2,780.45"
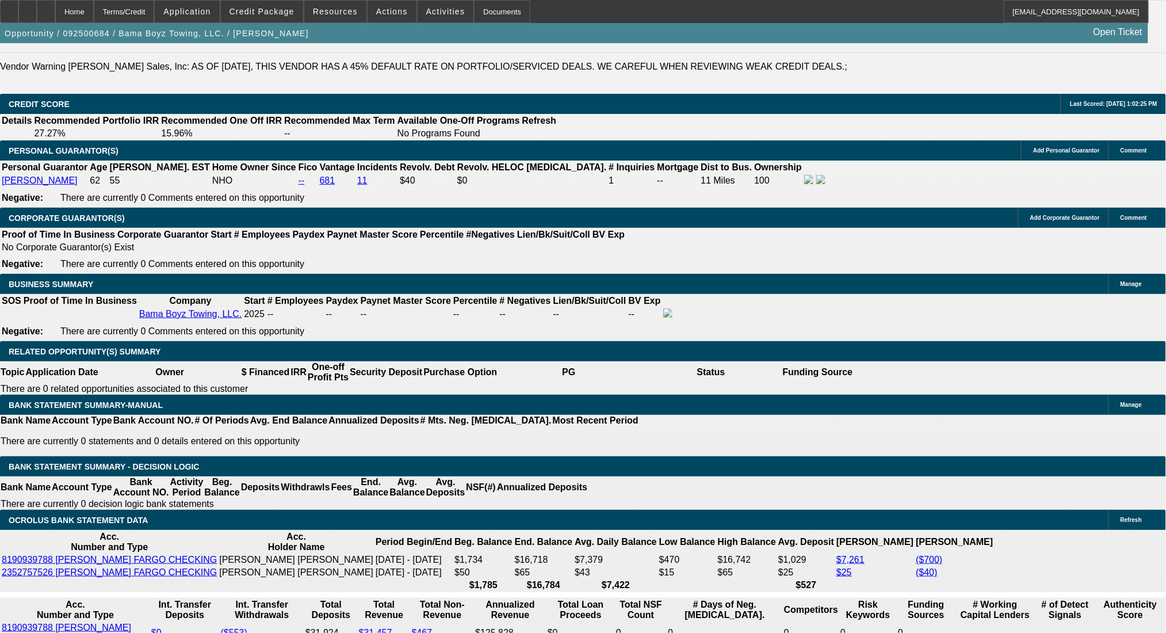
type input "15"
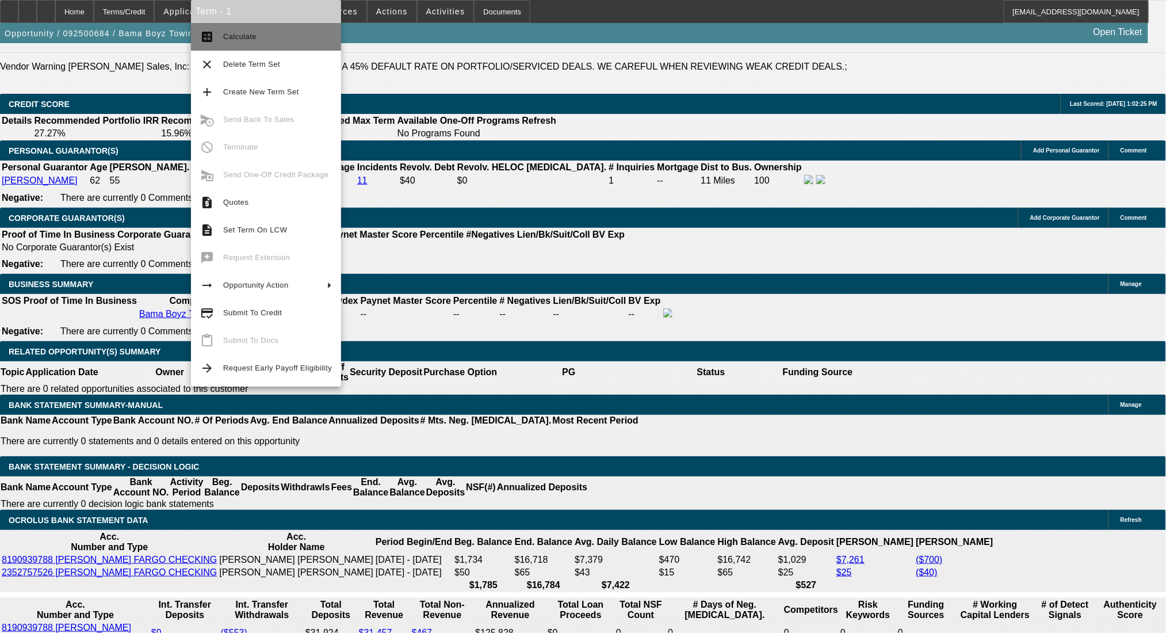
click at [258, 41] on span "Calculate" at bounding box center [277, 37] width 109 height 14
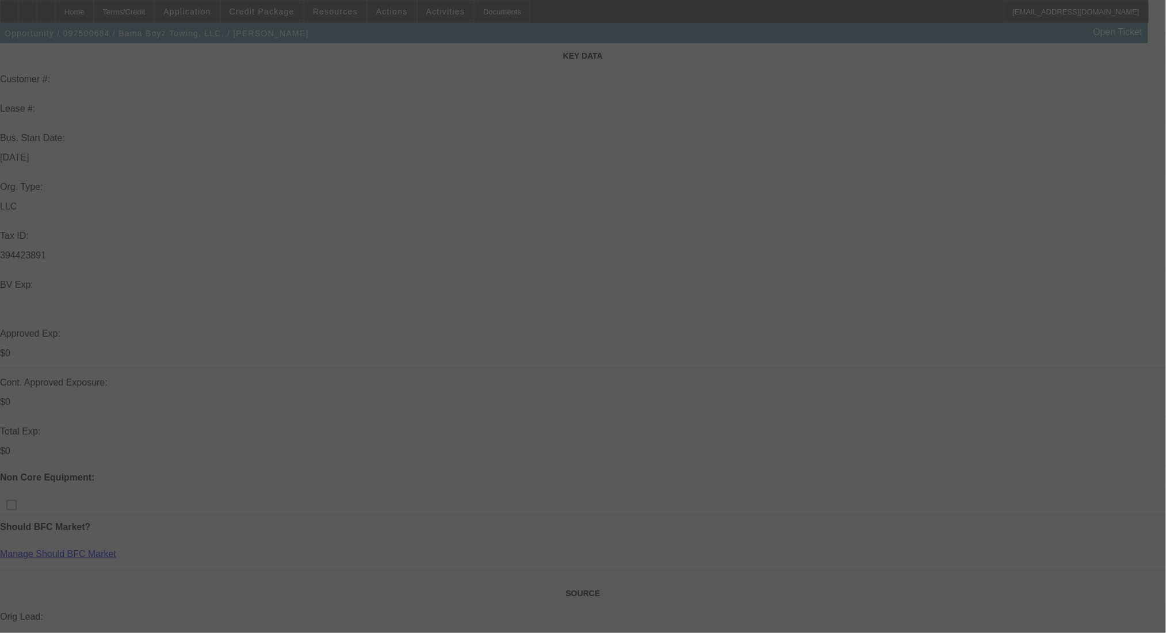
scroll to position [66, 0]
select select "0.15"
select select "2"
select select "0.1"
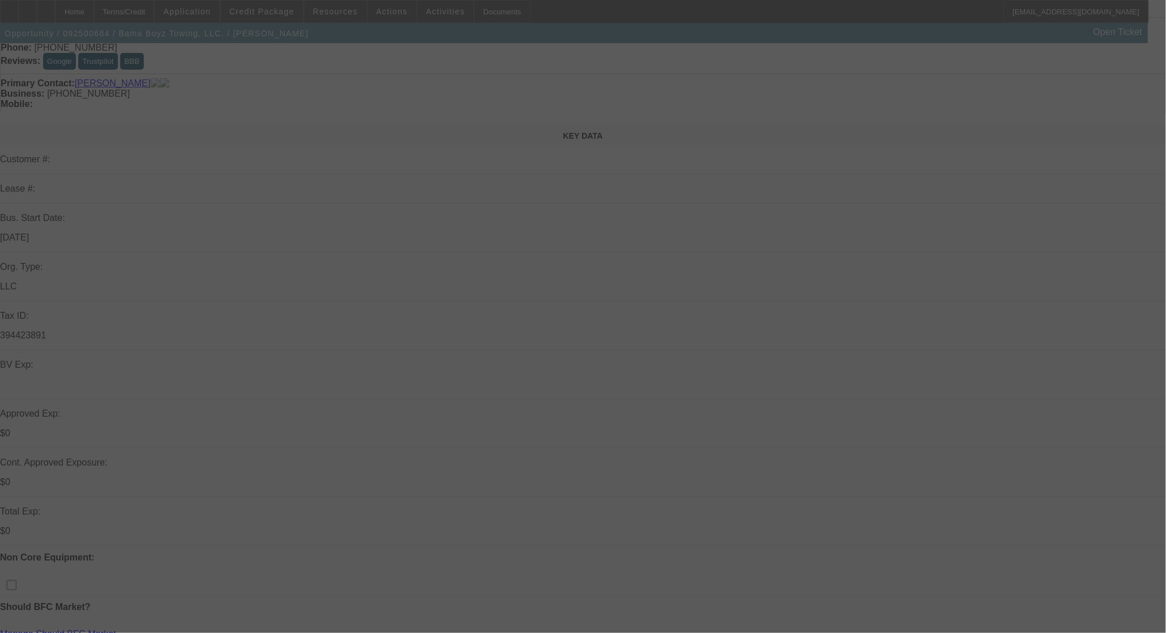
select select "4"
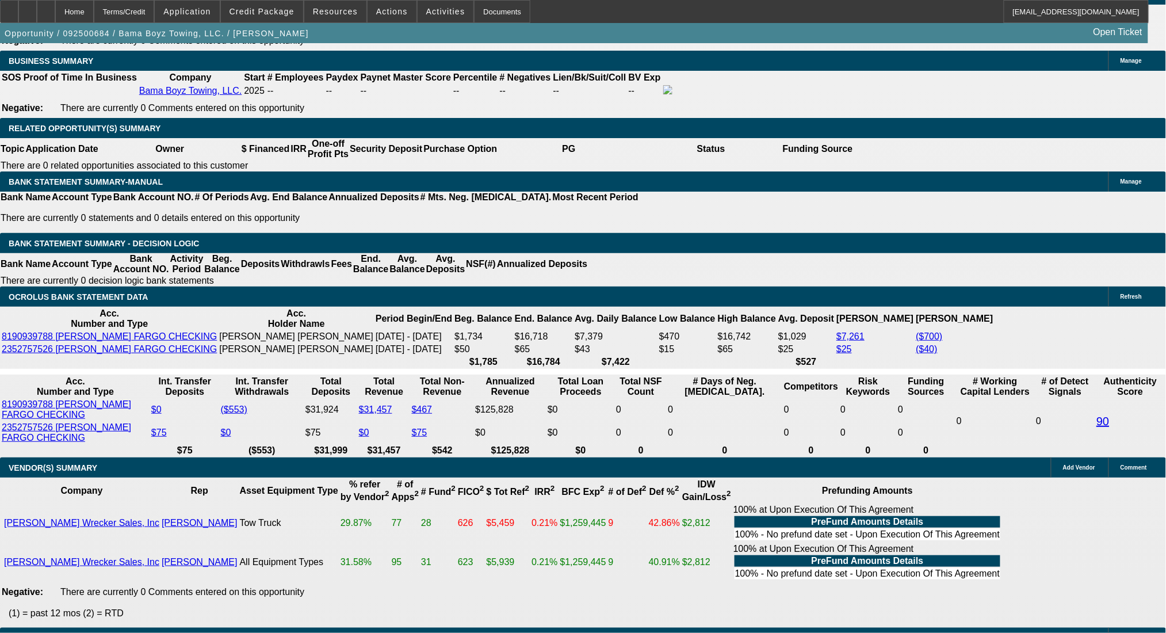
scroll to position [1829, 0]
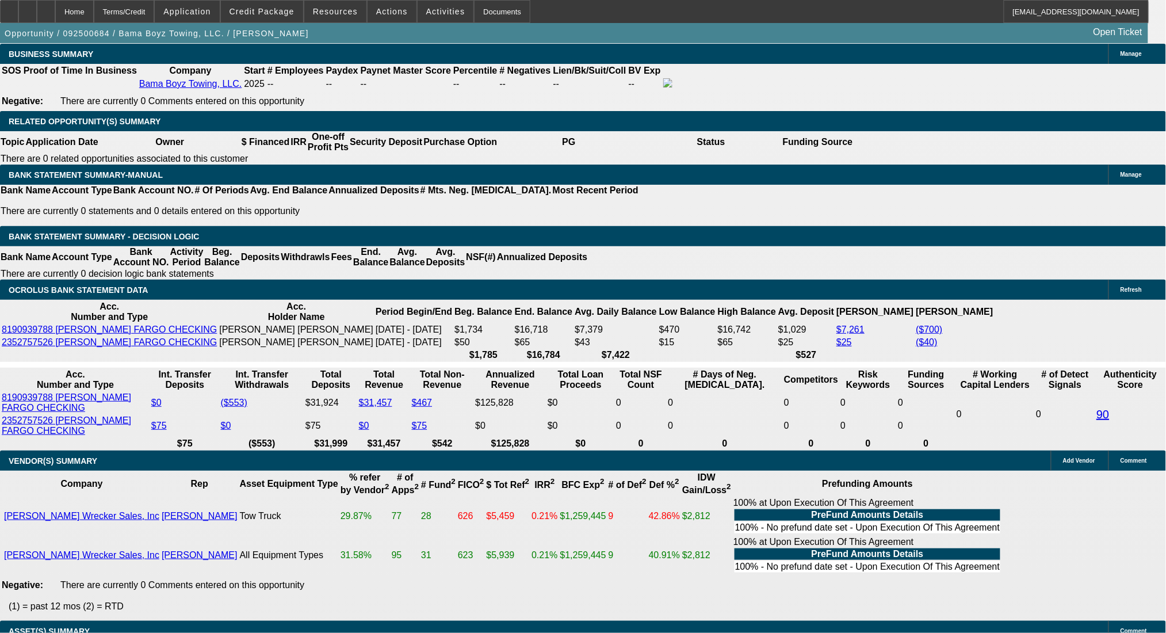
drag, startPoint x: 204, startPoint y: 223, endPoint x: 277, endPoint y: 231, distance: 74.1
type input "$20,500.00"
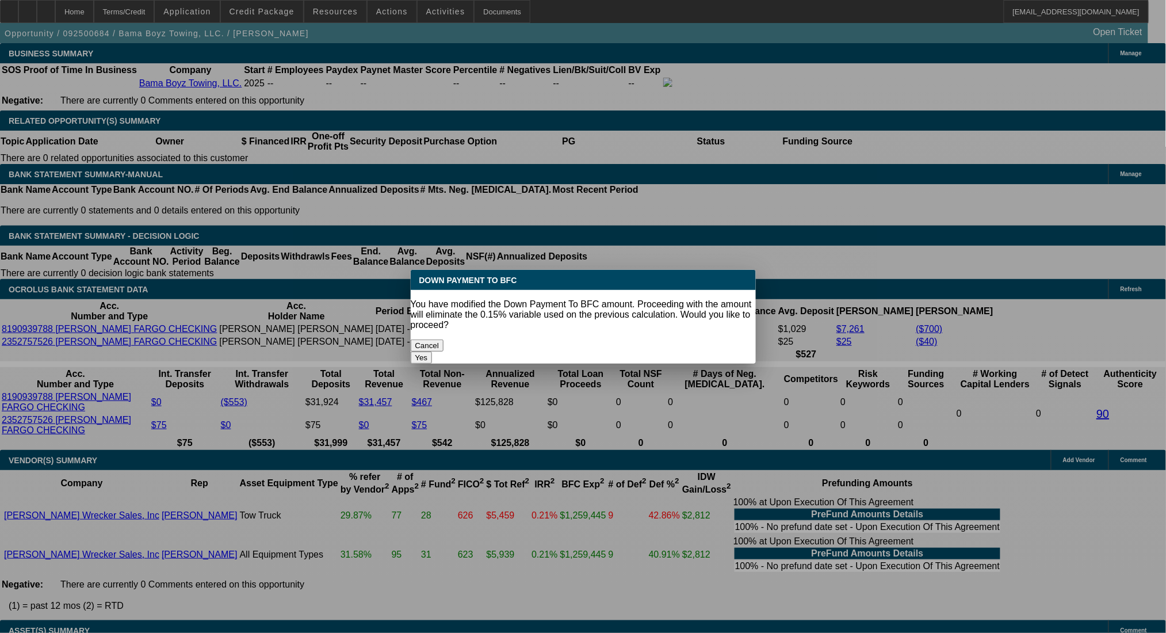
scroll to position [0, 0]
click at [199, 146] on body "Home Terms/Credit Application Credit Package Resources Actions Activities Docum…" at bounding box center [583, 392] width 1166 height 4444
click at [432, 351] on button "Yes" at bounding box center [422, 357] width 22 height 12
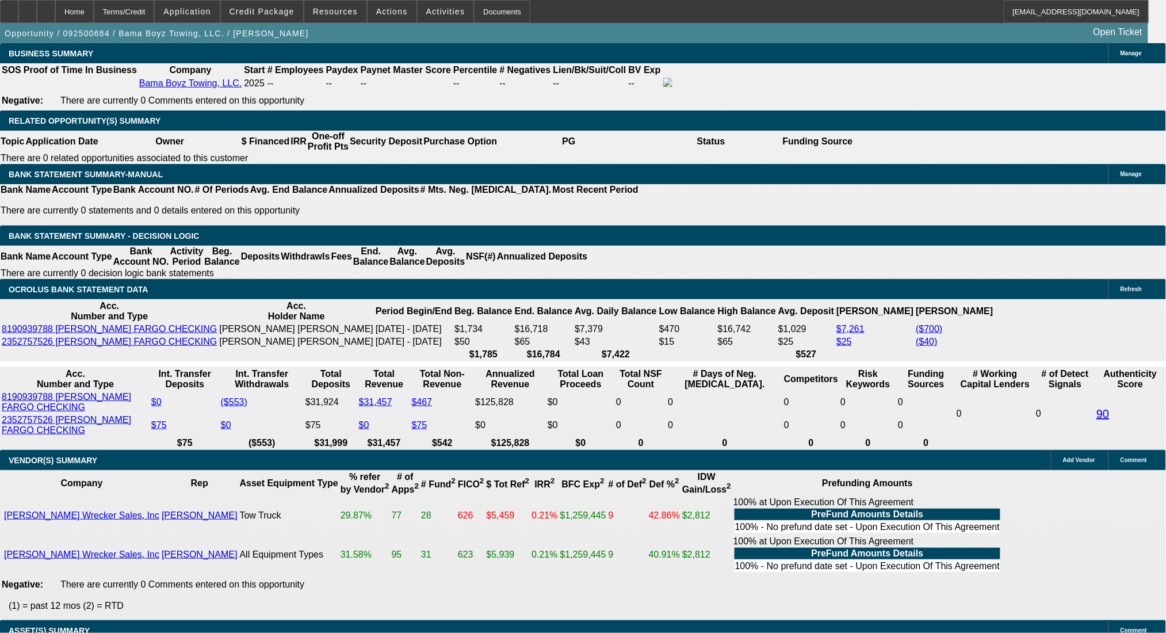
select select "0"
type input "UNKNOWN"
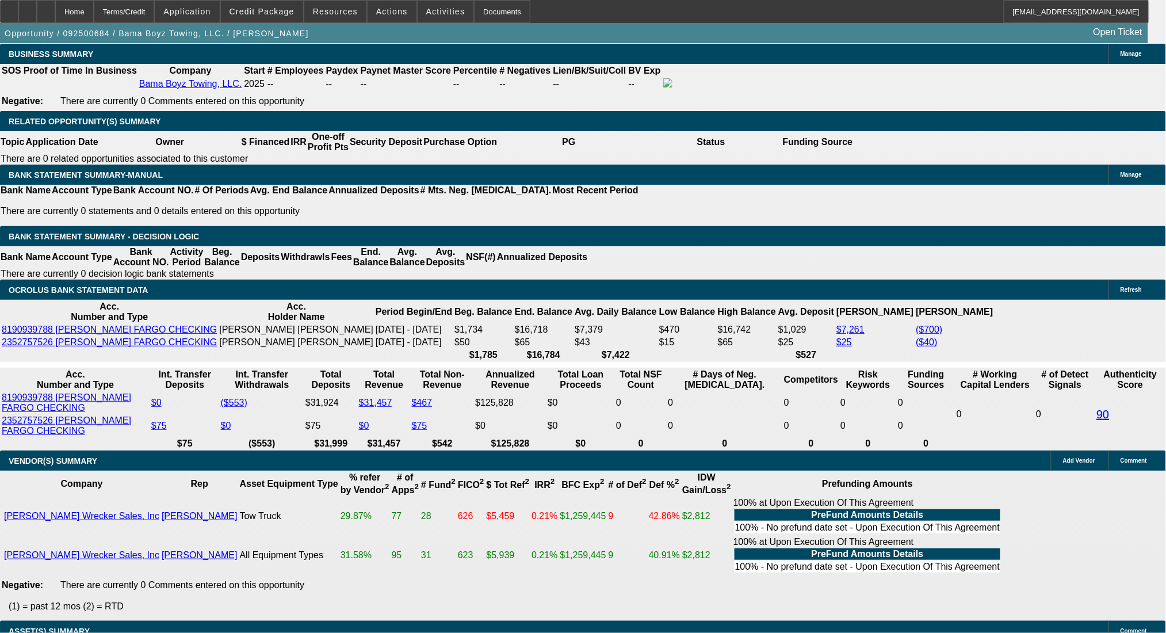
type input "$5,566.84"
type input "$2,783.42"
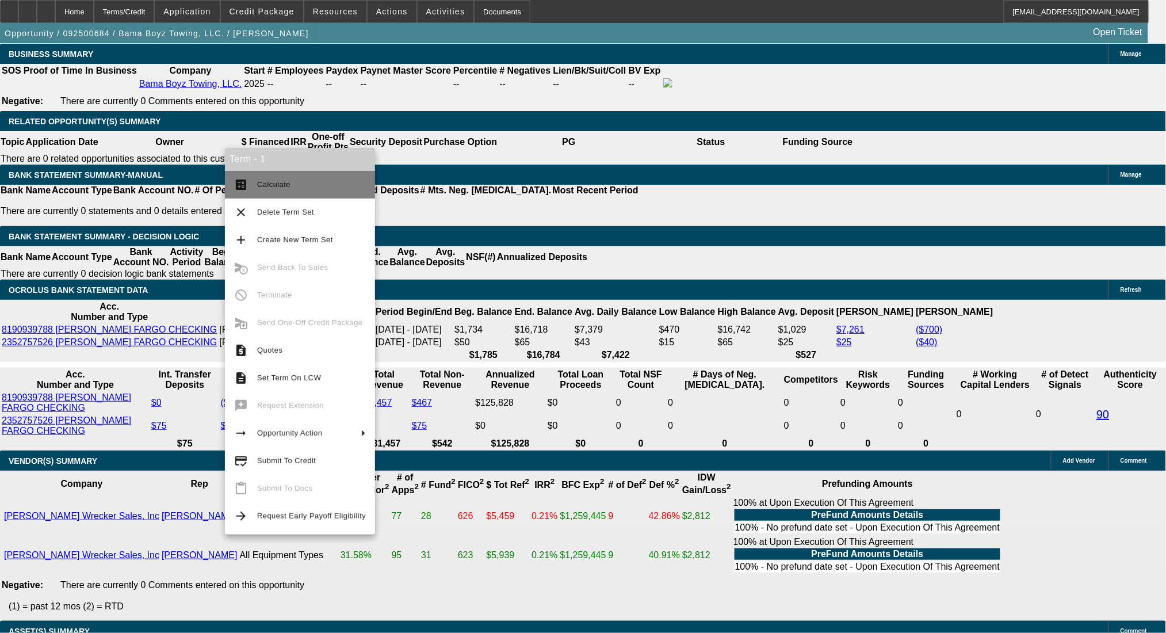
click at [278, 189] on span "Calculate" at bounding box center [311, 185] width 109 height 14
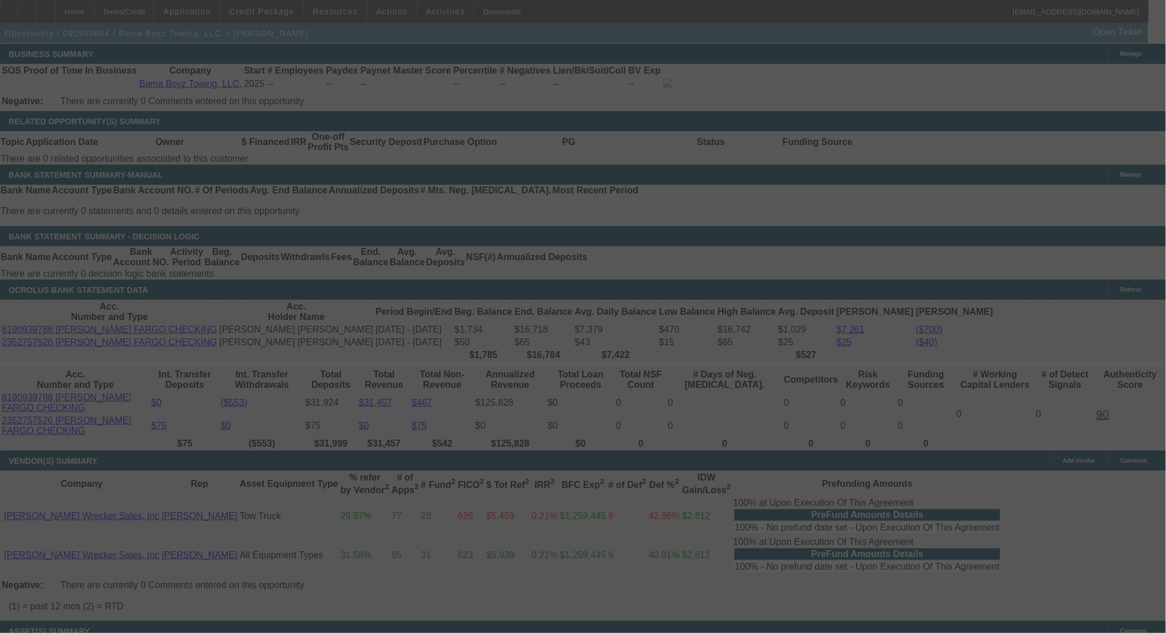
select select "0"
select select "2"
select select "0.1"
select select "4"
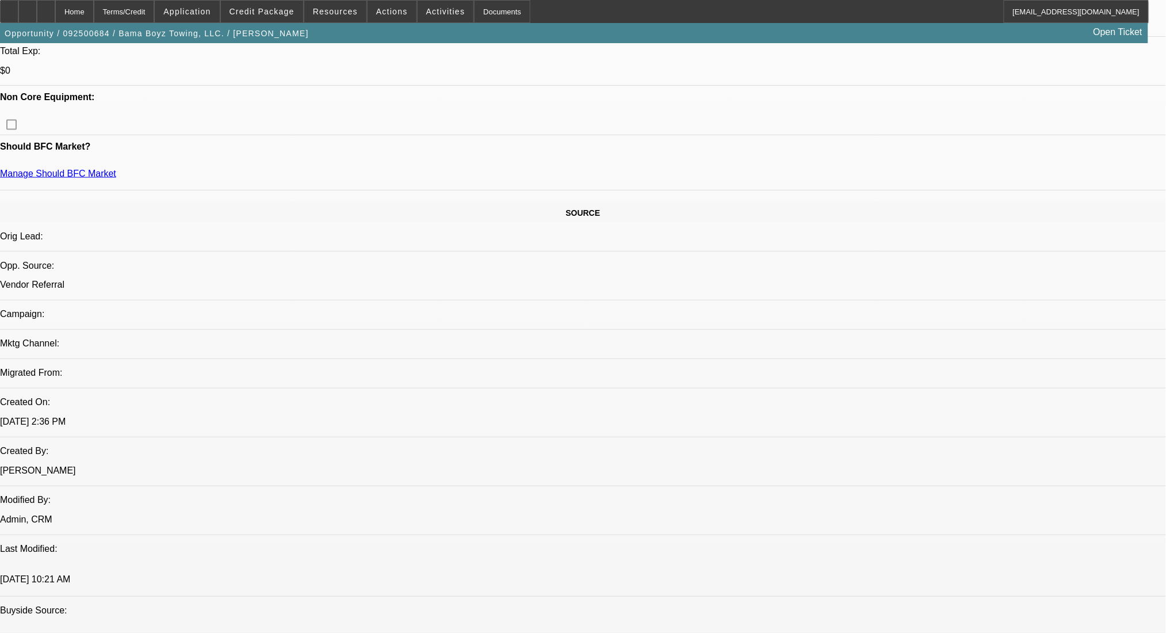
scroll to position [219, 0]
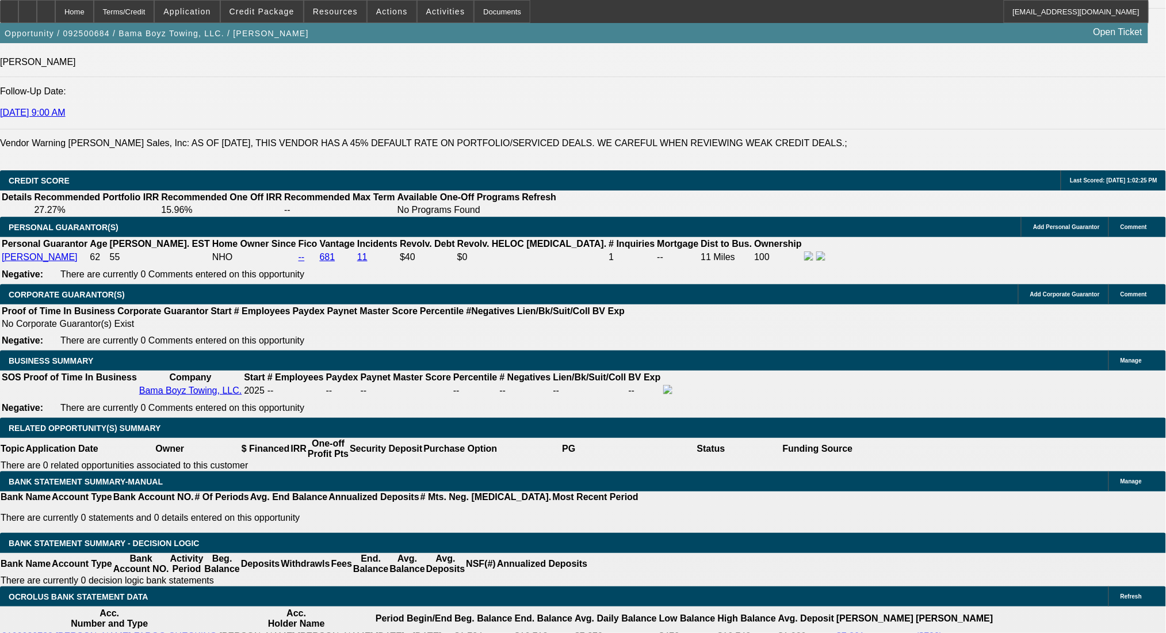
scroll to position [1446, 0]
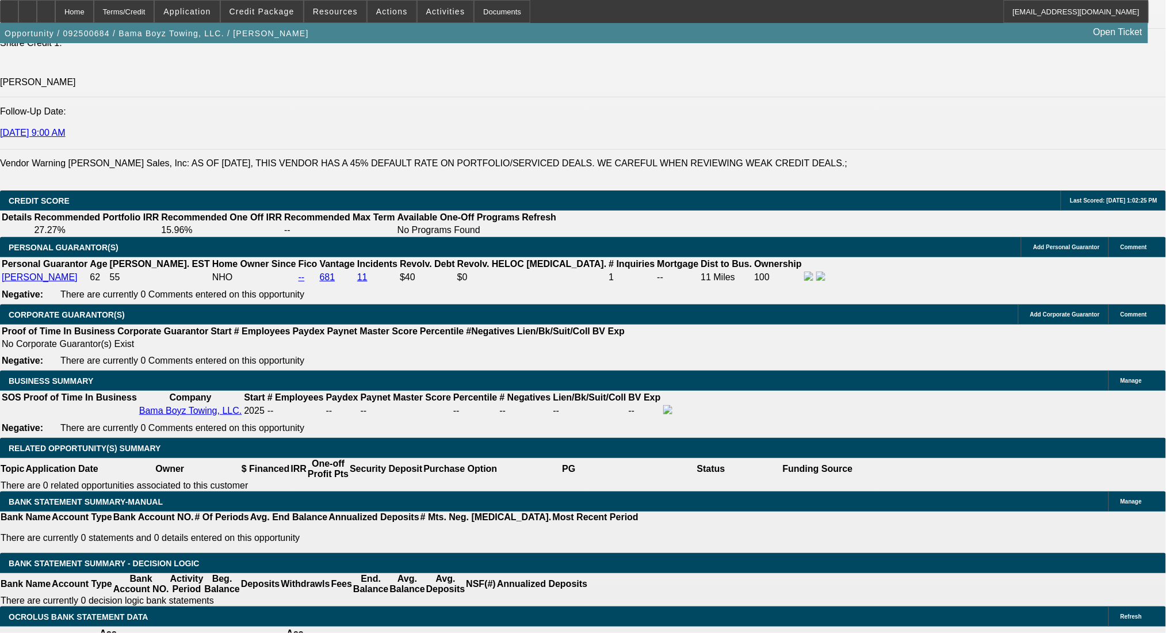
scroll to position [1753, 0]
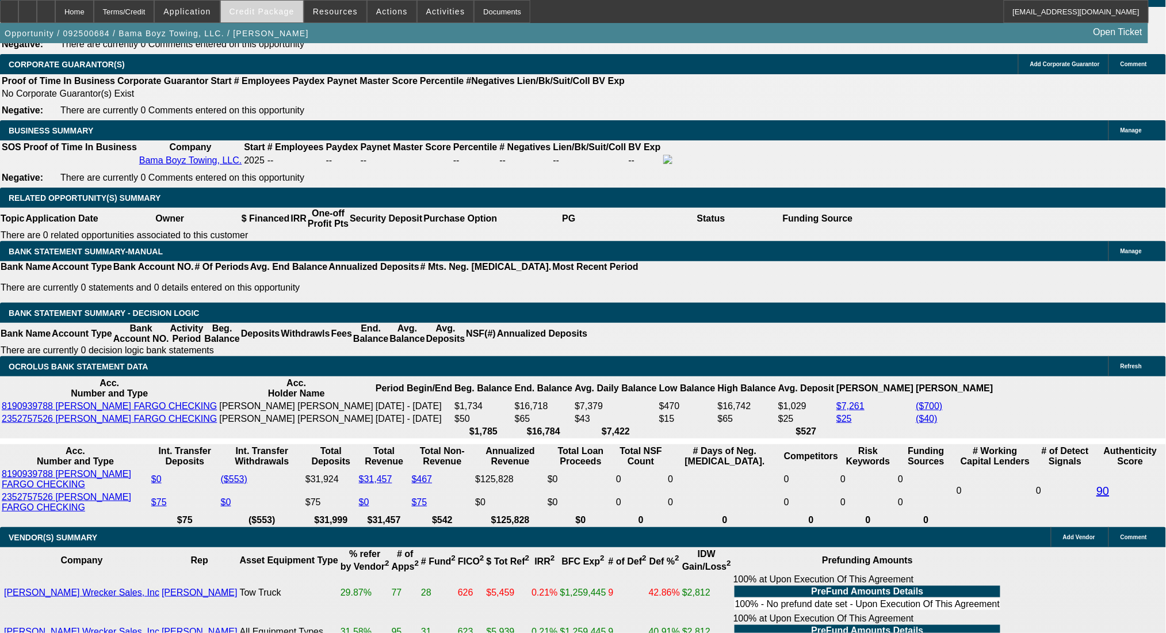
click at [275, 13] on span "Credit Package" at bounding box center [261, 11] width 65 height 9
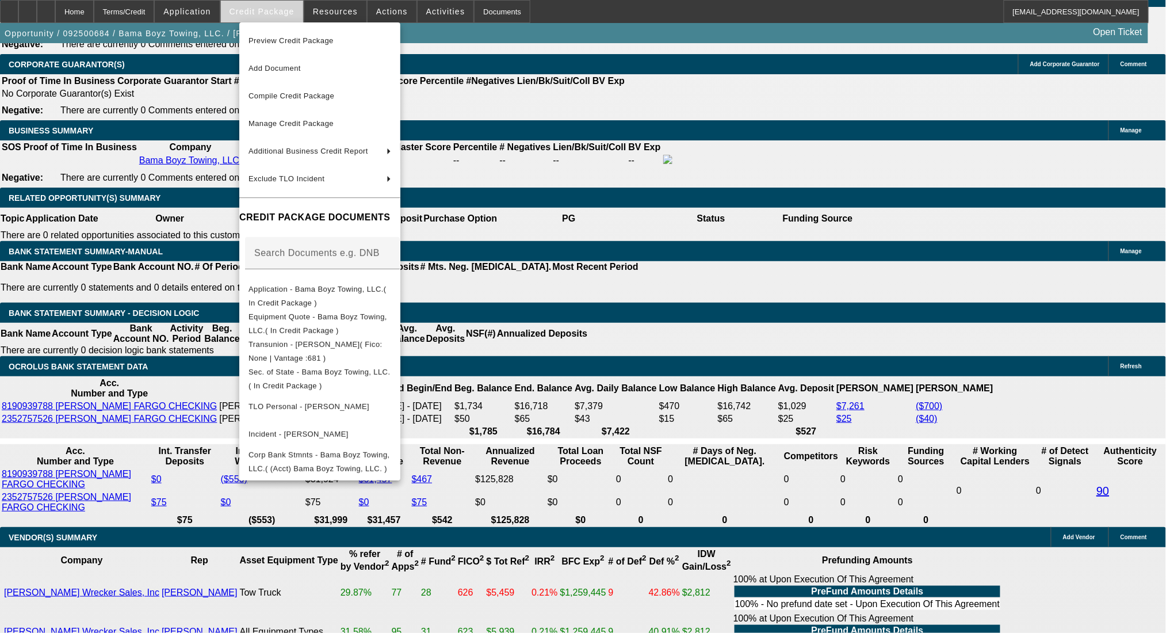
click at [275, 13] on div at bounding box center [583, 316] width 1166 height 633
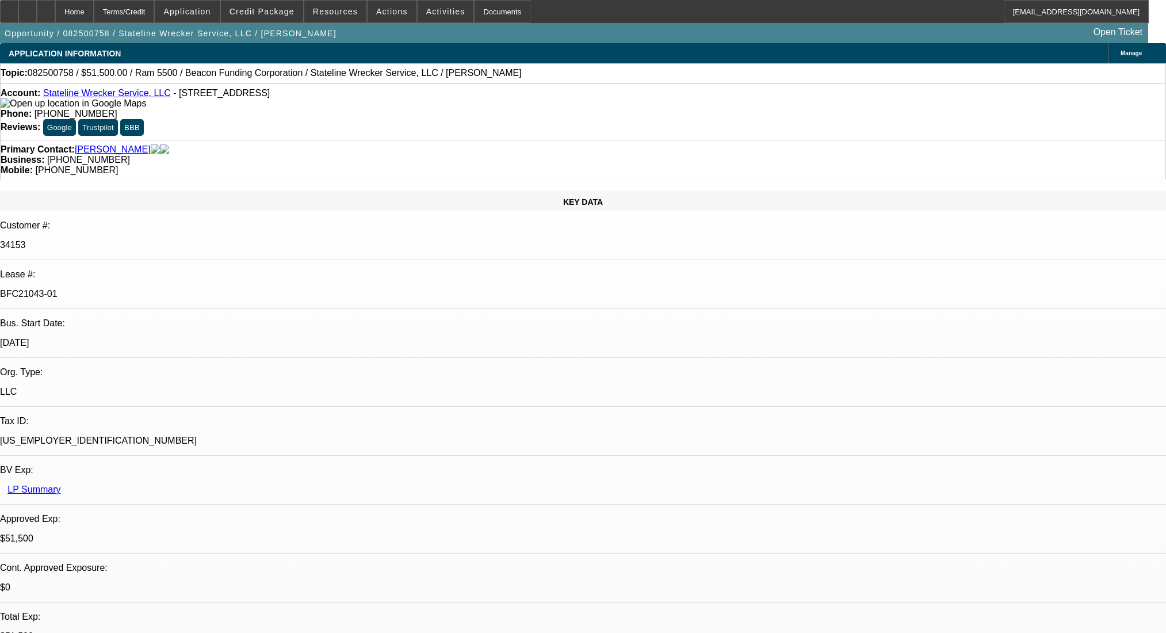
select select "0"
select select "2"
select select "0.1"
select select "4"
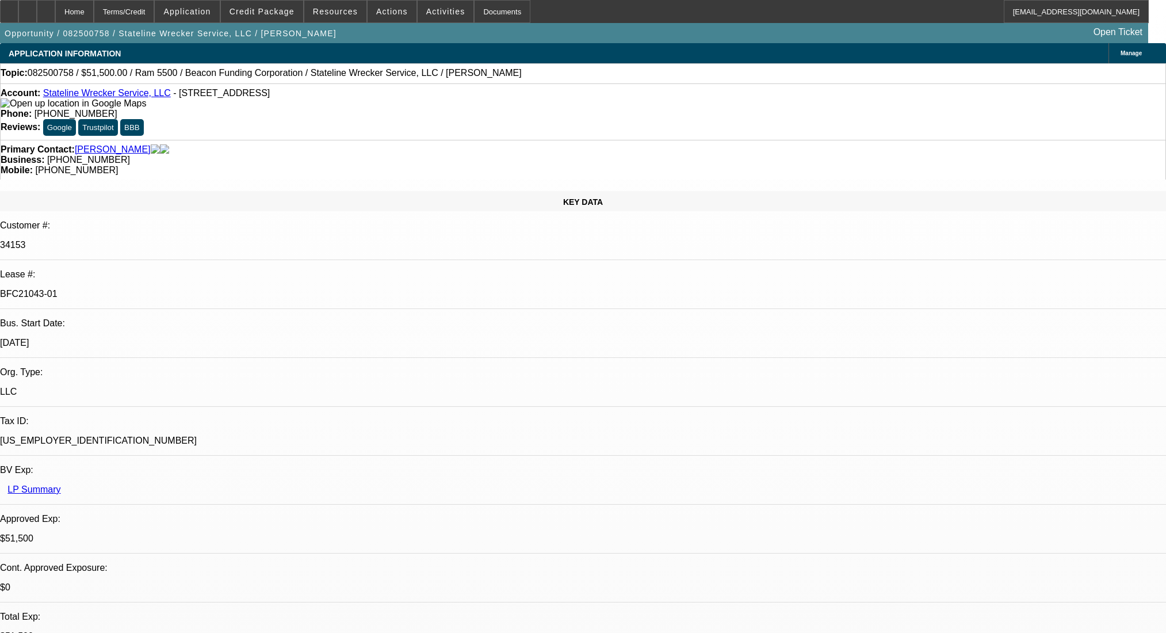
select select "0"
select select "2"
select select "0.1"
select select "4"
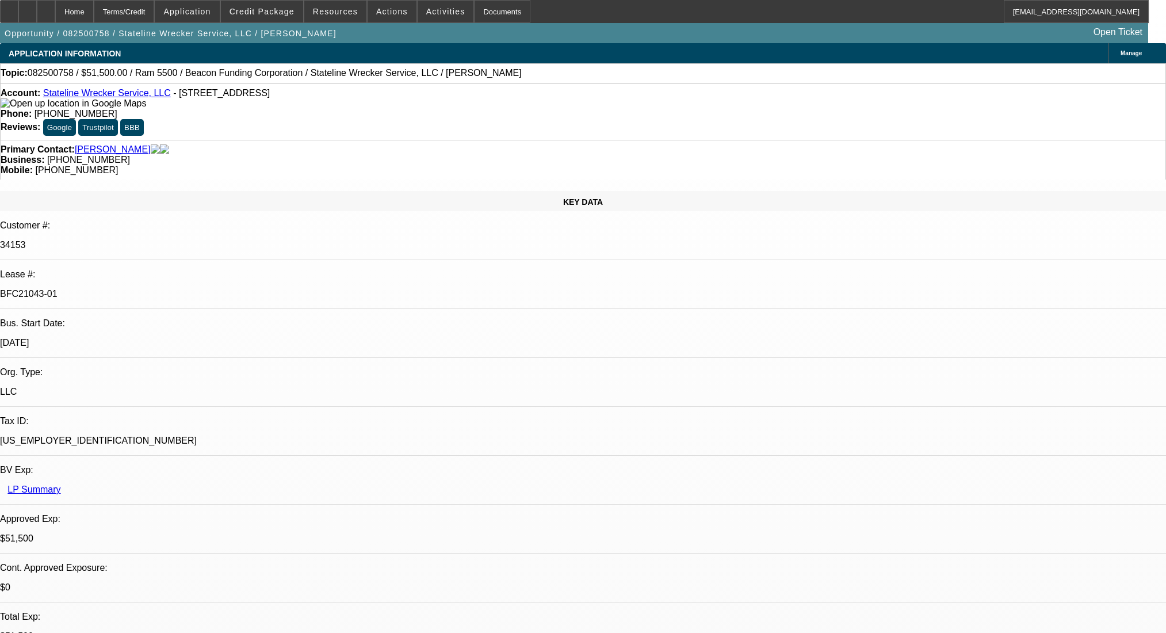
select select "0"
select select "2"
select select "0.1"
select select "4"
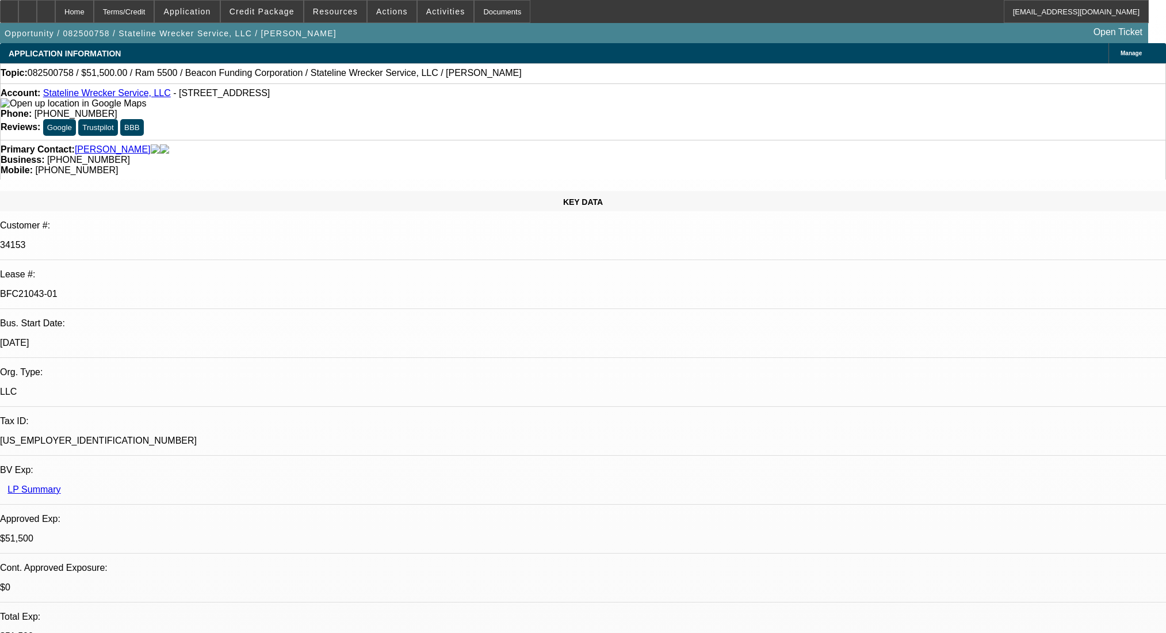
select select "0"
select select "2"
select select "0.1"
select select "4"
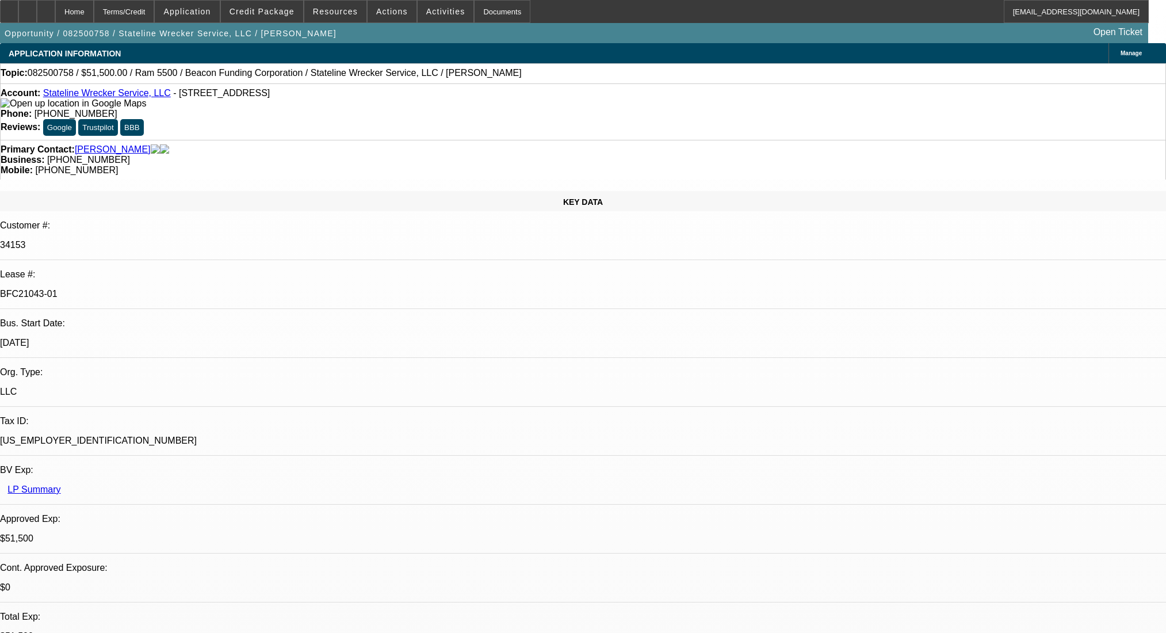
scroll to position [307, 0]
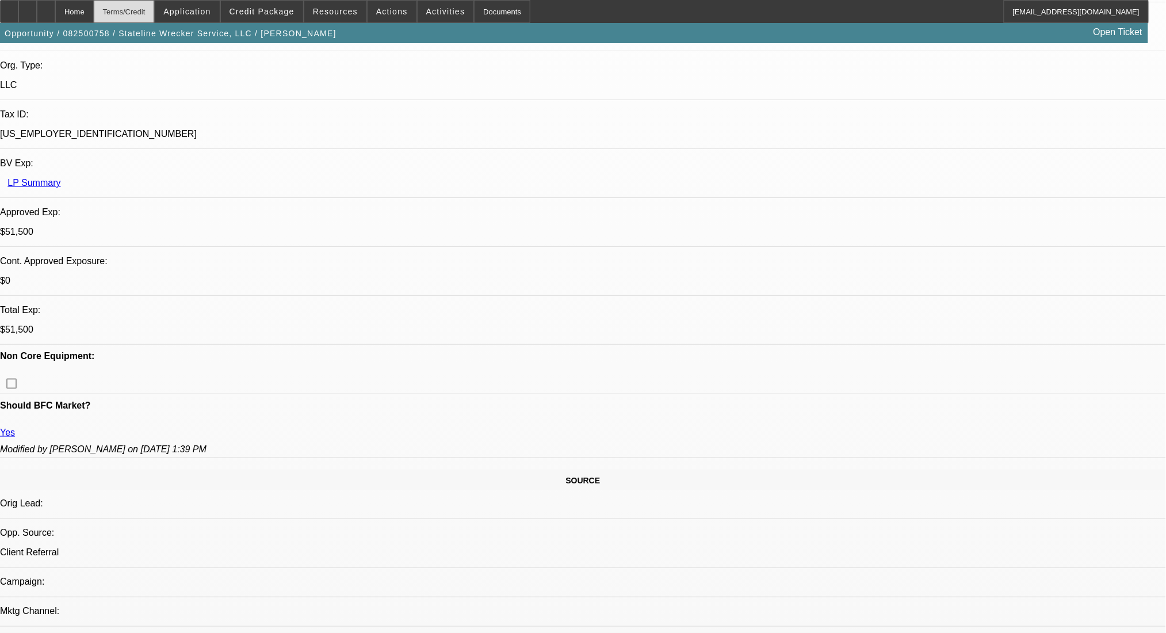
click at [155, 2] on div "Terms/Credit" at bounding box center [124, 11] width 61 height 23
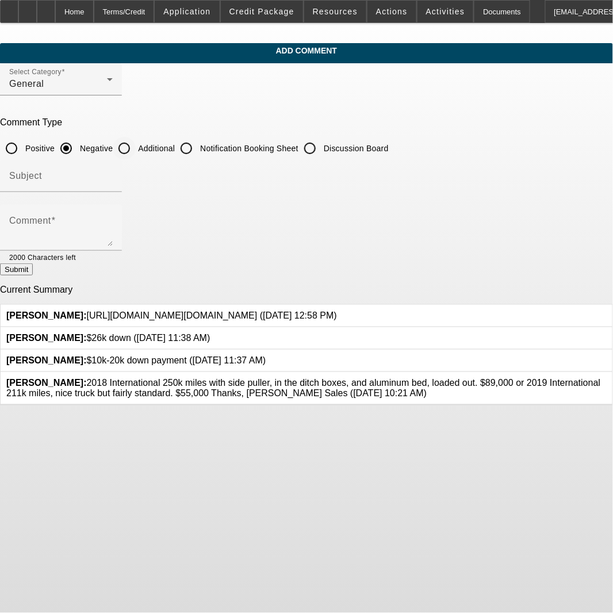
click at [136, 153] on input "Additional" at bounding box center [124, 148] width 23 height 23
radio input "true"
click at [113, 220] on textarea "Comment" at bounding box center [61, 233] width 104 height 28
click at [113, 239] on textarea "Good Morning [PERSON_NAME]- customer" at bounding box center [61, 233] width 104 height 28
click at [113, 239] on textarea "Good Morning [PERSON_NAME]- customer looking at adding this clean & new 25' Hin…" at bounding box center [61, 233] width 104 height 28
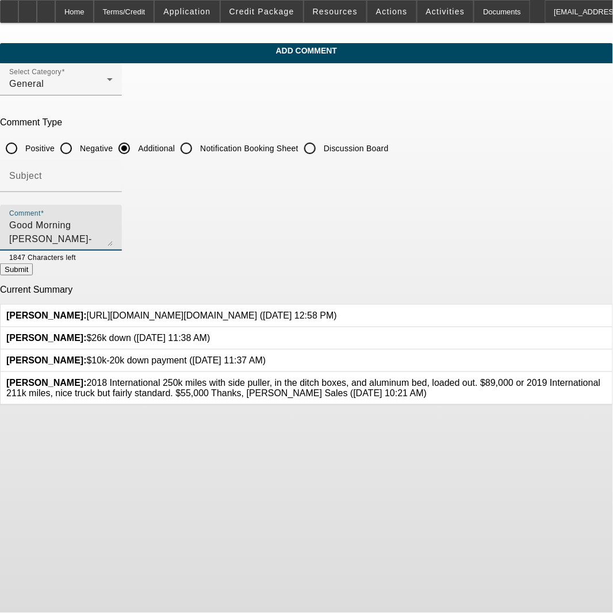
click at [76, 232] on textarea "Good Morning [PERSON_NAME]- customer looking at adding this clean & new 25' Hin…" at bounding box center [61, 233] width 104 height 28
type textarea "Good Morning [PERSON_NAME]- customer looking at adding this clean & new 25' Hin…"
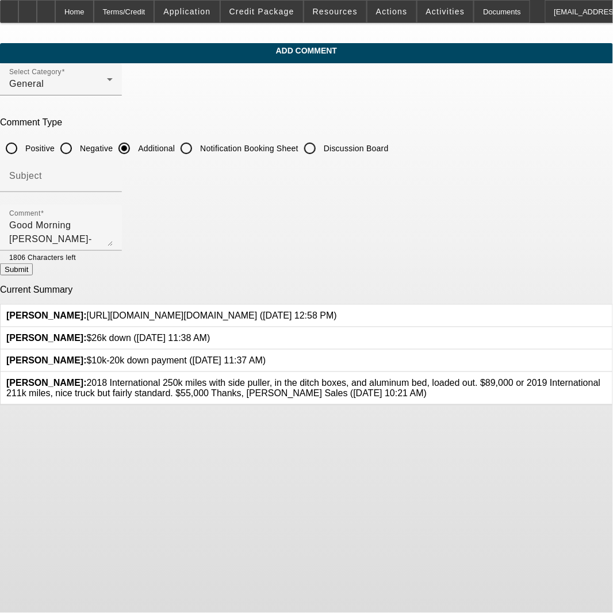
click at [33, 274] on button "Submit" at bounding box center [16, 269] width 33 height 12
radio input "true"
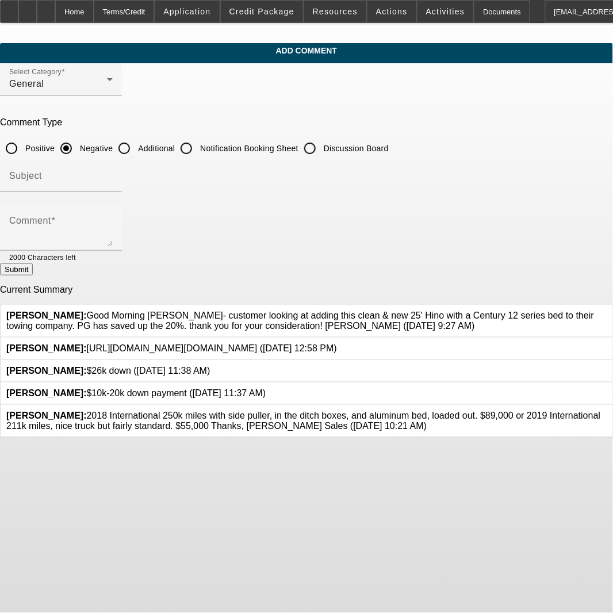
click at [607, 431] on div at bounding box center [607, 421] width 0 height 21
click at [607, 411] on icon at bounding box center [607, 411] width 0 height 0
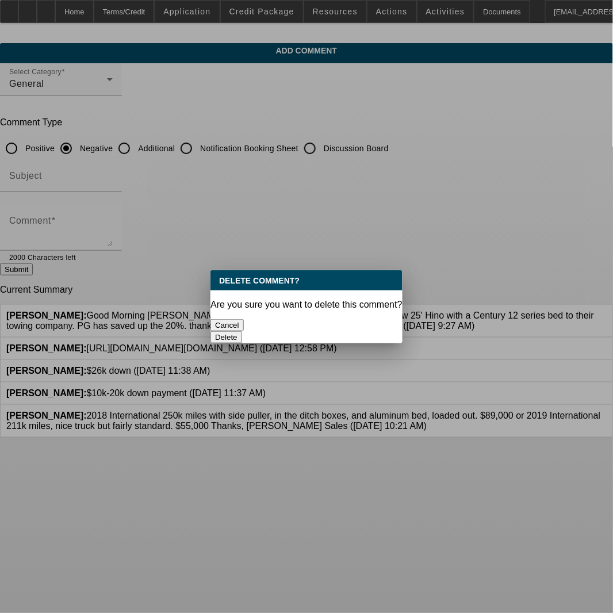
click at [242, 331] on button "Delete" at bounding box center [226, 337] width 32 height 12
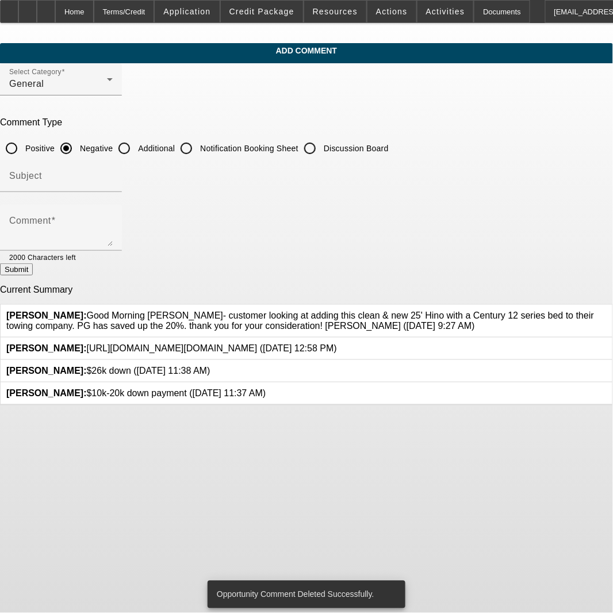
click at [266, 388] on icon at bounding box center [266, 388] width 0 height 0
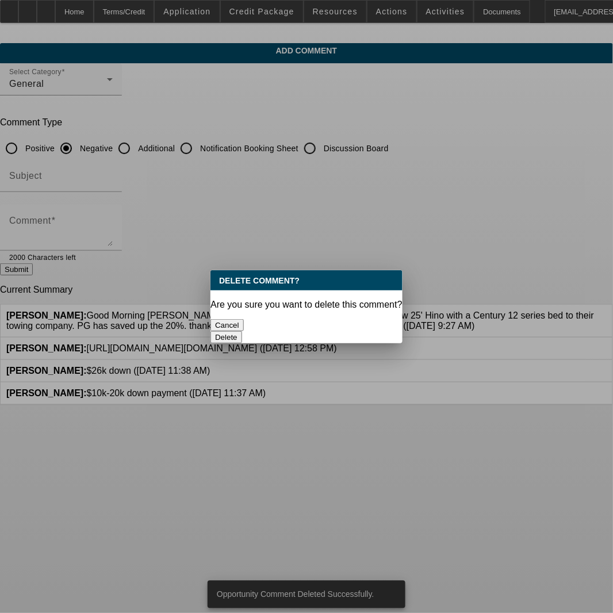
click at [242, 331] on button "Delete" at bounding box center [226, 337] width 32 height 12
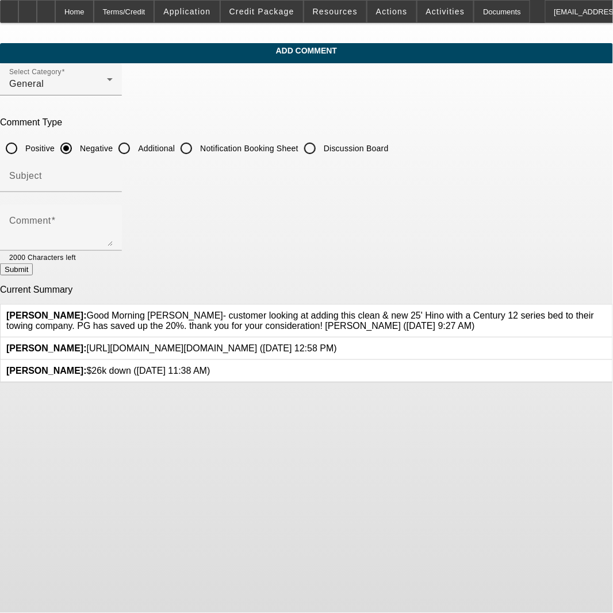
click at [210, 366] on icon at bounding box center [210, 366] width 0 height 0
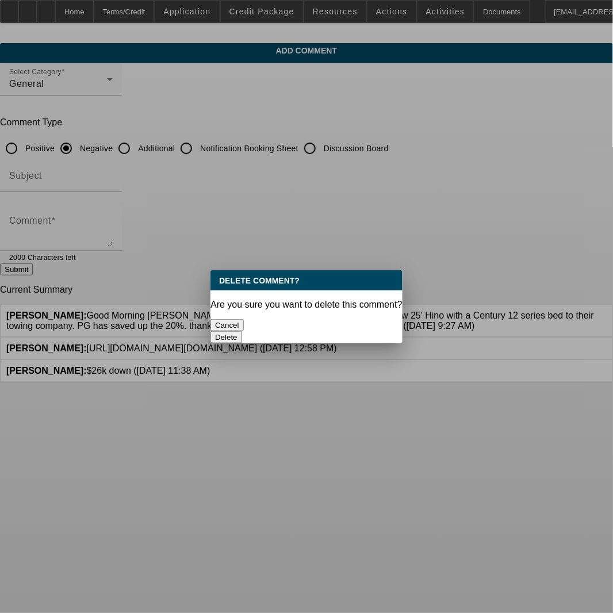
click at [352, 331] on div "Delete" at bounding box center [306, 337] width 192 height 12
click at [242, 331] on button "Delete" at bounding box center [226, 337] width 32 height 12
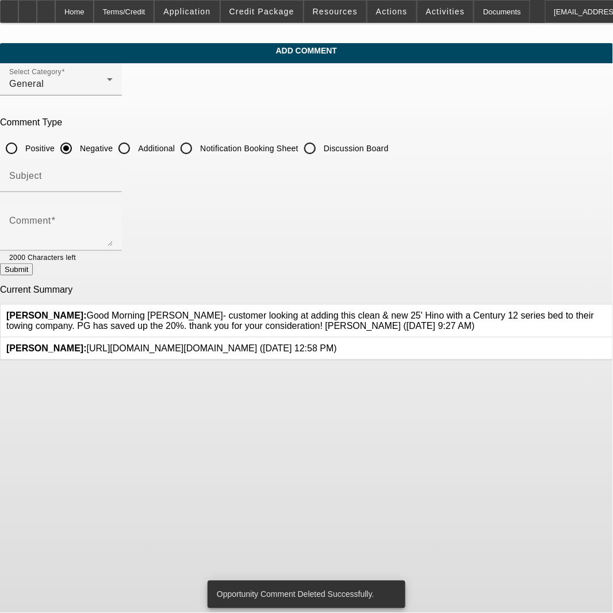
click at [337, 343] on icon at bounding box center [337, 343] width 0 height 0
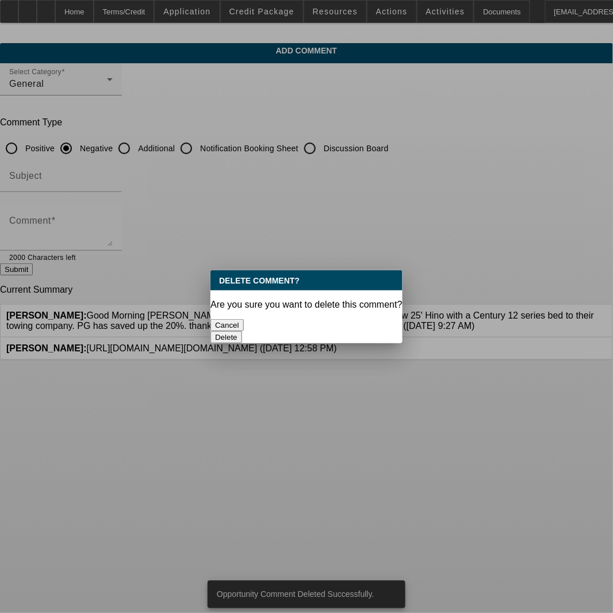
drag, startPoint x: 355, startPoint y: 327, endPoint x: 360, endPoint y: 309, distance: 17.9
click at [242, 331] on button "Delete" at bounding box center [226, 337] width 32 height 12
